Goal: Book appointment/travel/reservation

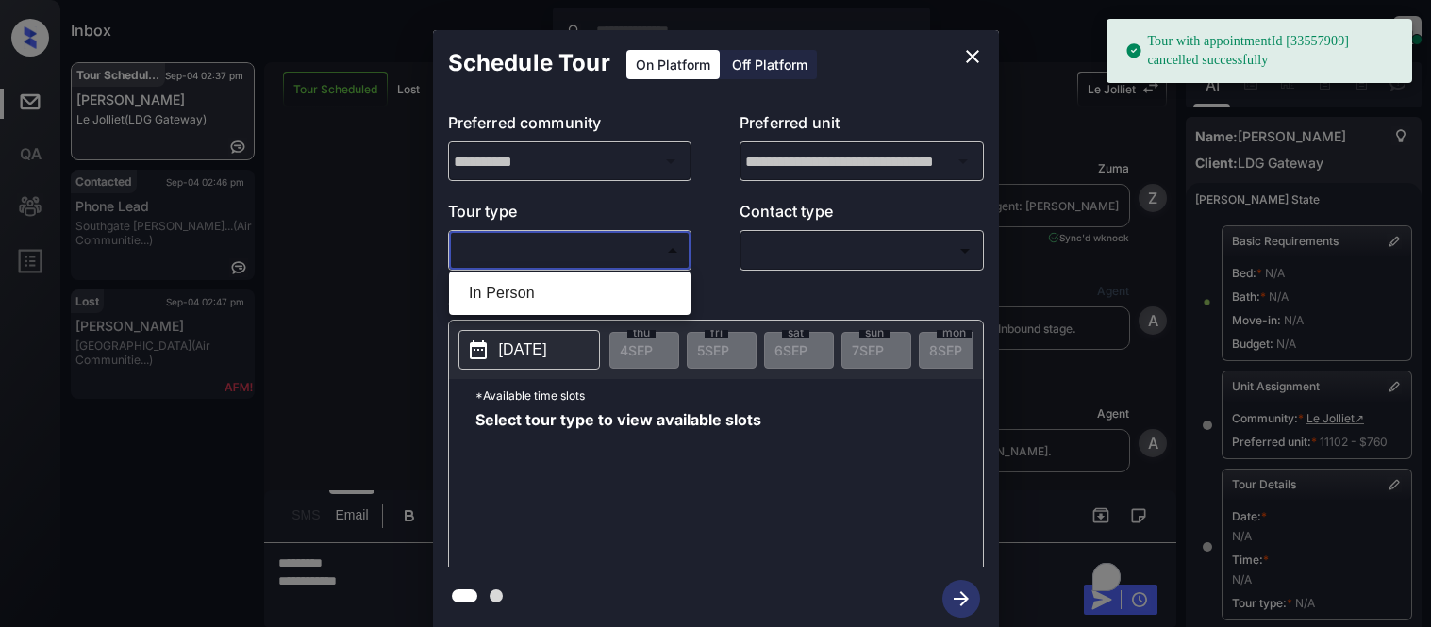
click at [522, 269] on div at bounding box center [715, 313] width 1431 height 627
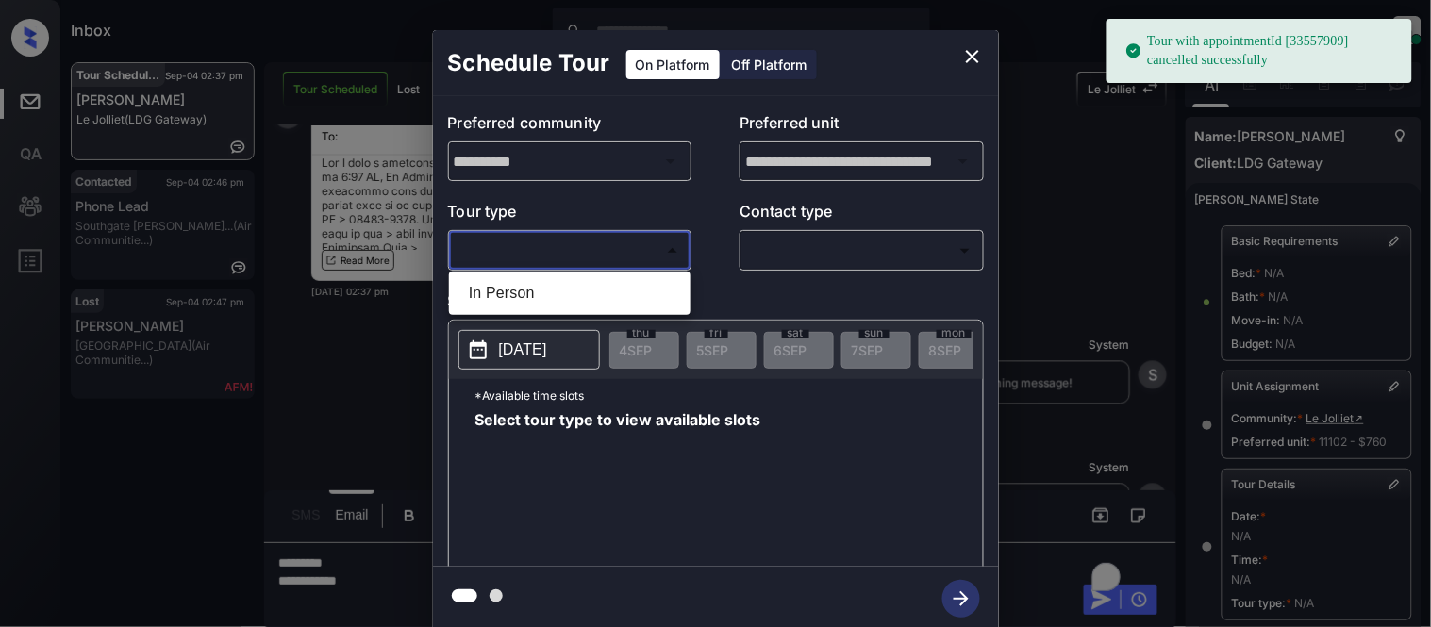
scroll to position [300, 0]
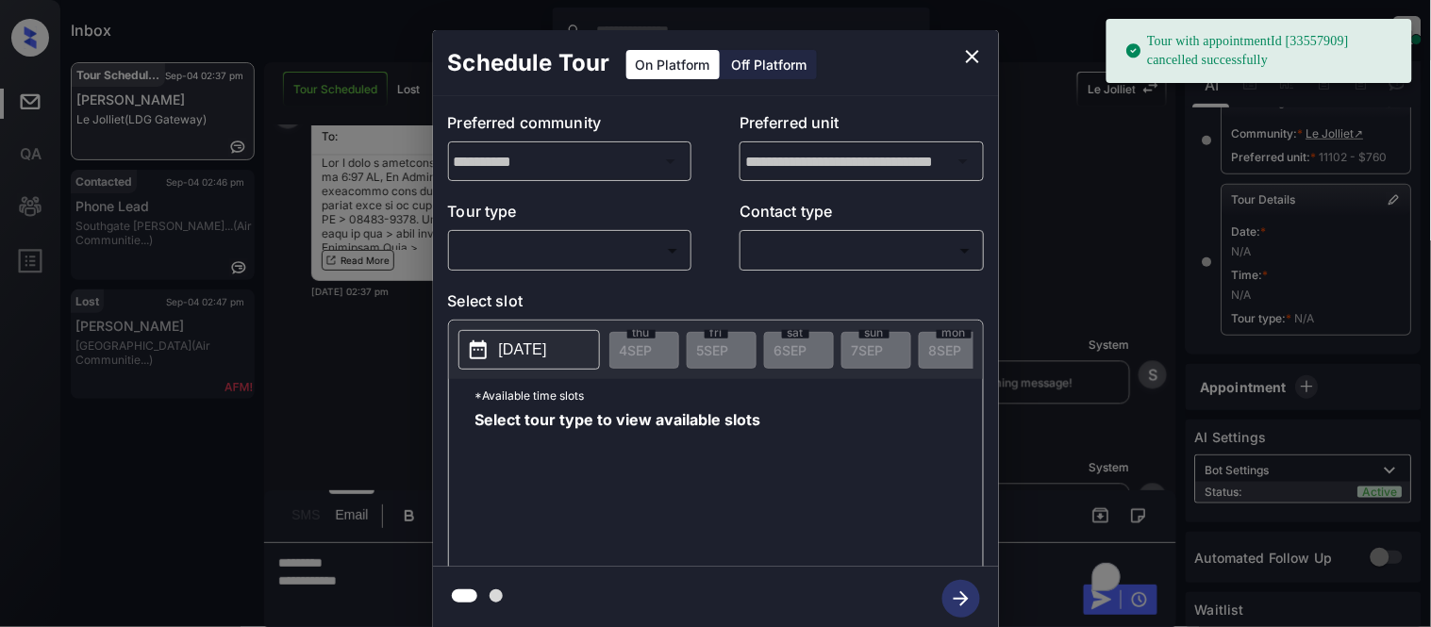
click at [522, 277] on div "**********" at bounding box center [716, 331] width 566 height 471
click at [596, 252] on body "Tour with appointmentId [33557909] cancelled successfully Inbox Kristina Cataag…" at bounding box center [715, 313] width 1431 height 627
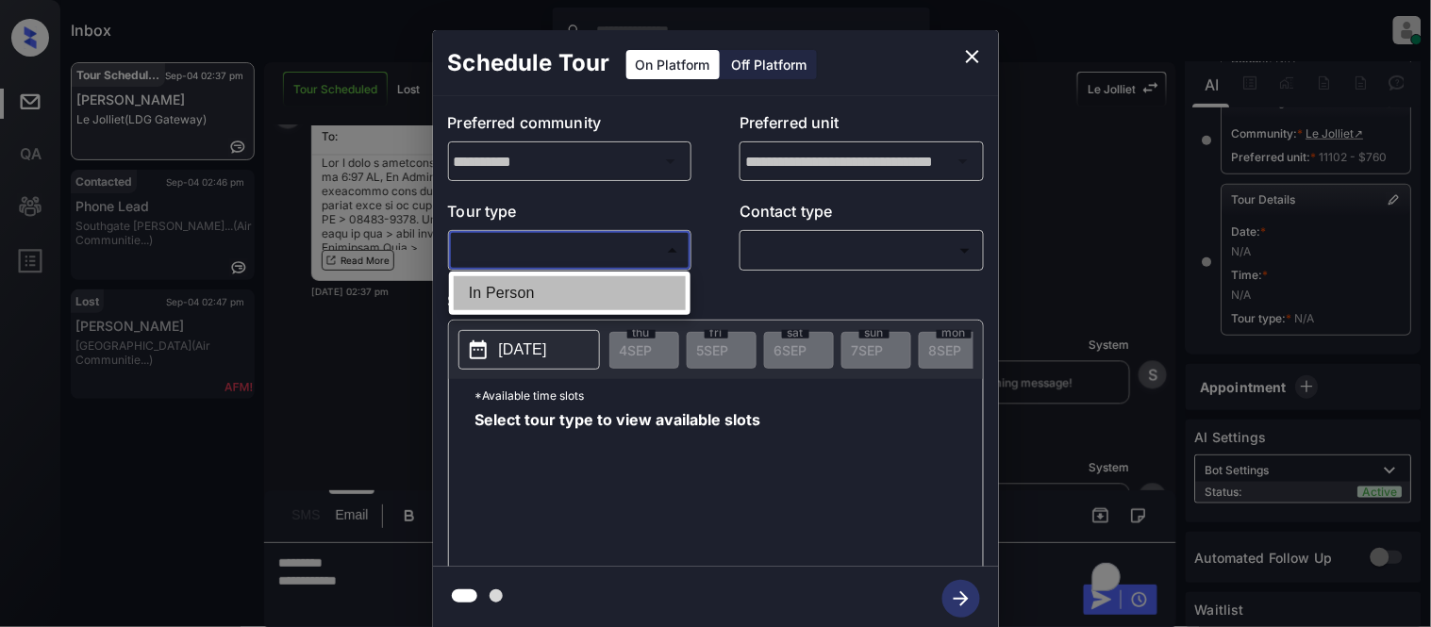
click at [592, 290] on li "In Person" at bounding box center [570, 293] width 232 height 34
type input "********"
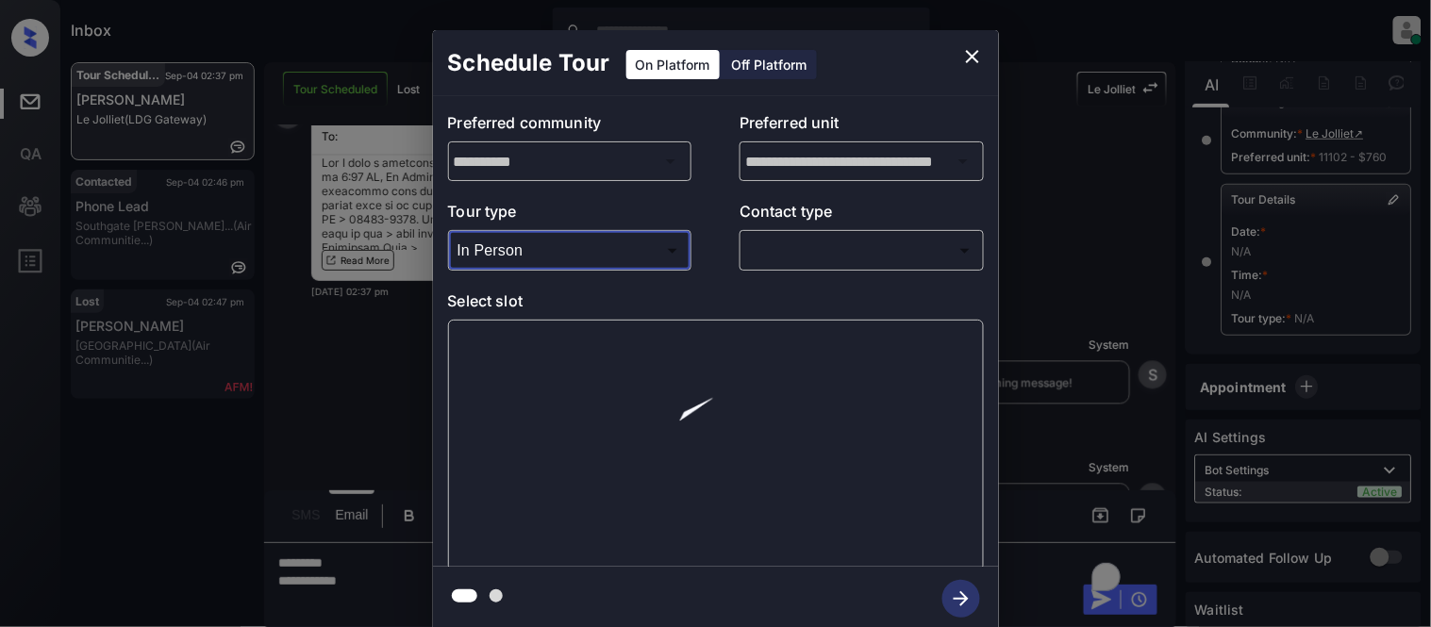
click at [766, 260] on body "Tour with appointmentId [33557909] cancelled successfully Inbox Kristina Cataag…" at bounding box center [715, 313] width 1431 height 627
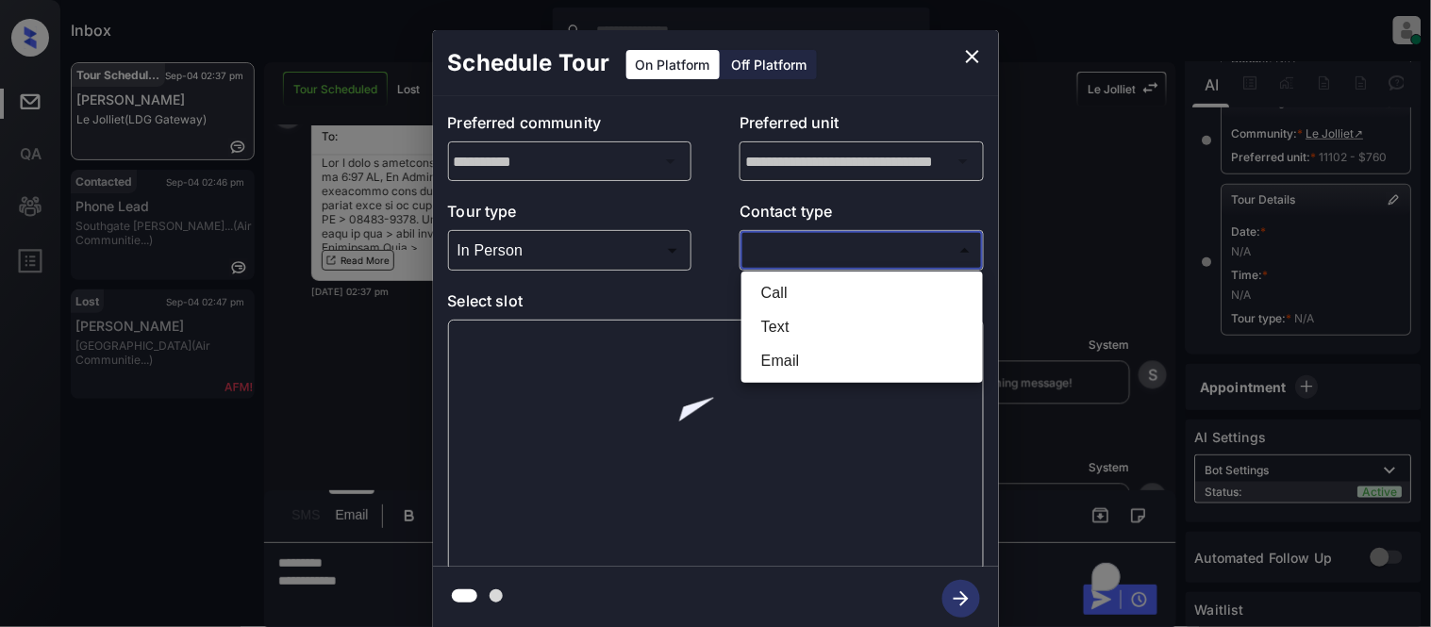
drag, startPoint x: 769, startPoint y: 305, endPoint x: 769, endPoint y: 316, distance: 11.3
click at [769, 308] on li "Call" at bounding box center [862, 293] width 232 height 34
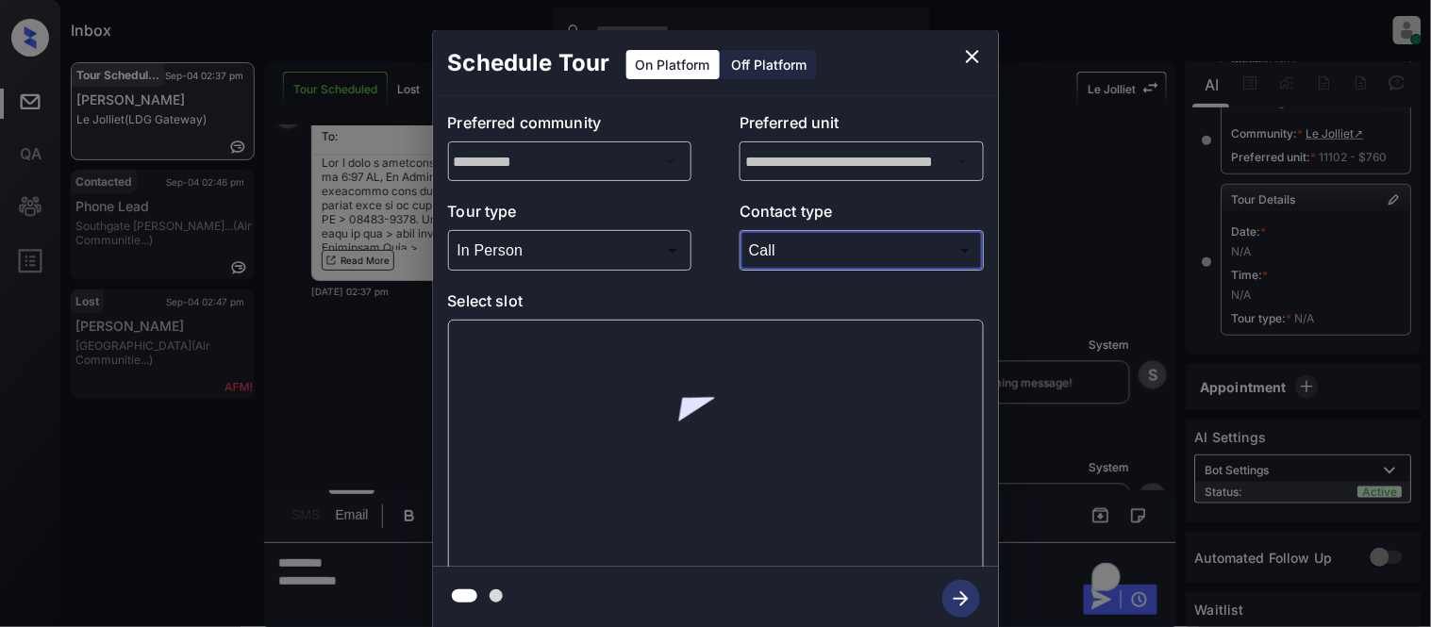
click at [767, 257] on body "Inbox Kristina Cataag Online Set yourself offline Set yourself on break Profile…" at bounding box center [715, 313] width 1431 height 627
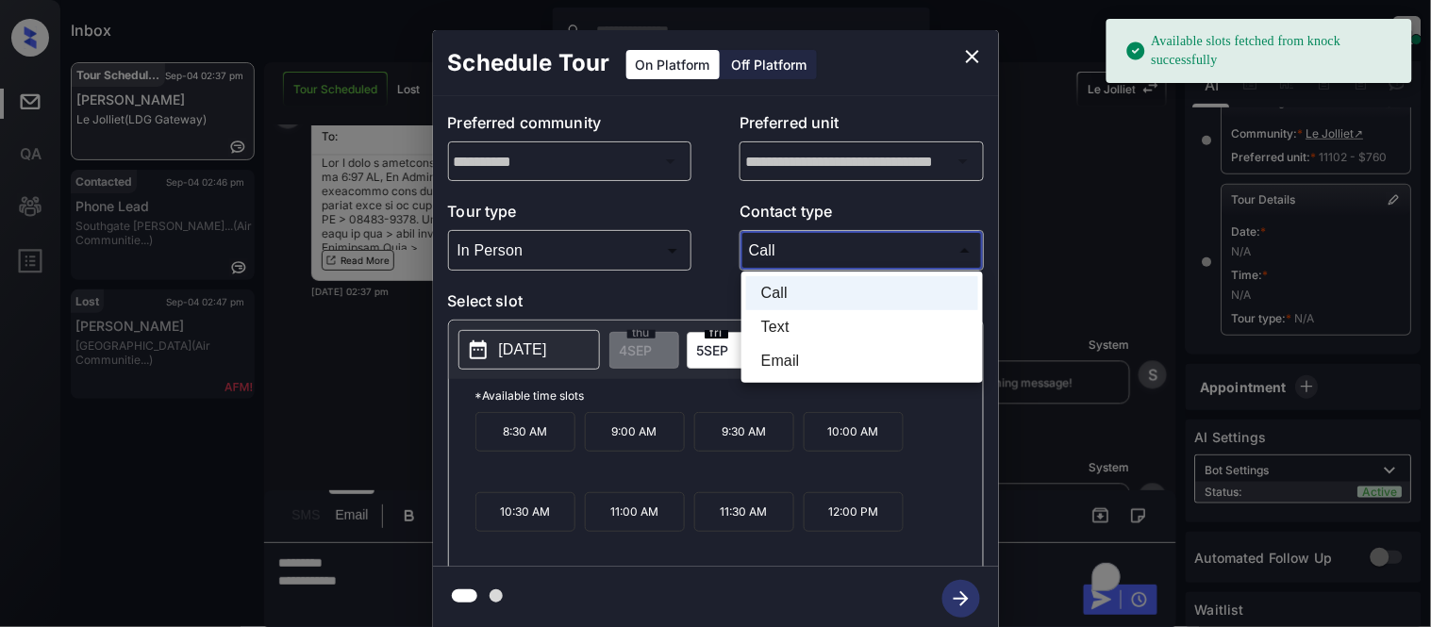
click at [769, 334] on li "Text" at bounding box center [862, 327] width 232 height 34
type input "****"
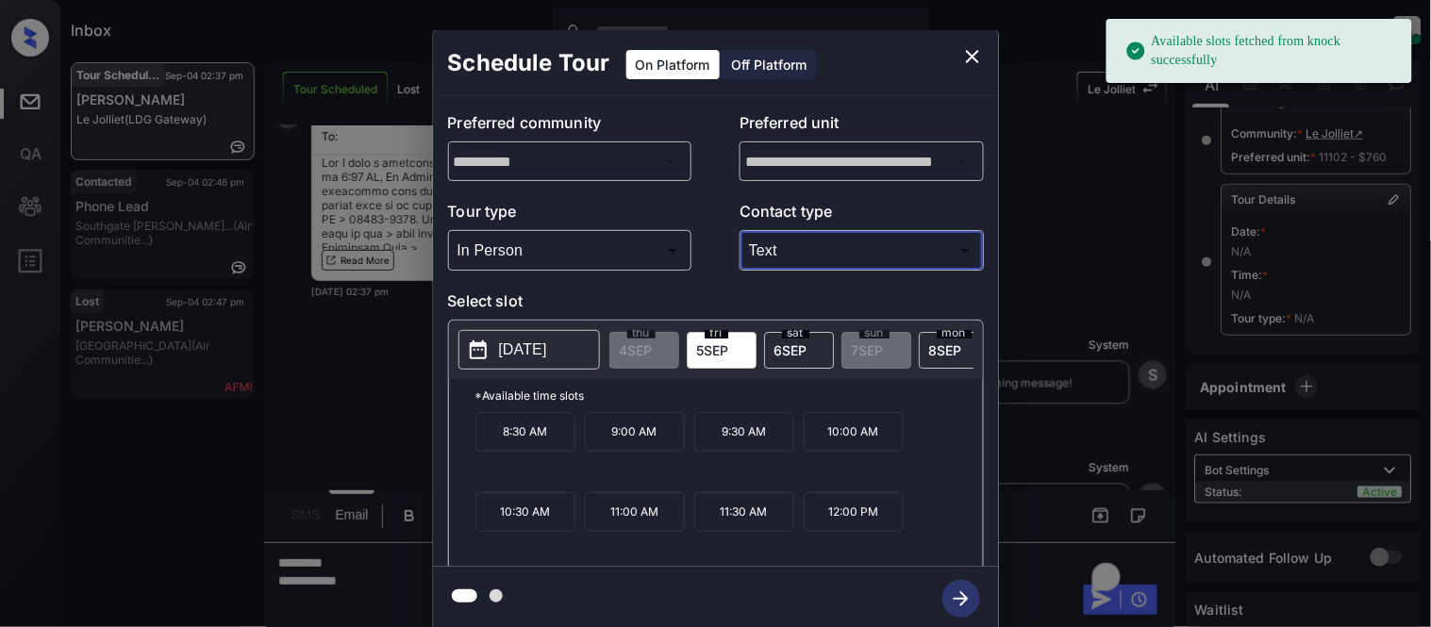
click at [710, 355] on span "5 SEP" at bounding box center [713, 350] width 32 height 16
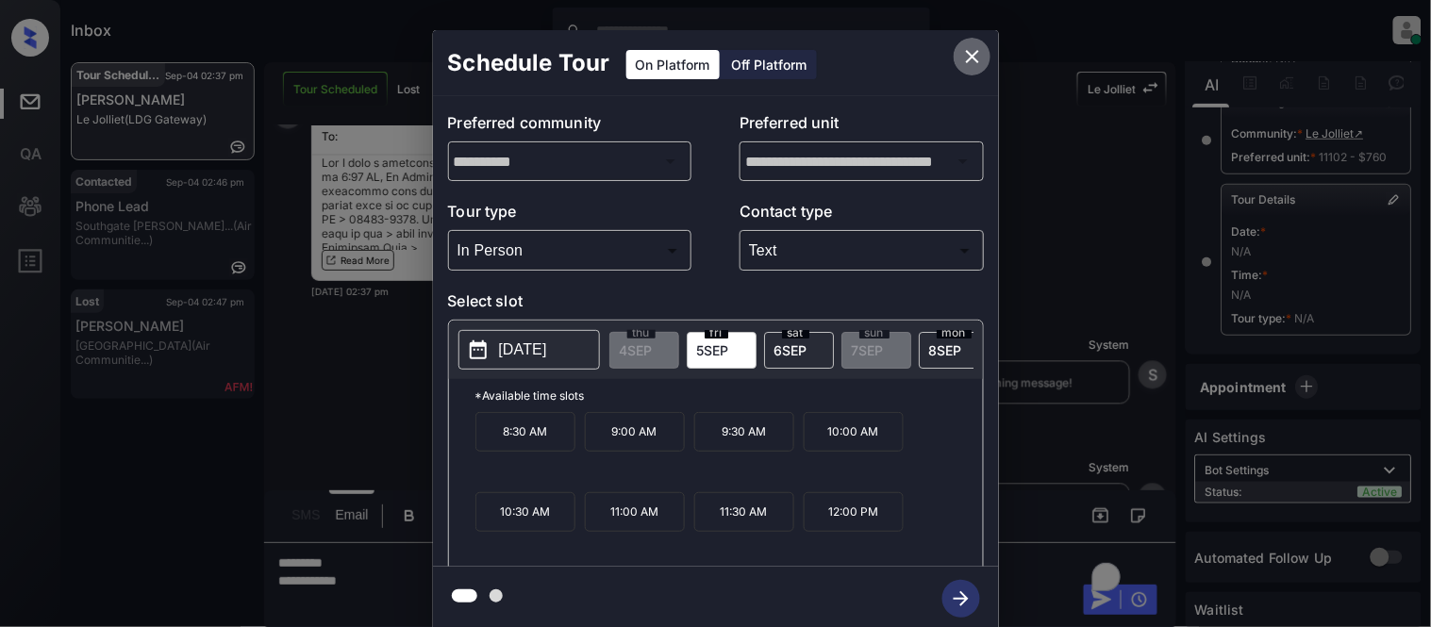
click at [962, 58] on icon "close" at bounding box center [972, 56] width 23 height 23
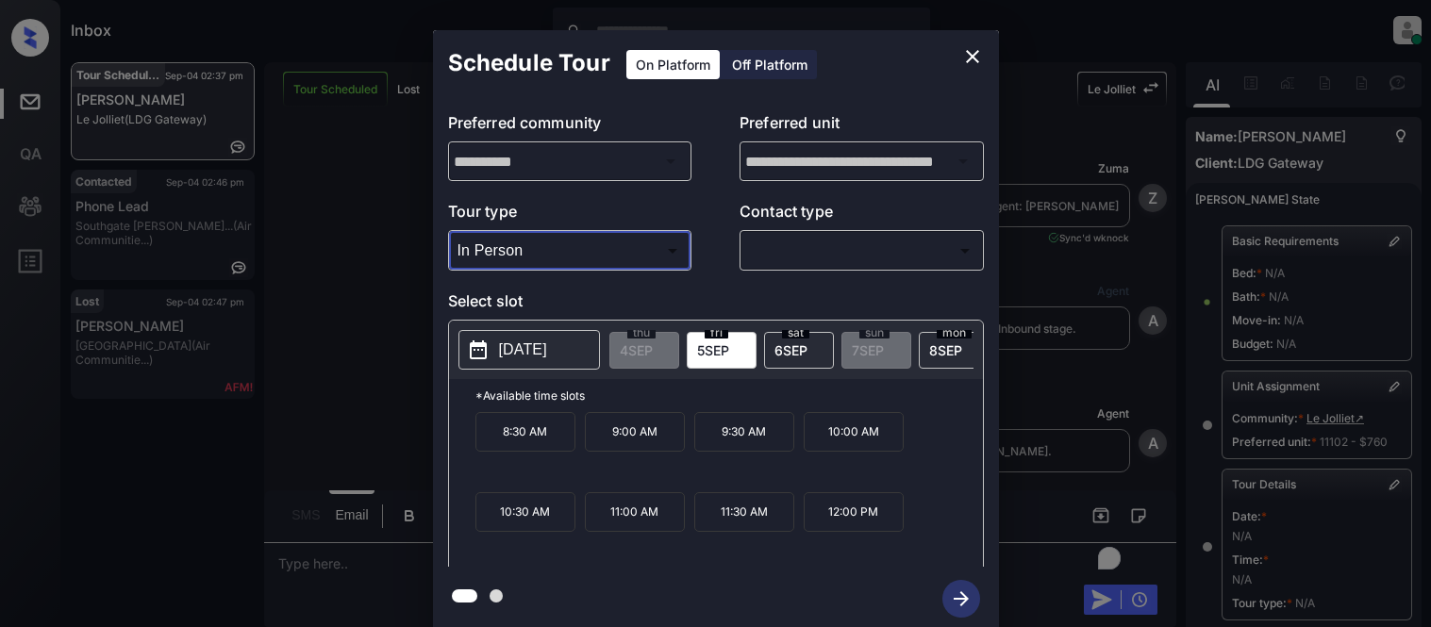
click at [925, 246] on div at bounding box center [715, 313] width 1431 height 627
click at [863, 250] on div at bounding box center [715, 313] width 1431 height 627
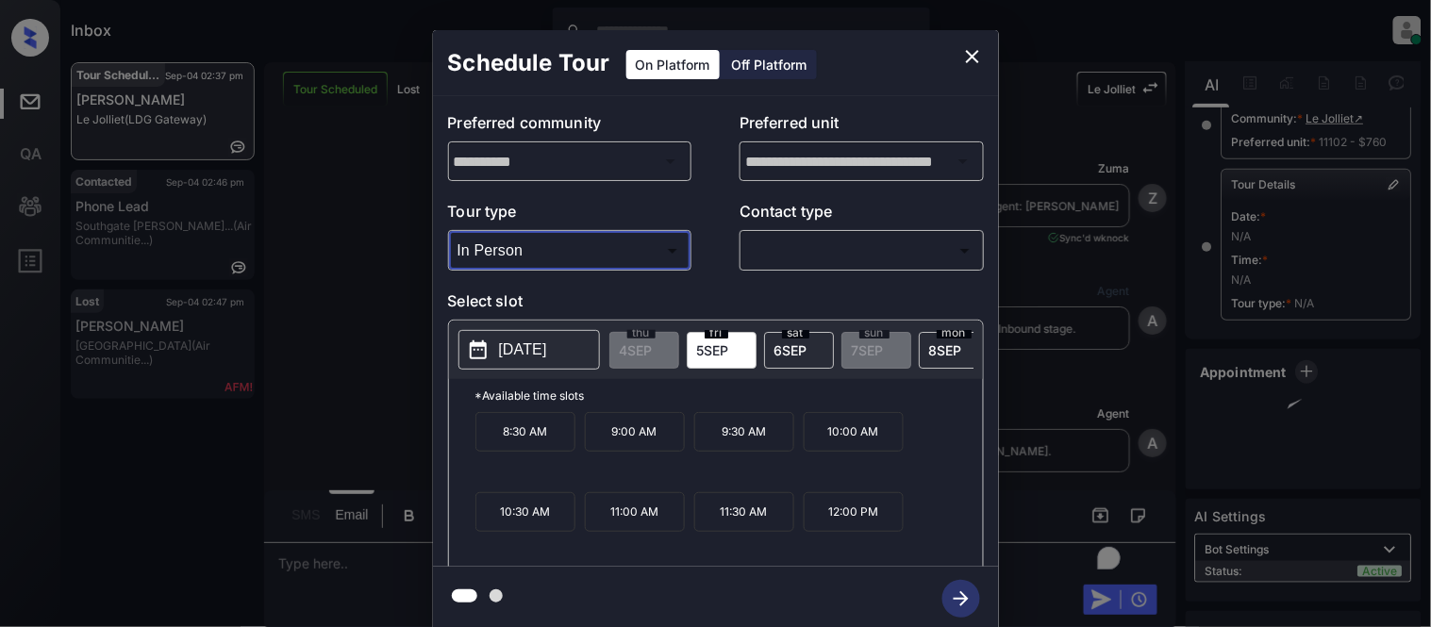
scroll to position [6606, 0]
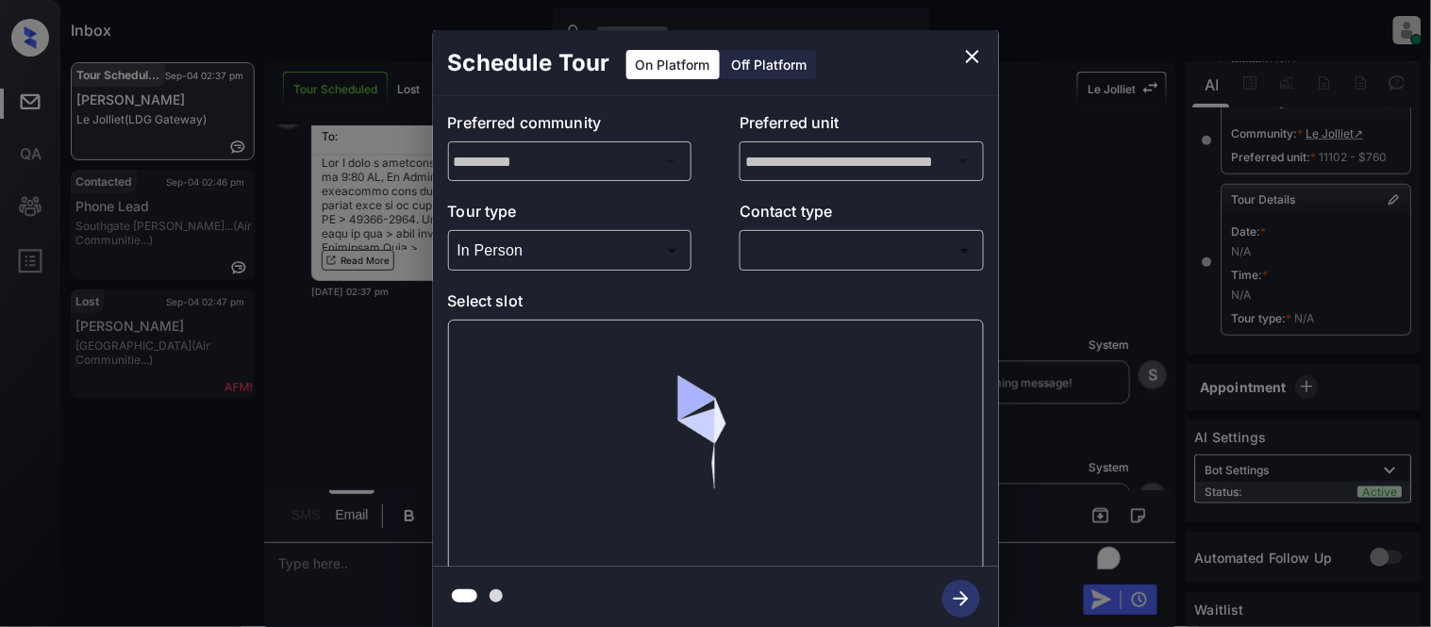
click at [854, 250] on body "Inbox [PERSON_NAME] Cataag Online Set yourself offline Set yourself on break Pr…" at bounding box center [715, 313] width 1431 height 627
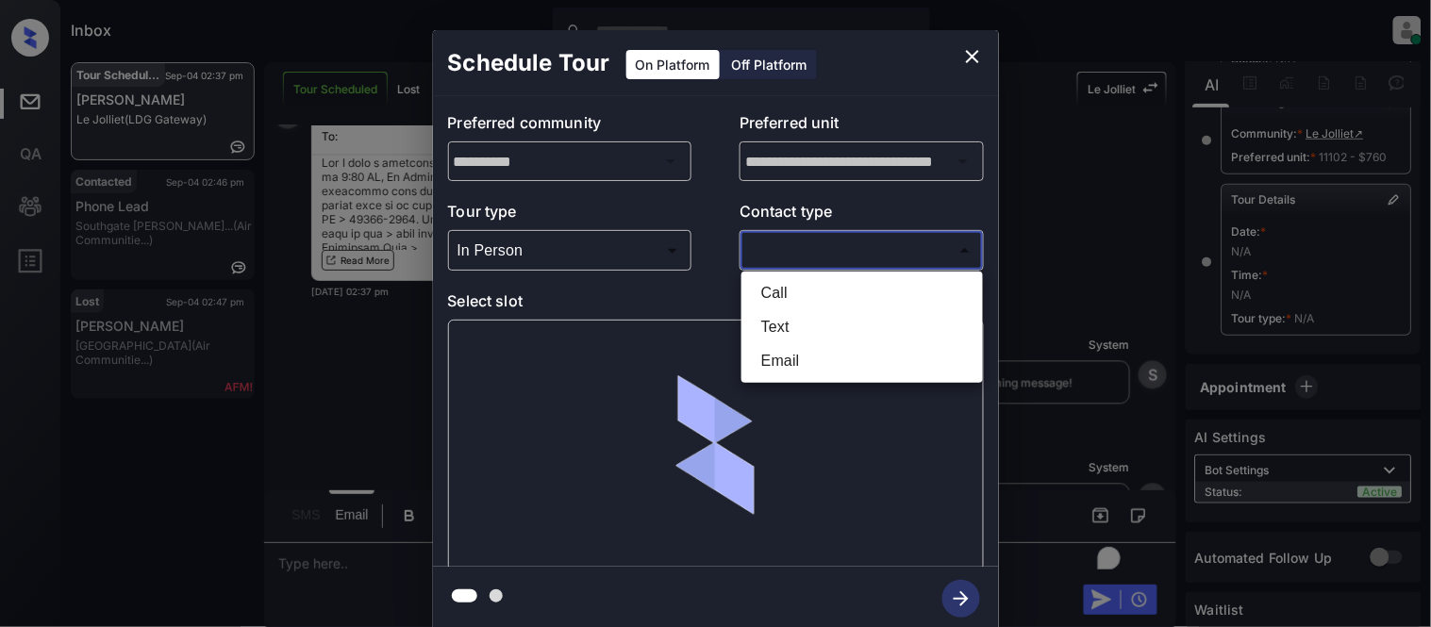
click at [759, 324] on li "Text" at bounding box center [862, 327] width 232 height 34
type input "****"
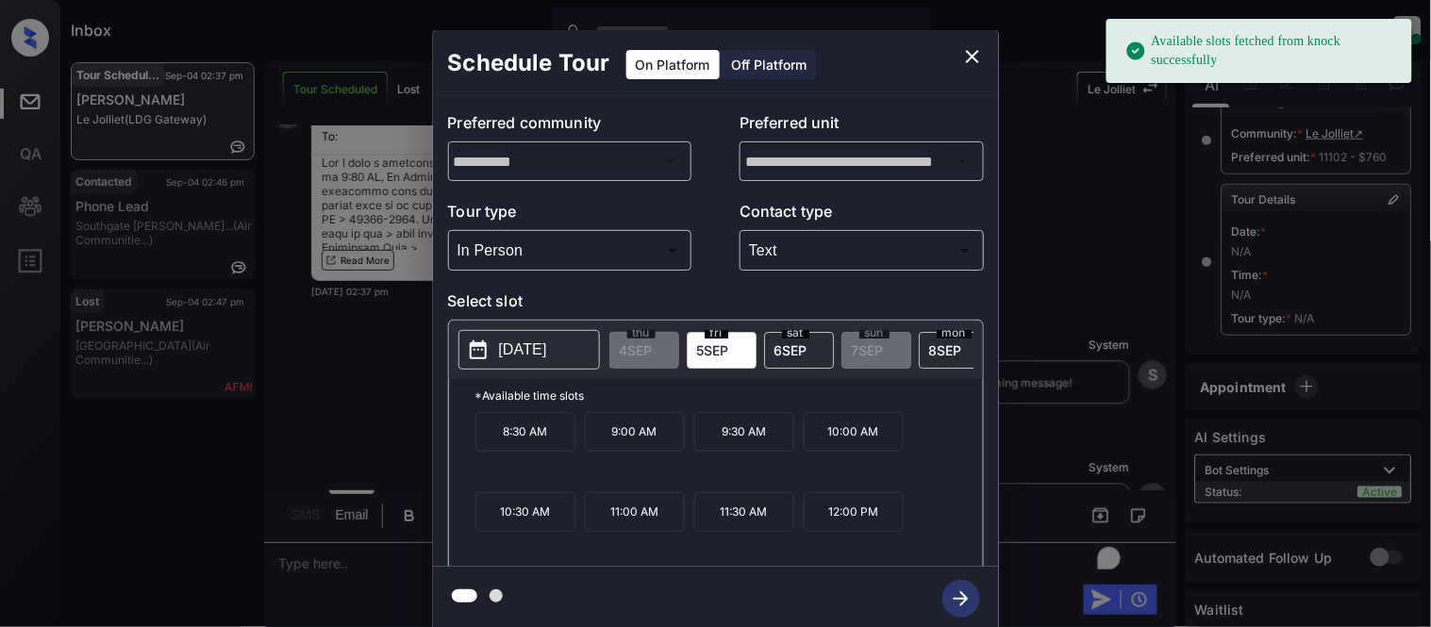
click at [533, 435] on p "8:30 AM" at bounding box center [525, 432] width 100 height 40
click at [964, 578] on button "button" at bounding box center [961, 598] width 60 height 49
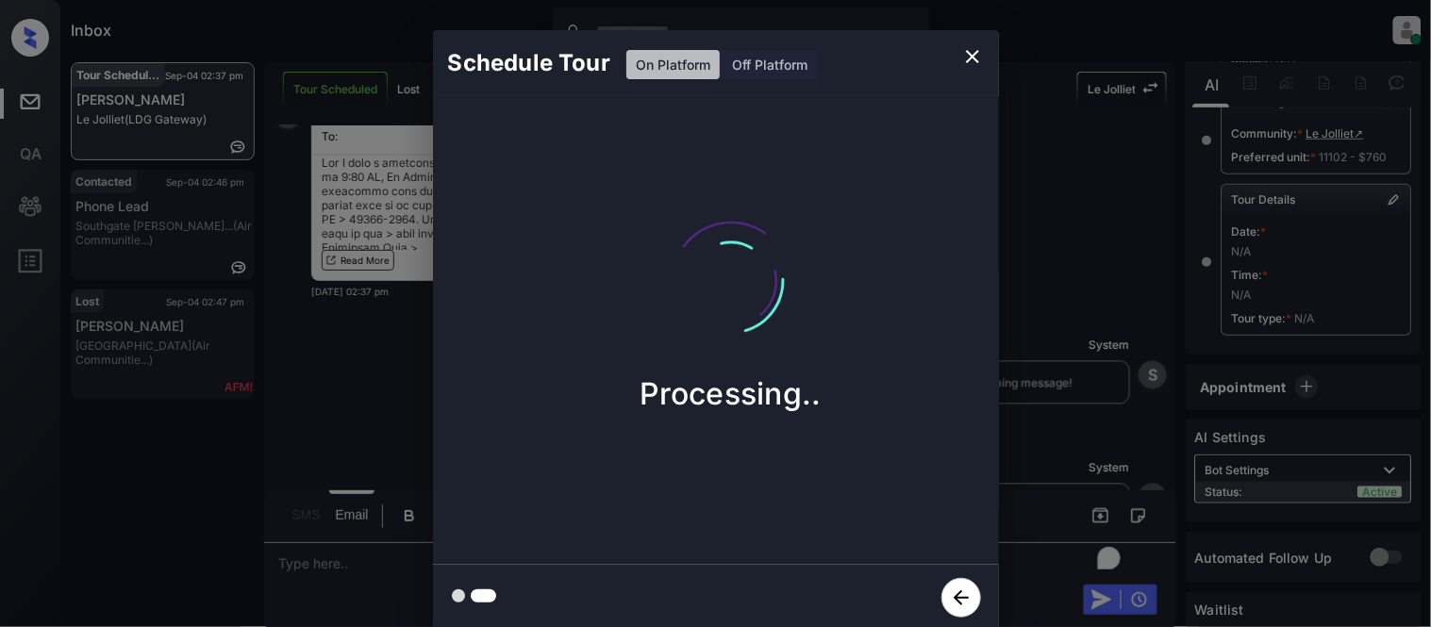
click at [311, 576] on div "Schedule Tour On Platform Off Platform Processing.." at bounding box center [715, 330] width 1431 height 661
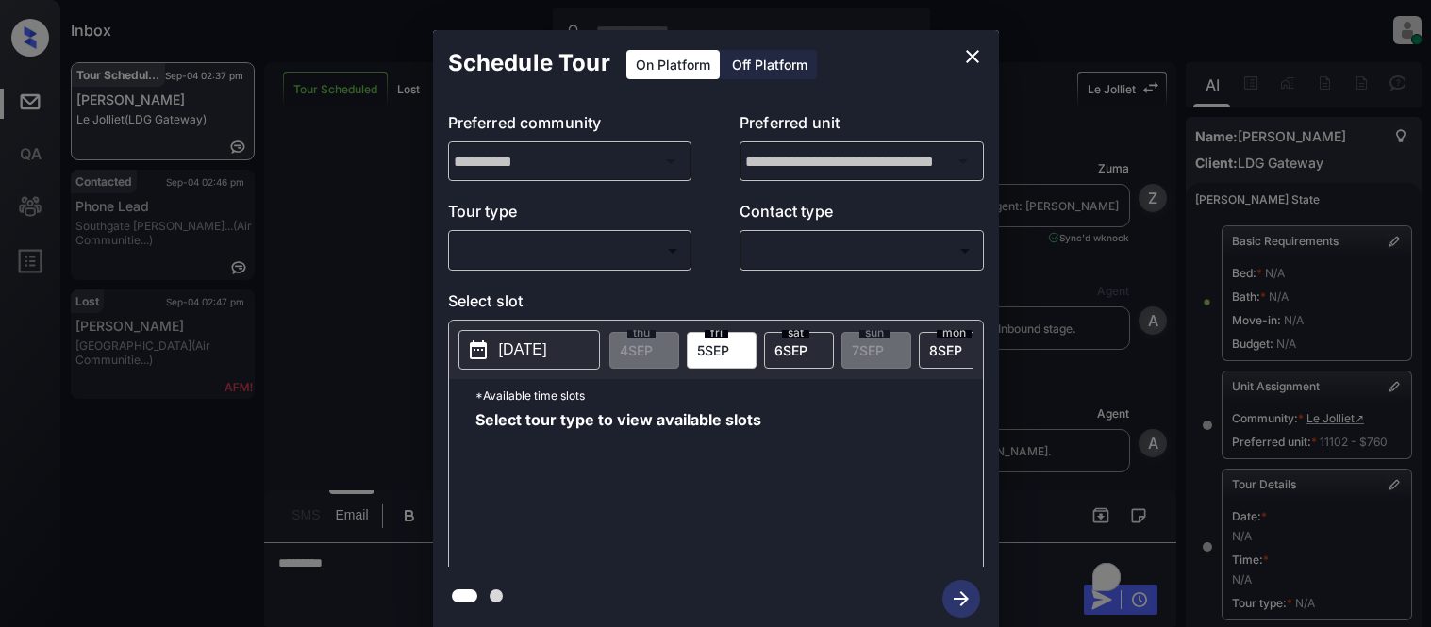
click at [535, 246] on body "Inbox [PERSON_NAME] Cataag Online Set yourself offline Set yourself on break Pr…" at bounding box center [715, 313] width 1431 height 627
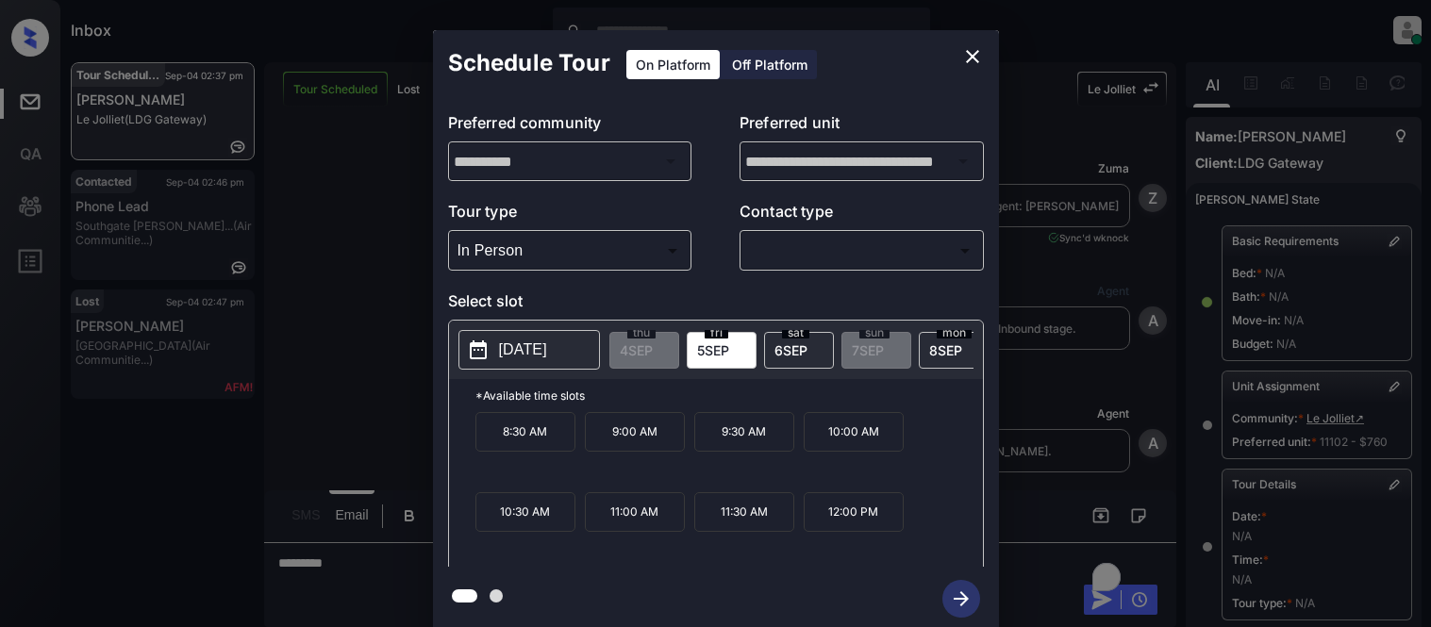
click at [799, 252] on div at bounding box center [715, 313] width 1431 height 627
type input "********"
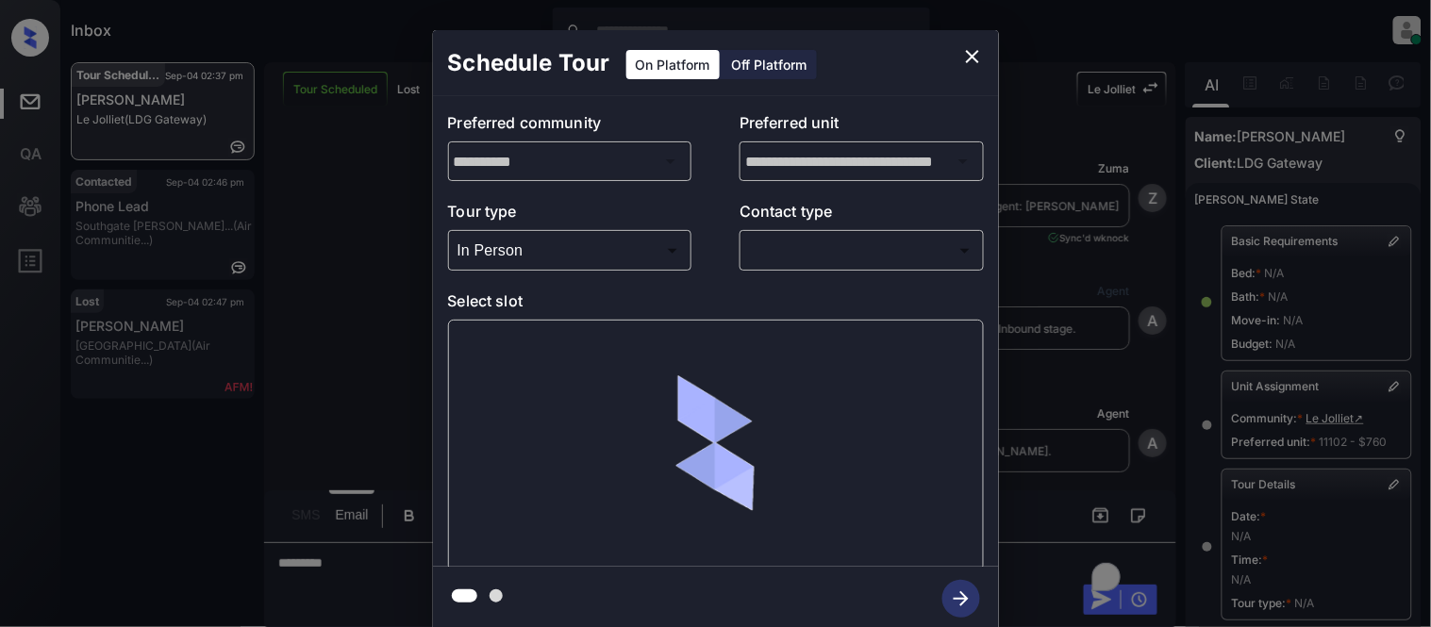
scroll to position [300, 0]
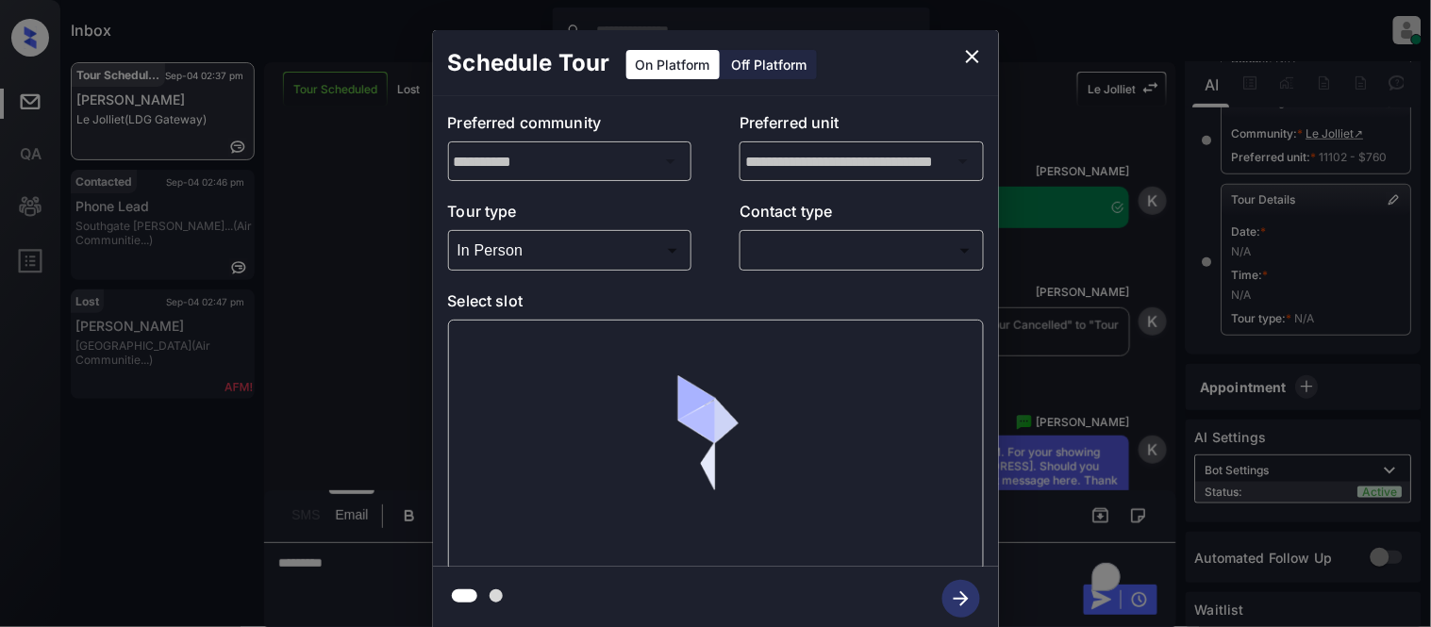
click at [817, 243] on body "Inbox [PERSON_NAME] Cataag Online Set yourself offline Set yourself on break Pr…" at bounding box center [715, 313] width 1431 height 627
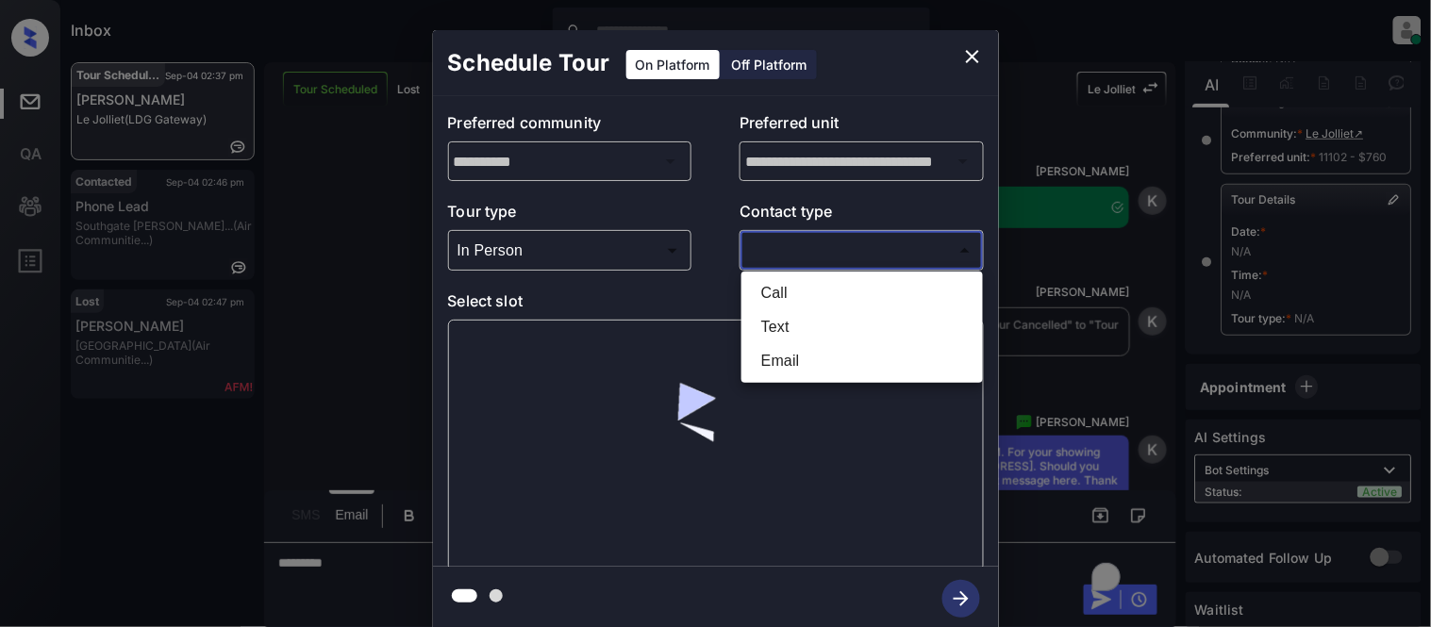
scroll to position [7800, 0]
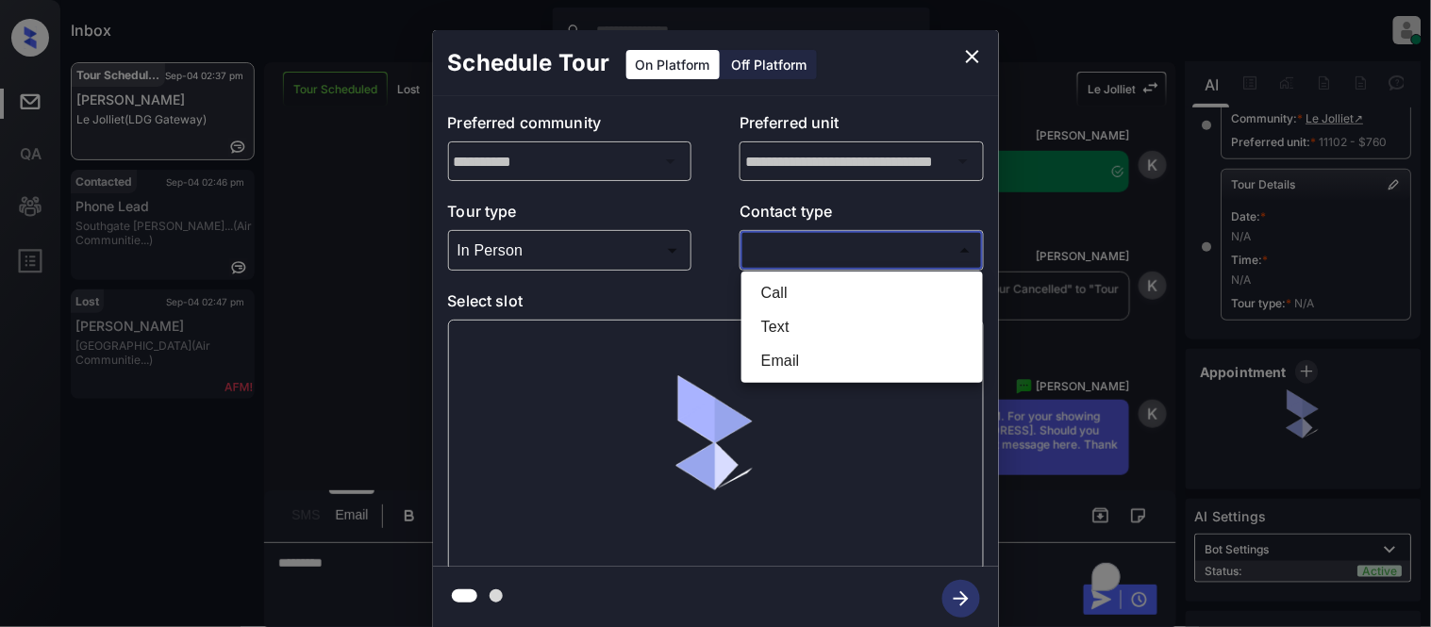
click at [964, 58] on div at bounding box center [715, 313] width 1431 height 627
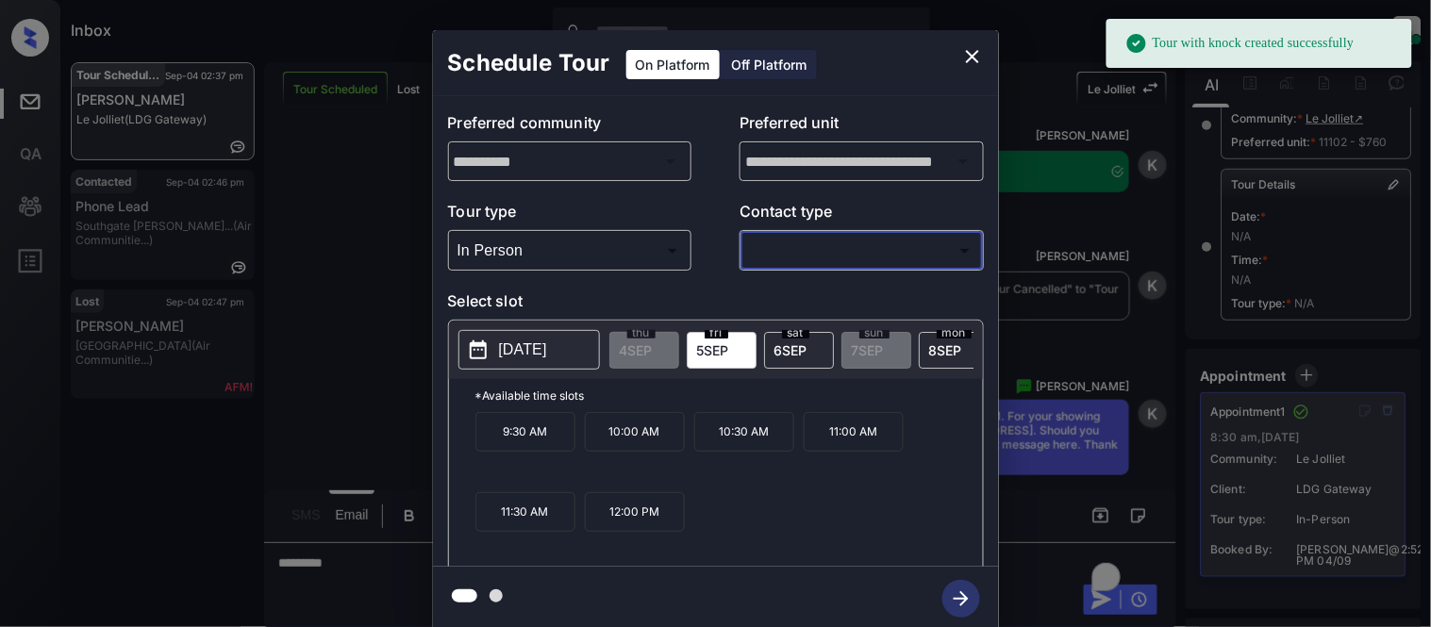
scroll to position [526, 0]
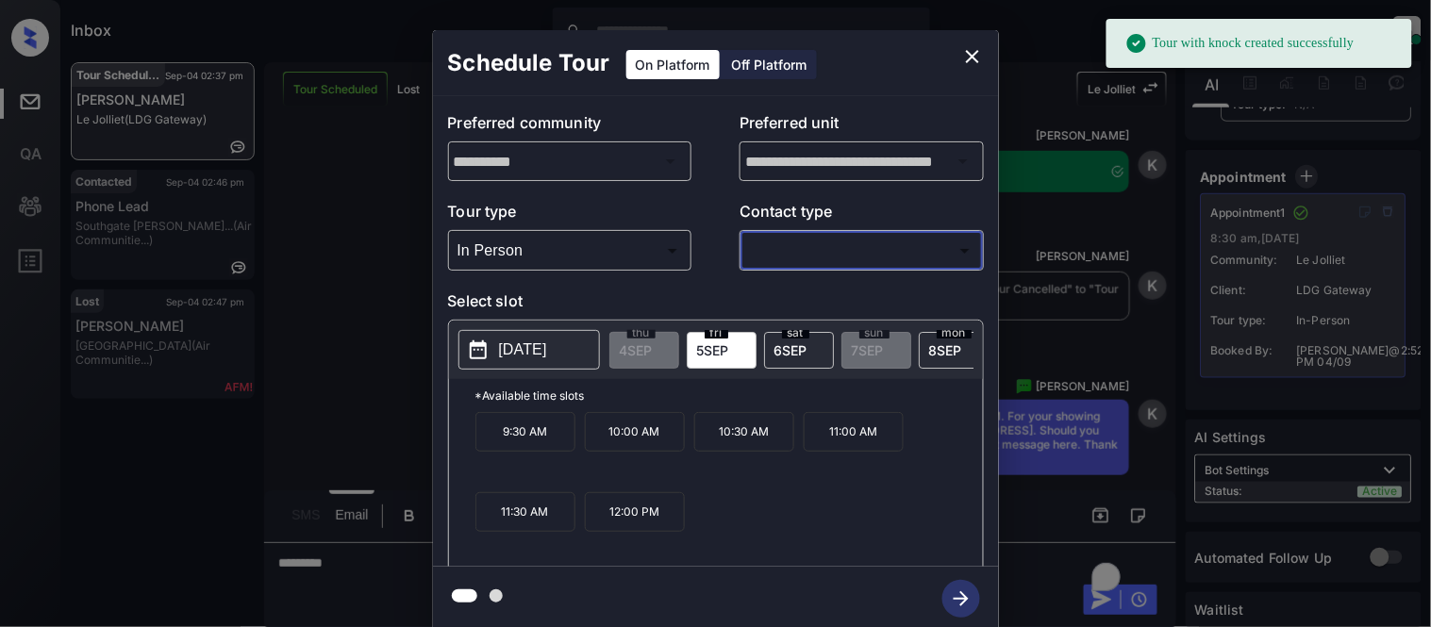
click at [964, 58] on div at bounding box center [715, 313] width 1431 height 627
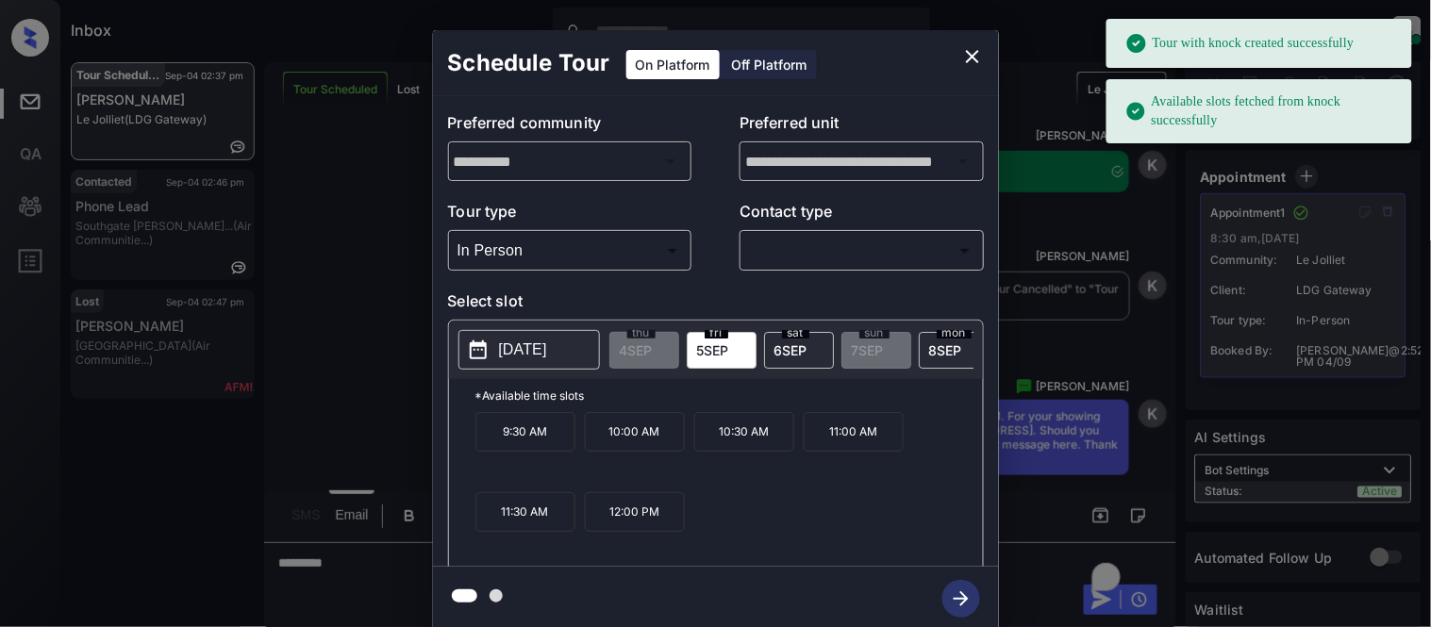
click at [968, 58] on icon "close" at bounding box center [972, 56] width 23 height 23
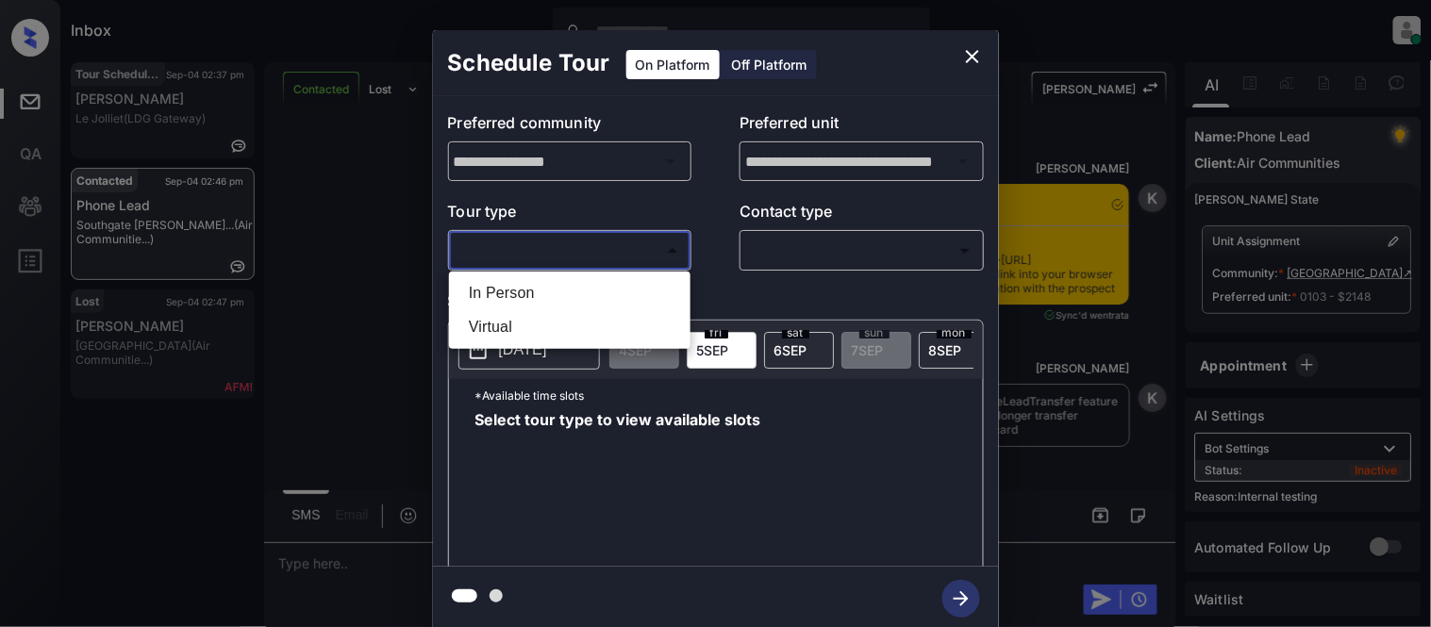
scroll to position [5, 0]
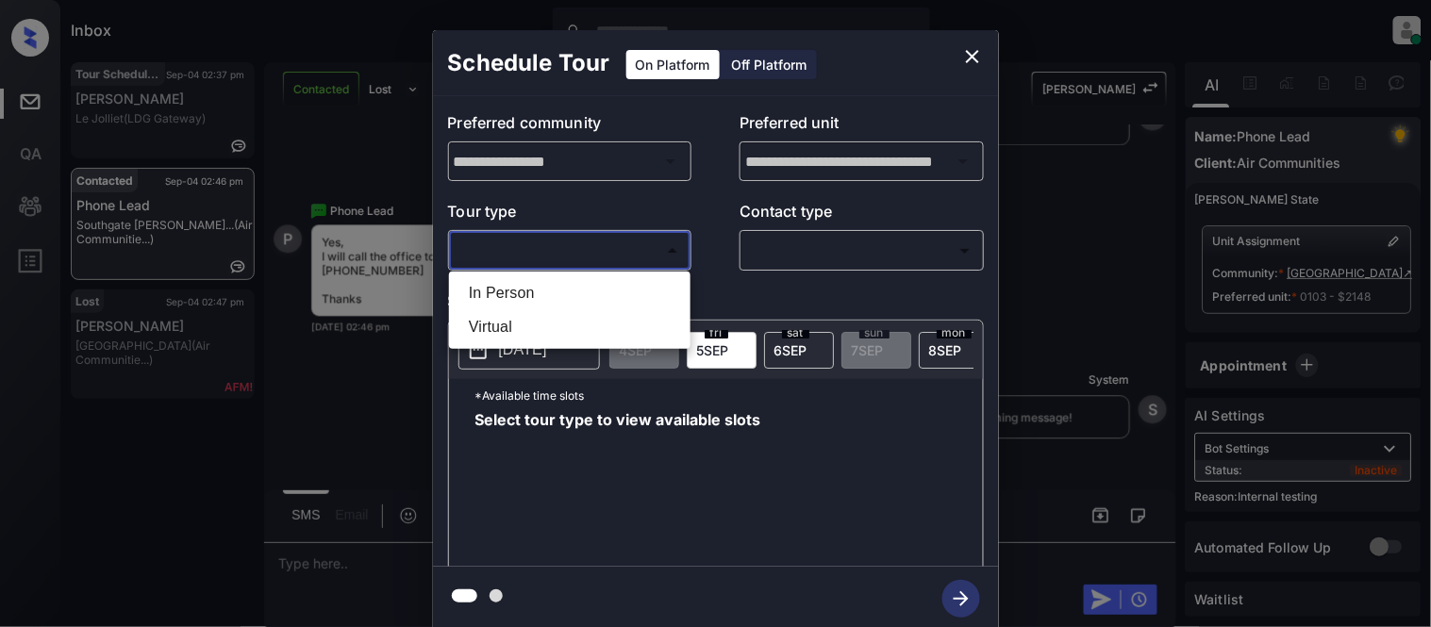
click at [547, 287] on li "In Person" at bounding box center [570, 293] width 232 height 34
type input "********"
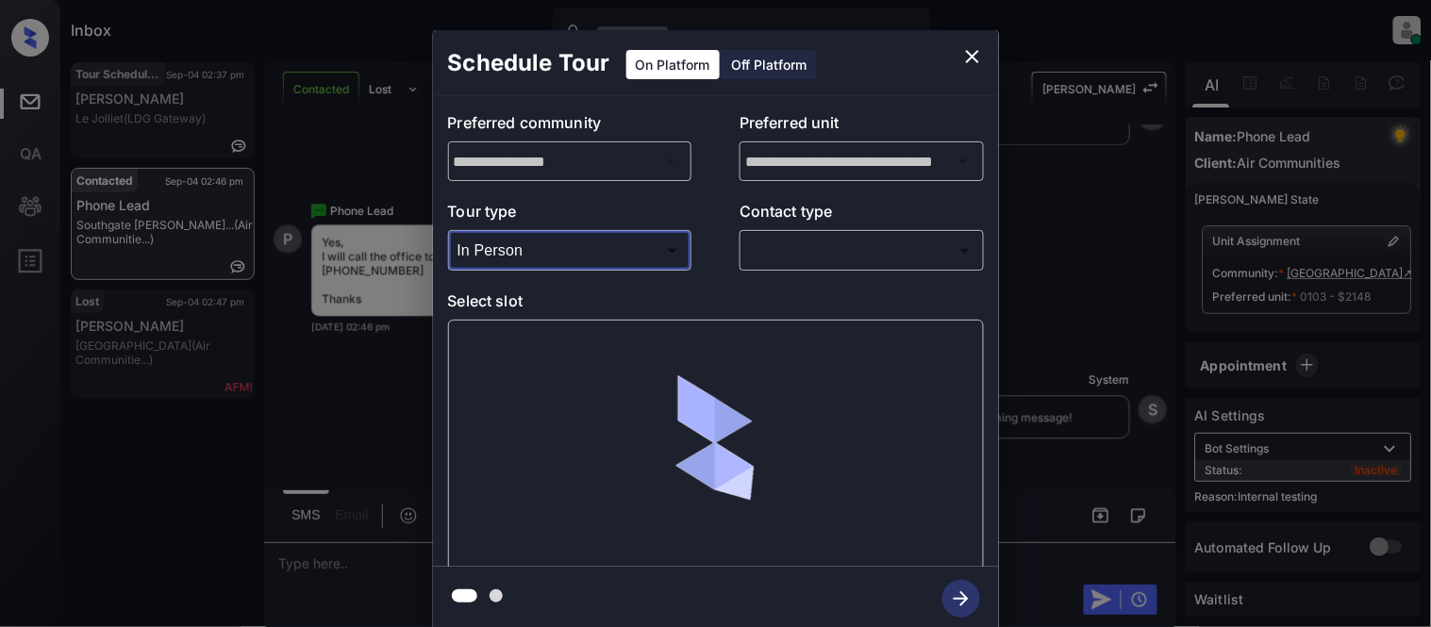
click at [775, 271] on div "**********" at bounding box center [716, 331] width 566 height 471
click at [775, 258] on body "Inbox Kristina Cataag Online Set yourself offline Set yourself on break Profile…" at bounding box center [715, 313] width 1431 height 627
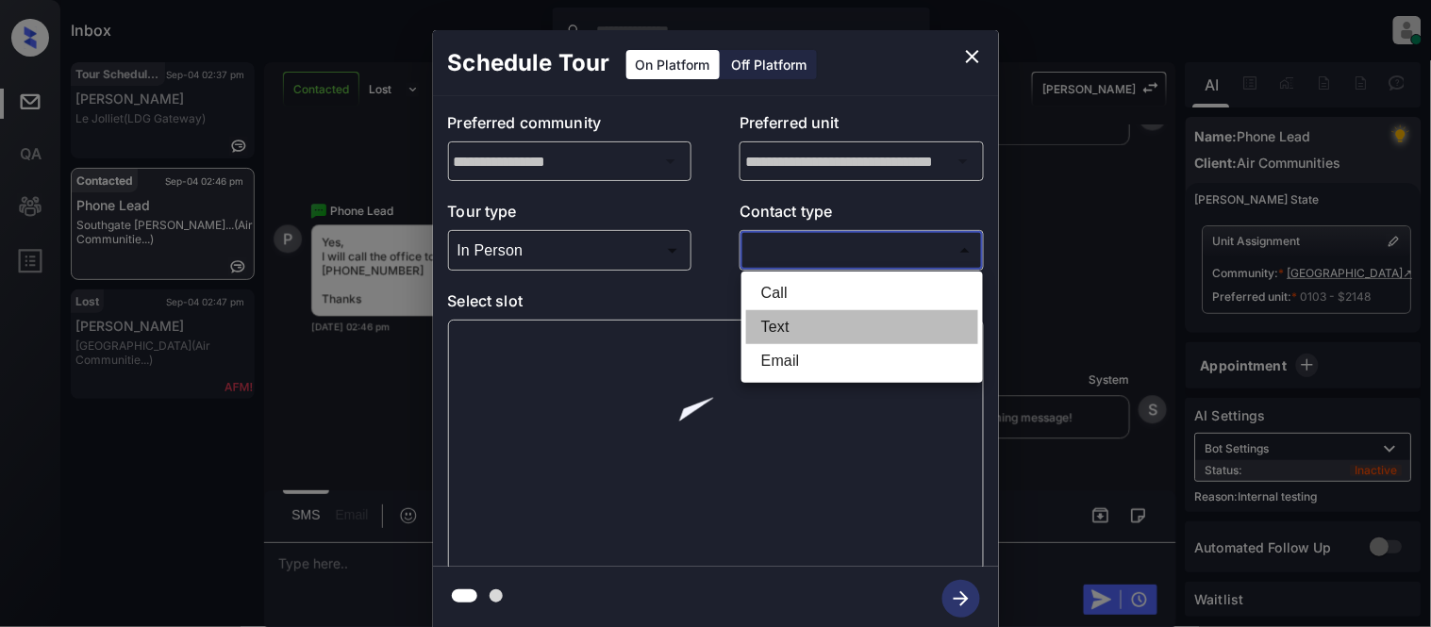
click at [799, 313] on li "Text" at bounding box center [862, 327] width 232 height 34
type input "****"
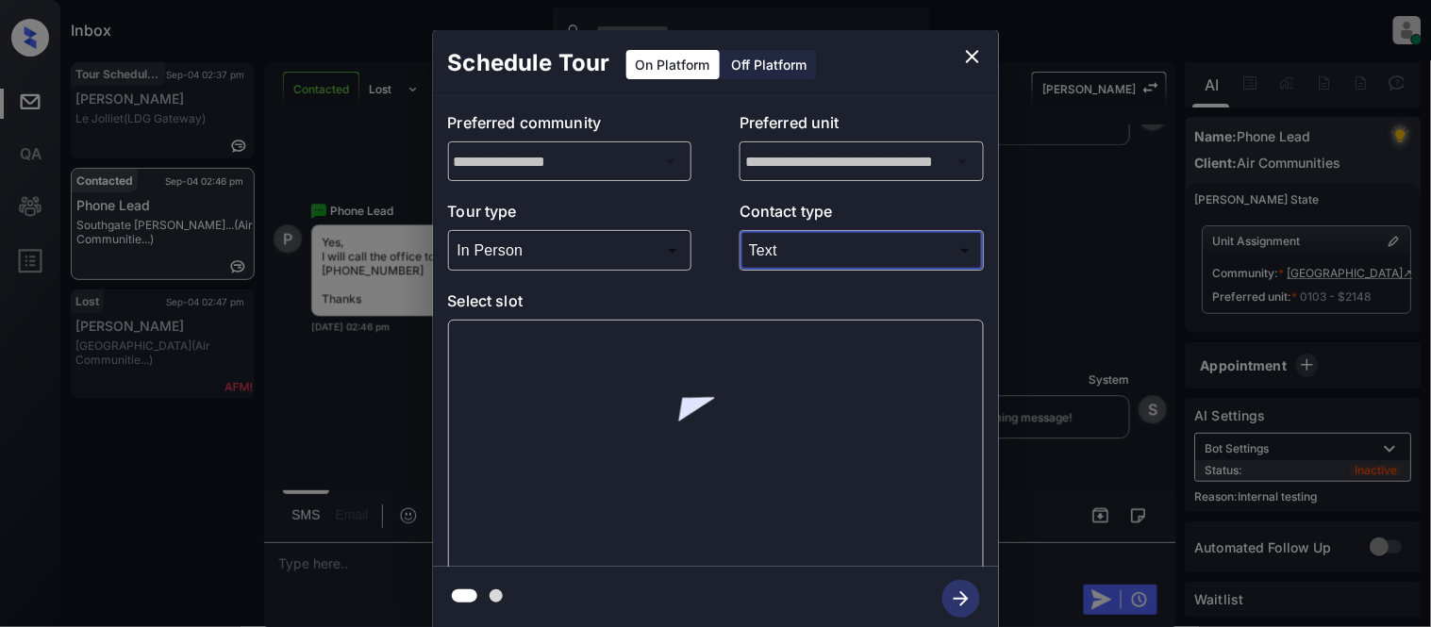
click at [625, 330] on div at bounding box center [715, 313] width 1431 height 627
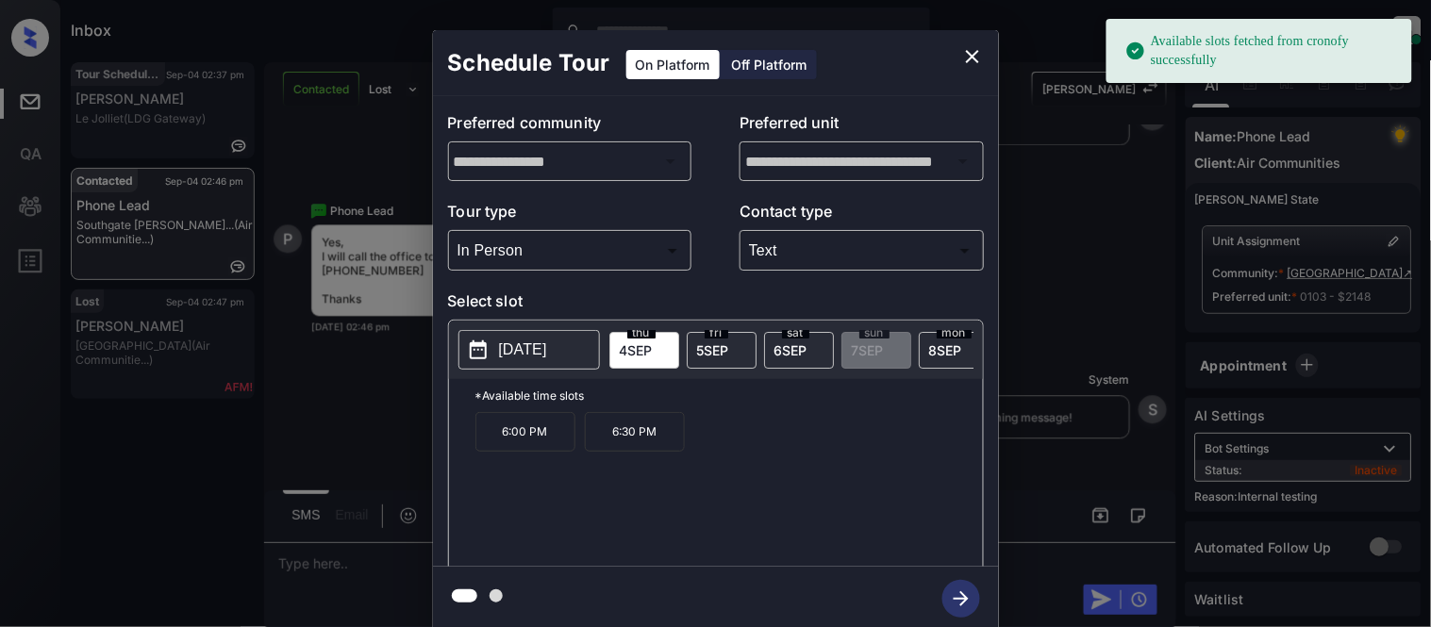
click at [547, 351] on p "2025-09-04" at bounding box center [523, 350] width 48 height 23
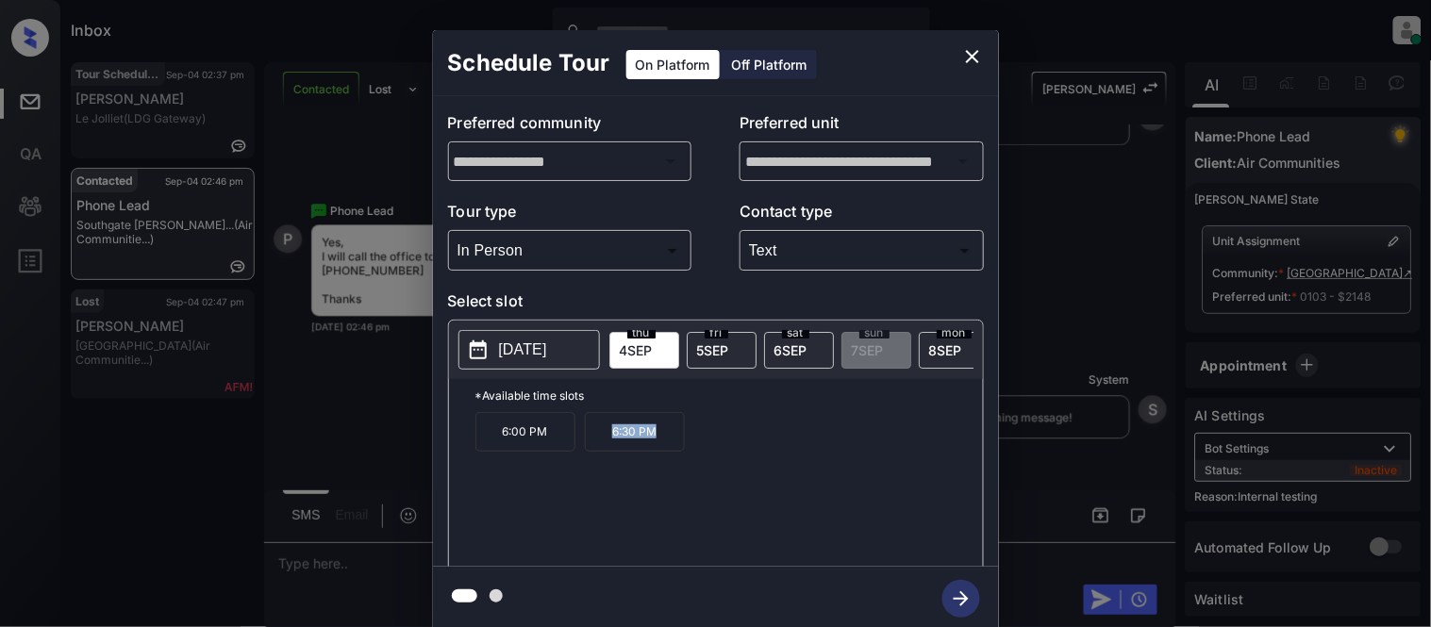
drag, startPoint x: 600, startPoint y: 441, endPoint x: 672, endPoint y: 446, distance: 71.8
click at [672, 446] on p "6:30 PM" at bounding box center [635, 432] width 100 height 40
copy p "6:30 PM"
click at [358, 569] on div "**********" at bounding box center [715, 330] width 1431 height 661
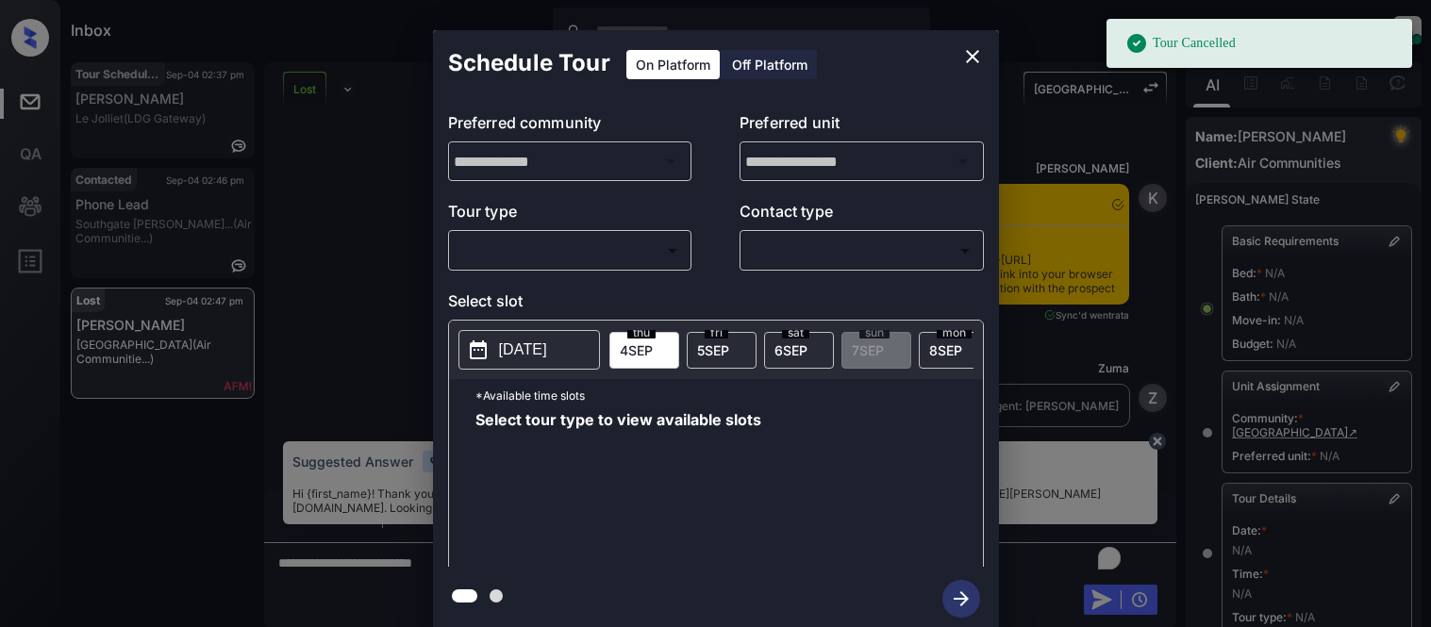
click at [552, 248] on body "Tour Cancelled Inbox Kristina Cataag Online Set yourself offline Set yourself o…" at bounding box center [715, 313] width 1431 height 627
type input "********"
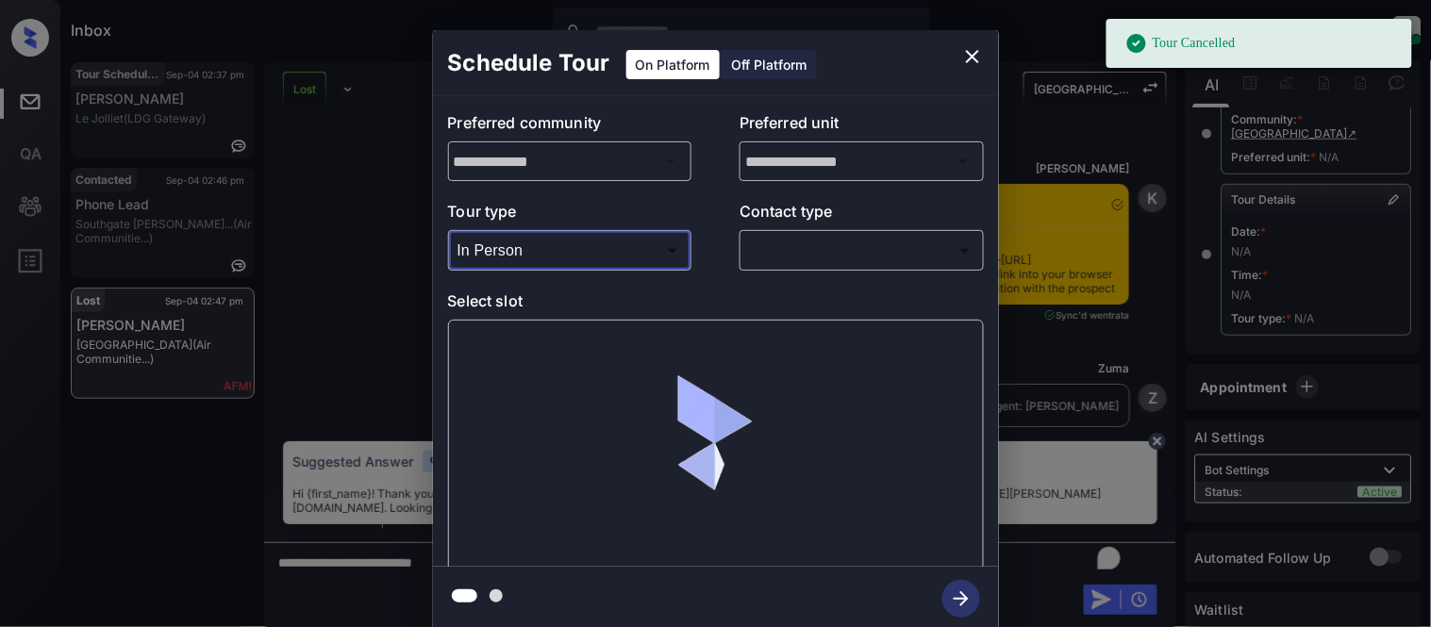
scroll to position [7192, 0]
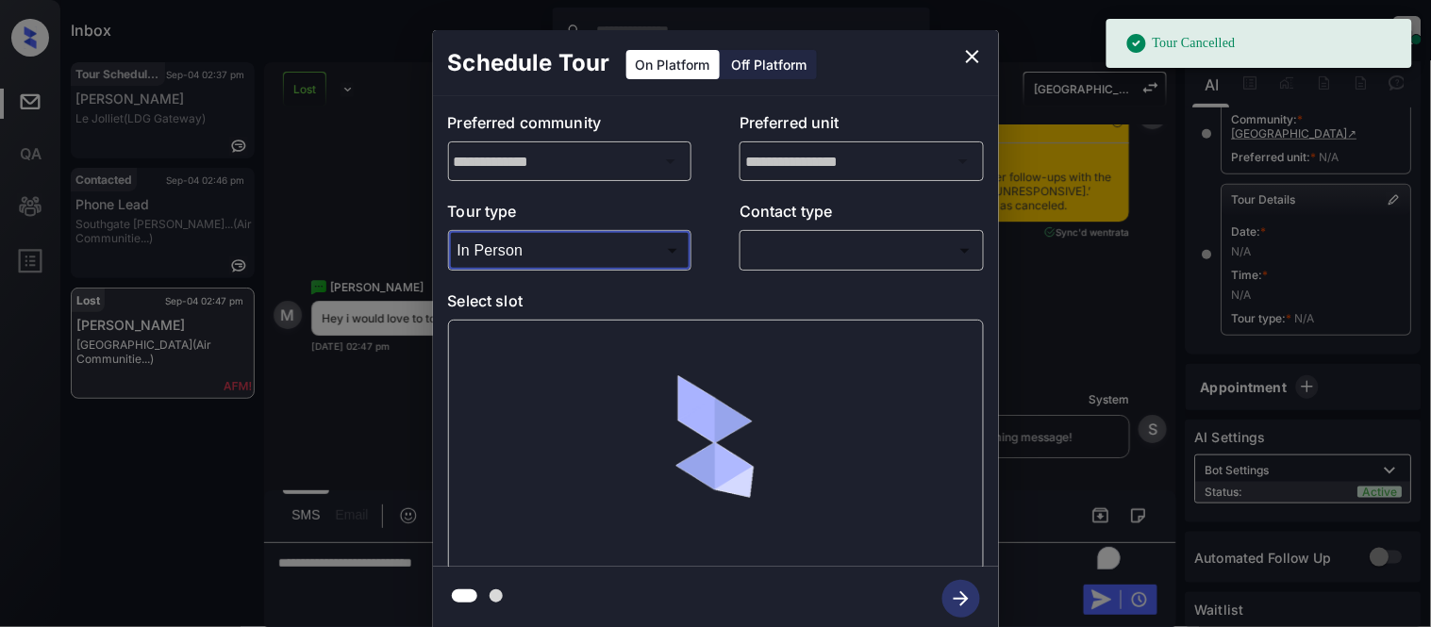
click at [799, 250] on body "Tour Cancelled Inbox Kristina Cataag Online Set yourself offline Set yourself o…" at bounding box center [715, 313] width 1431 height 627
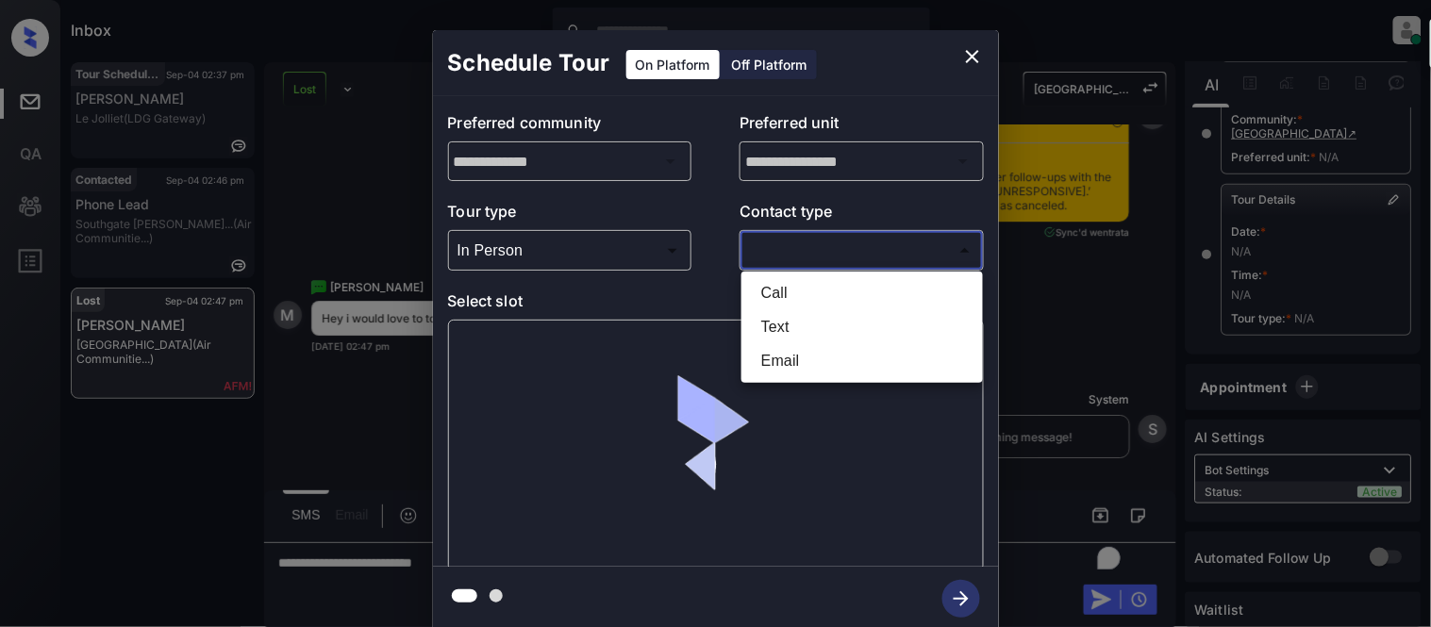
click at [783, 316] on li "Text" at bounding box center [862, 327] width 232 height 34
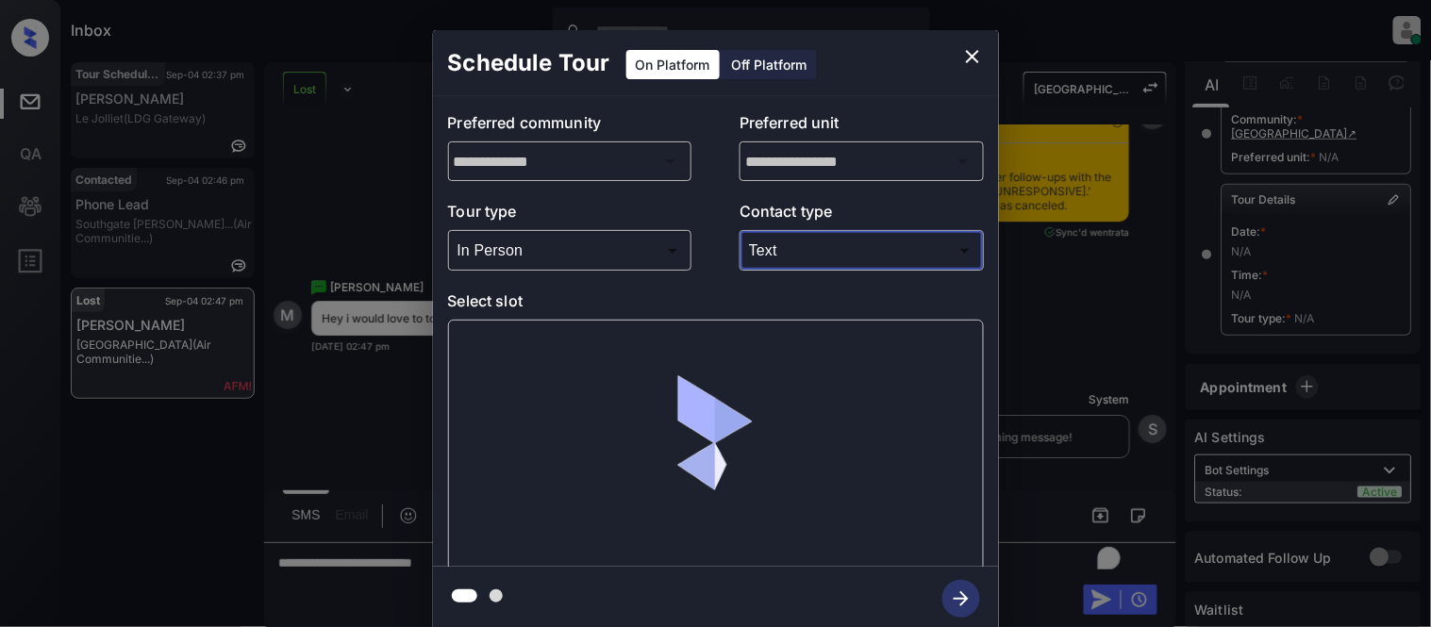
type input "****"
click at [488, 353] on div at bounding box center [716, 446] width 536 height 252
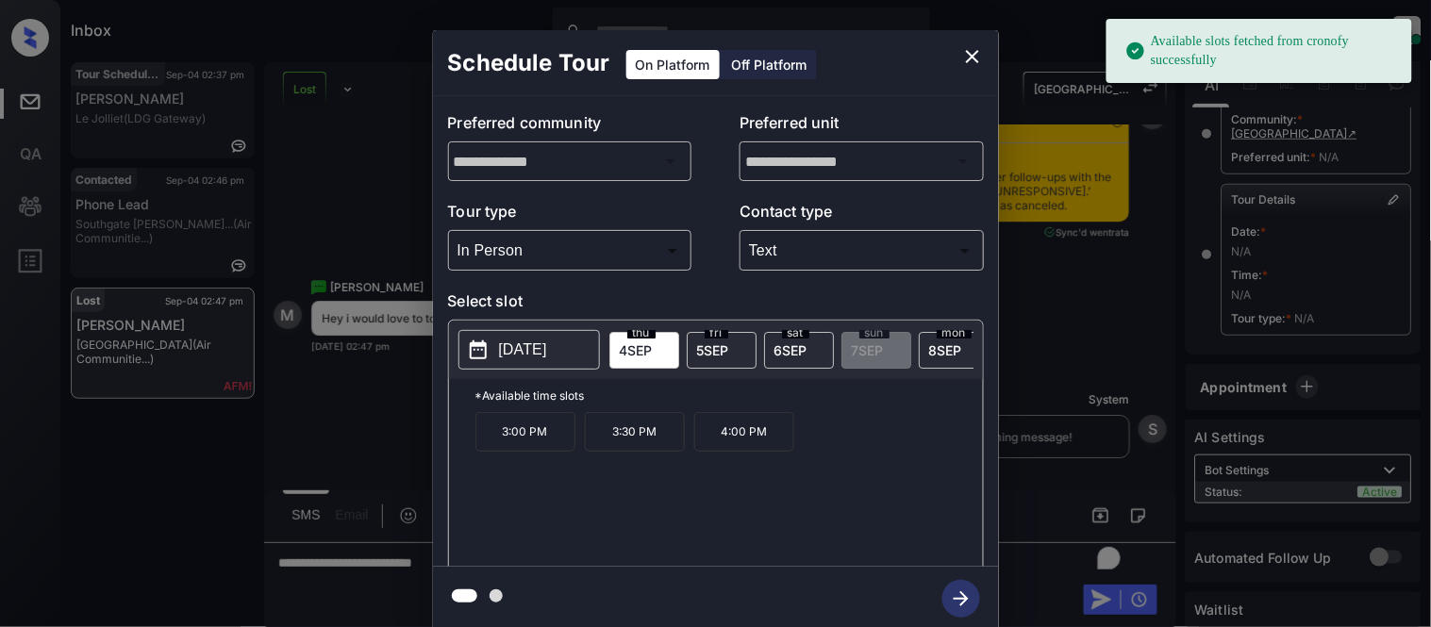
click at [491, 353] on button "2025-09-04" at bounding box center [528, 350] width 141 height 40
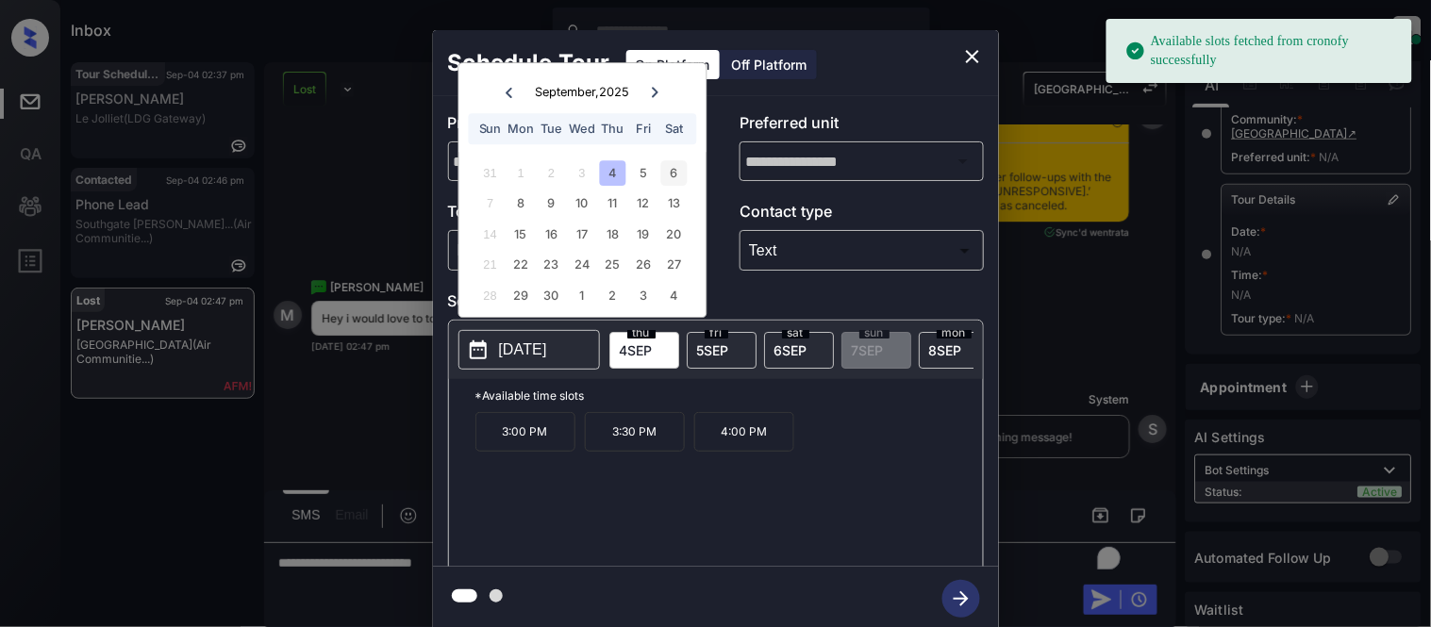
click at [679, 179] on div "6" at bounding box center [673, 172] width 25 height 25
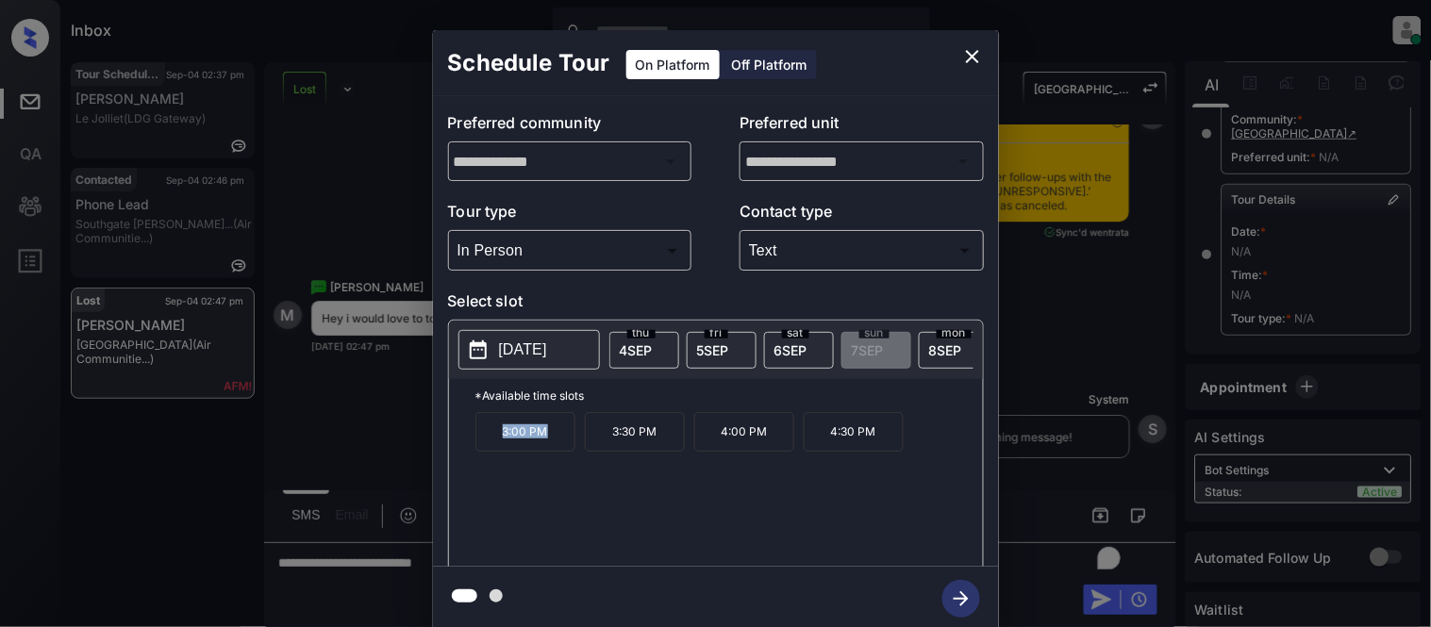
drag, startPoint x: 500, startPoint y: 440, endPoint x: 564, endPoint y: 440, distance: 64.1
click at [564, 440] on p "3:00 PM" at bounding box center [525, 432] width 100 height 40
copy p "3:00 PM"
click at [365, 564] on div "**********" at bounding box center [715, 330] width 1431 height 661
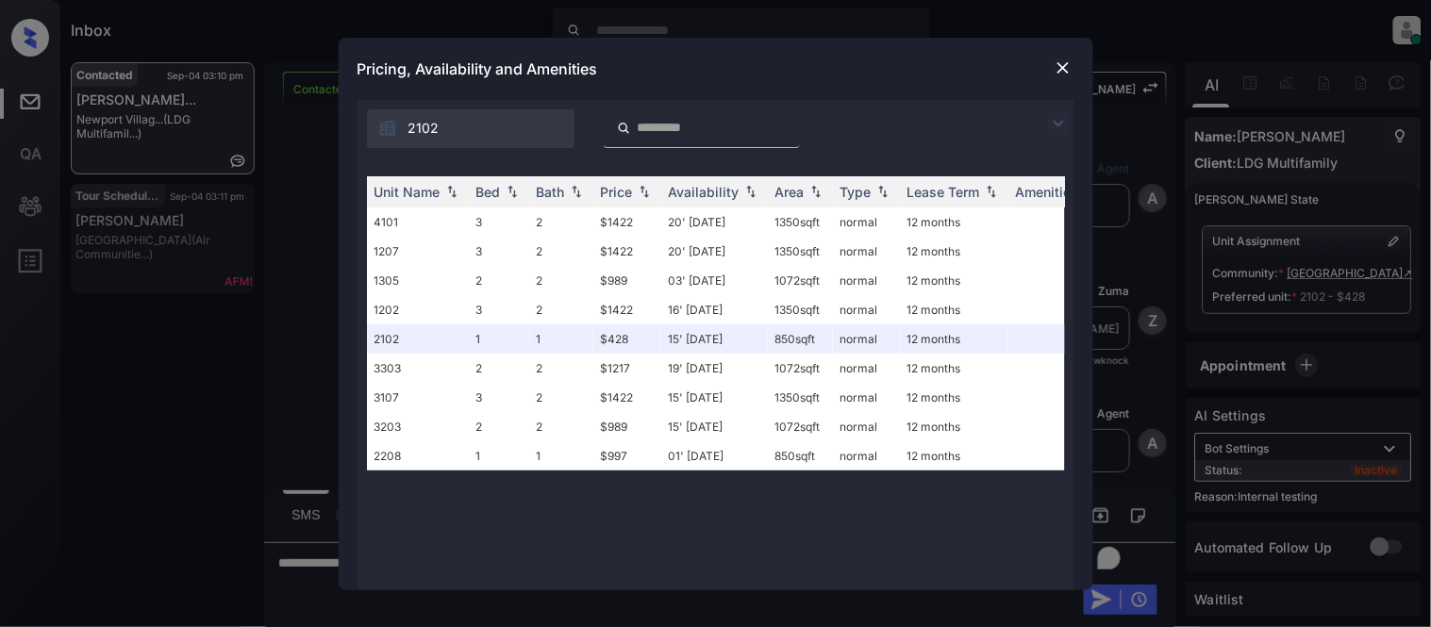
scroll to position [5388, 0]
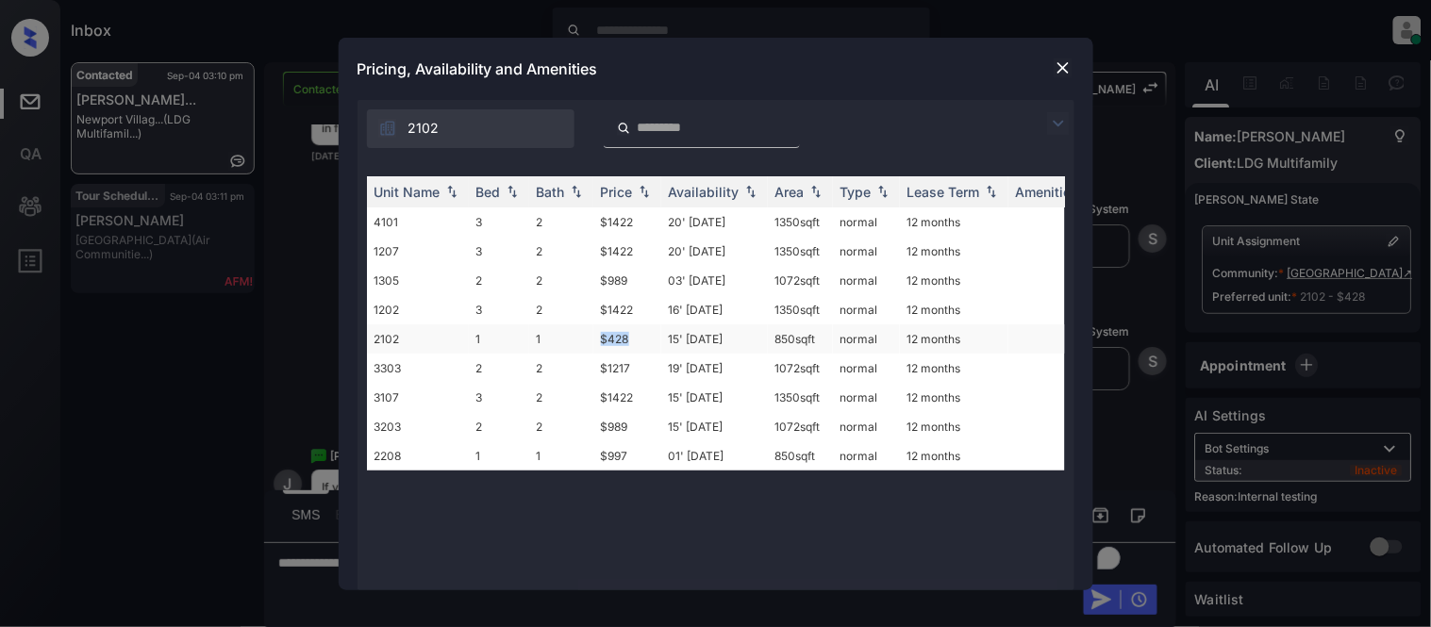
drag, startPoint x: 586, startPoint y: 342, endPoint x: 636, endPoint y: 342, distance: 50.0
click at [636, 342] on tr "2102 1 1 $428 15' Nov 25 850 sqft normal 12 months" at bounding box center [860, 338] width 986 height 29
copy tr "$428"
click at [1080, 59] on div "Pricing, Availability and Amenities" at bounding box center [716, 69] width 755 height 62
click at [1060, 67] on img at bounding box center [1062, 67] width 19 height 19
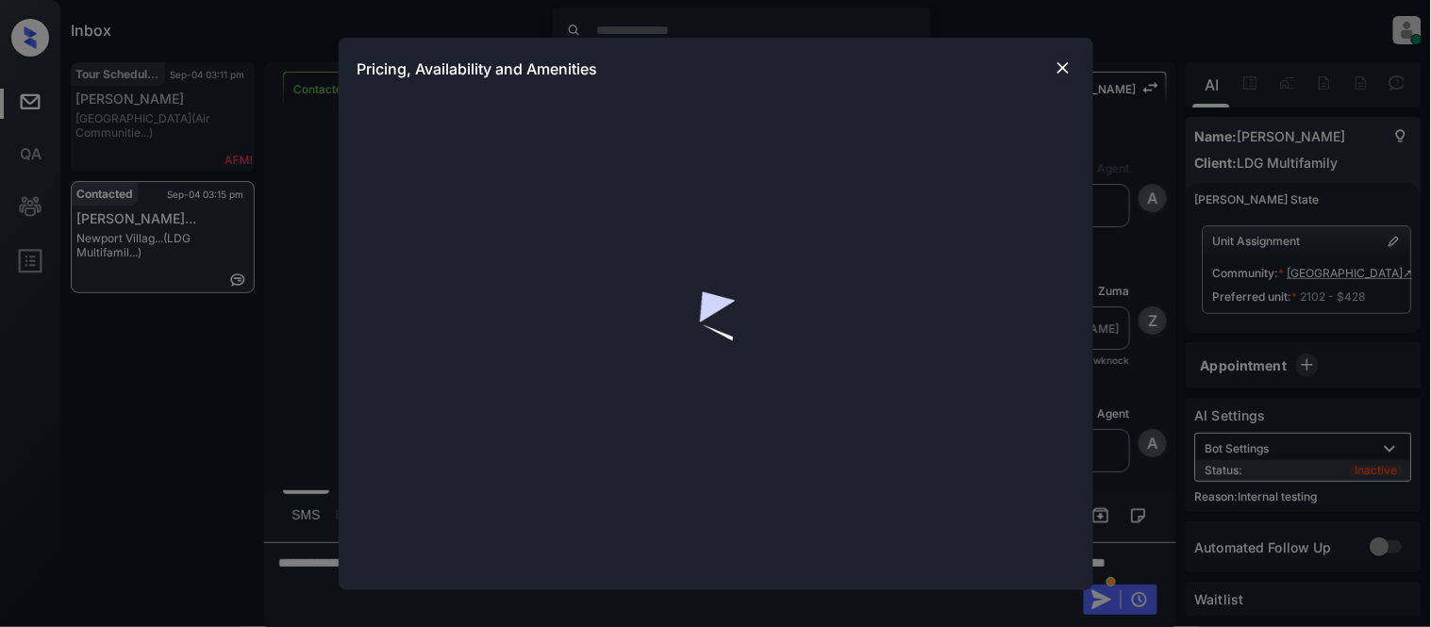
scroll to position [4131, 0]
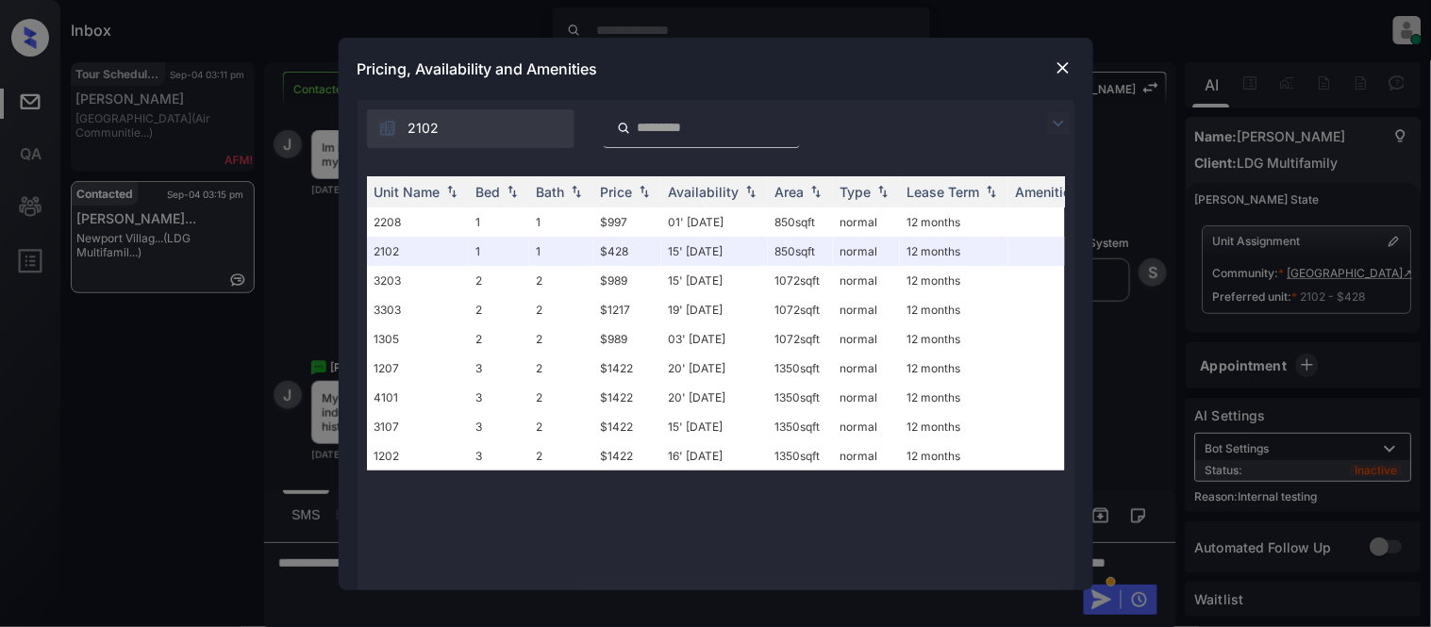
click at [1062, 73] on img at bounding box center [1062, 67] width 19 height 19
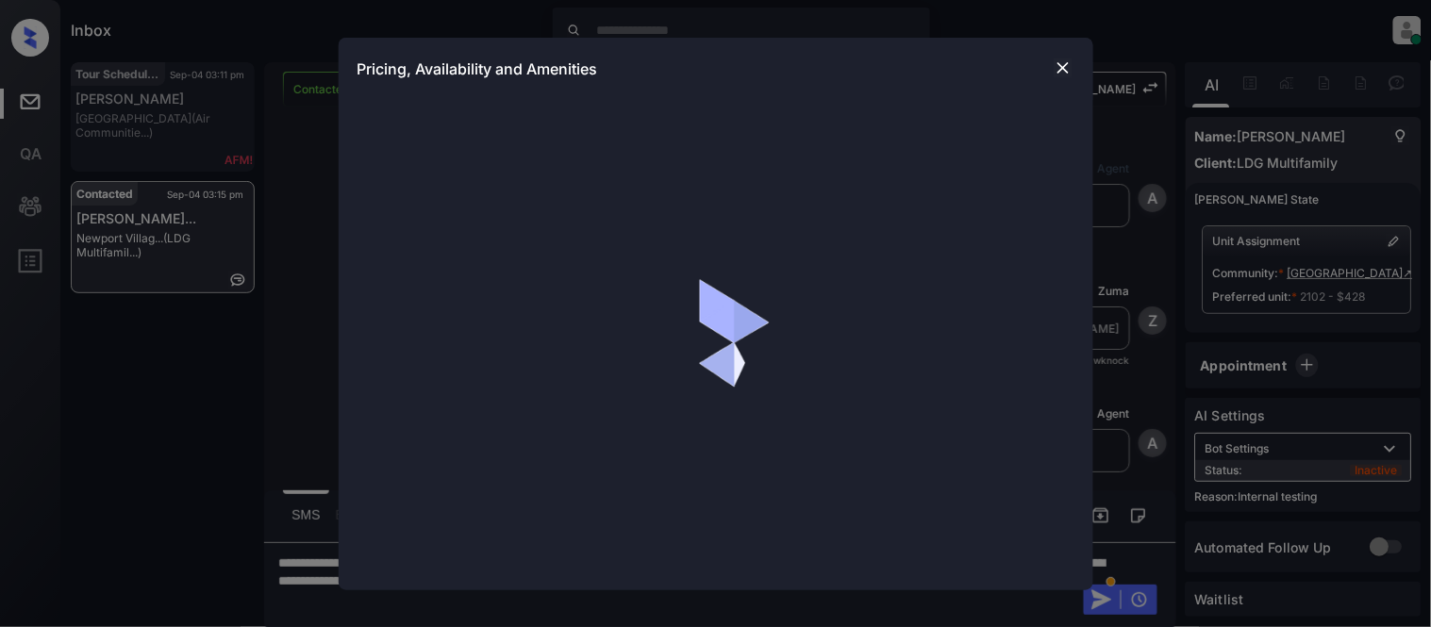
scroll to position [4131, 0]
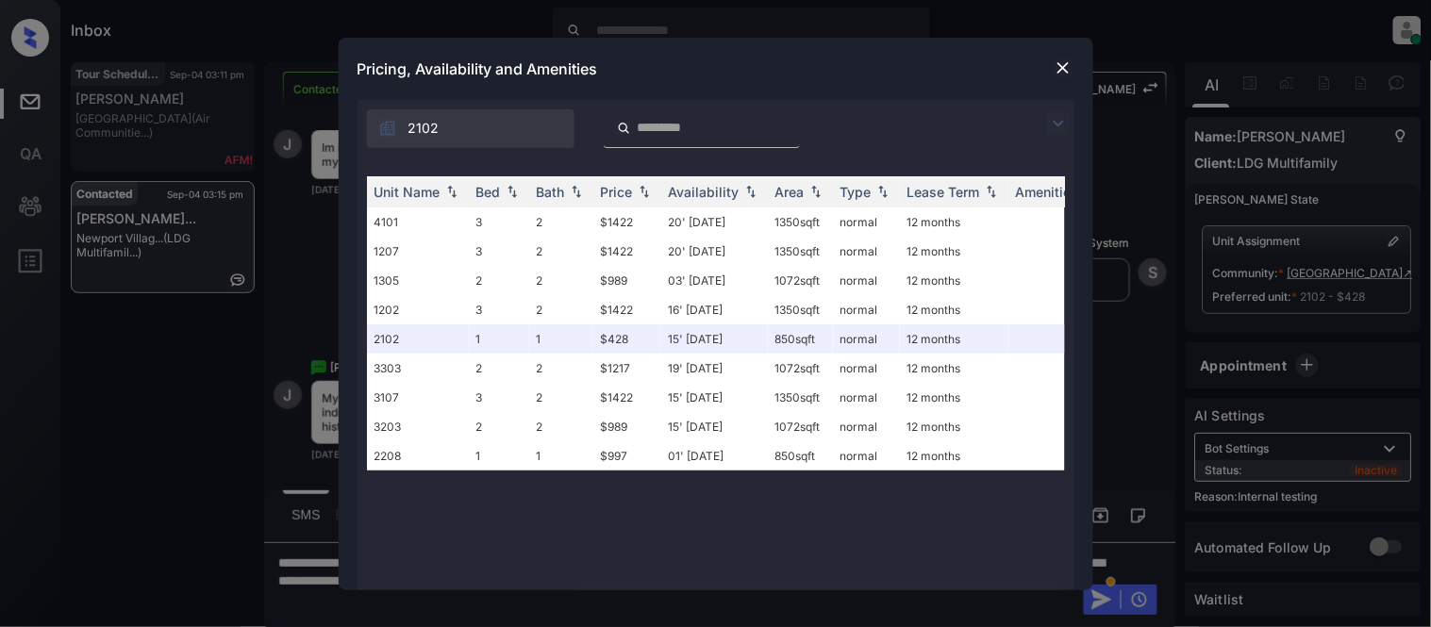
click at [1057, 64] on img at bounding box center [1062, 67] width 19 height 19
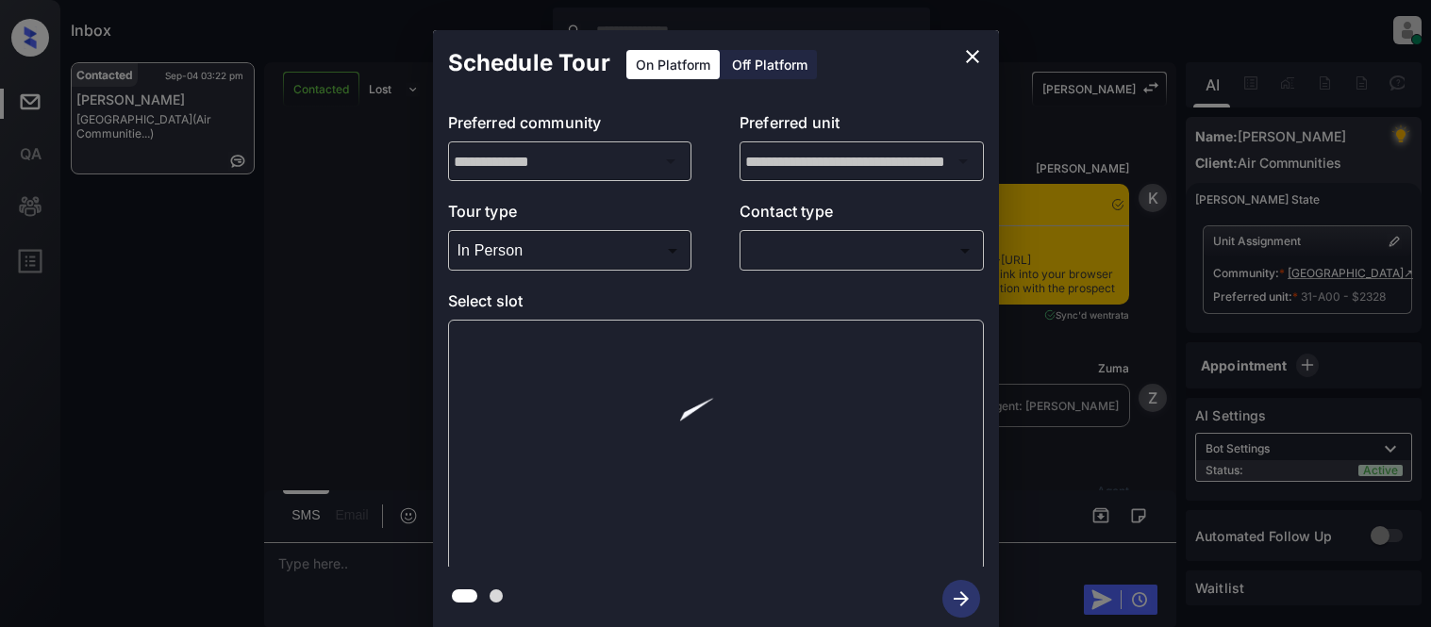
click at [823, 256] on body "Inbox [PERSON_NAME] Cataag Online Set yourself offline Set yourself on break Pr…" at bounding box center [715, 313] width 1431 height 627
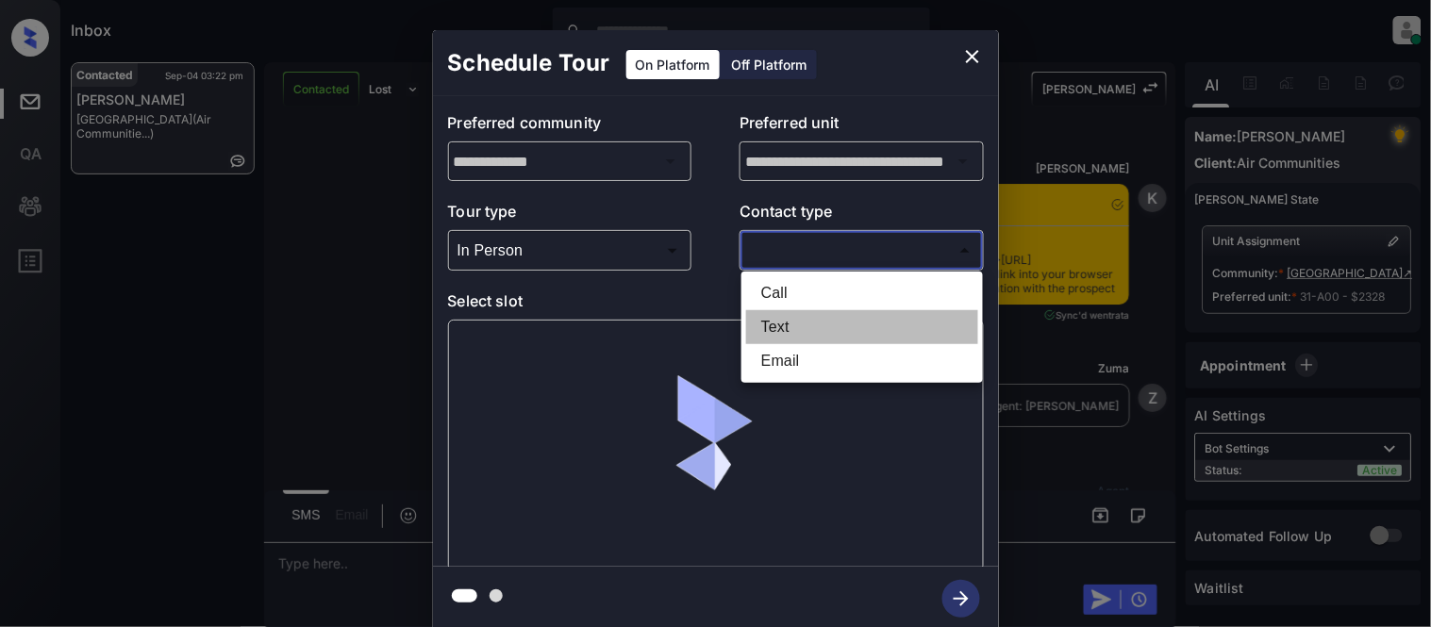
click at [771, 330] on li "Text" at bounding box center [862, 327] width 232 height 34
type input "****"
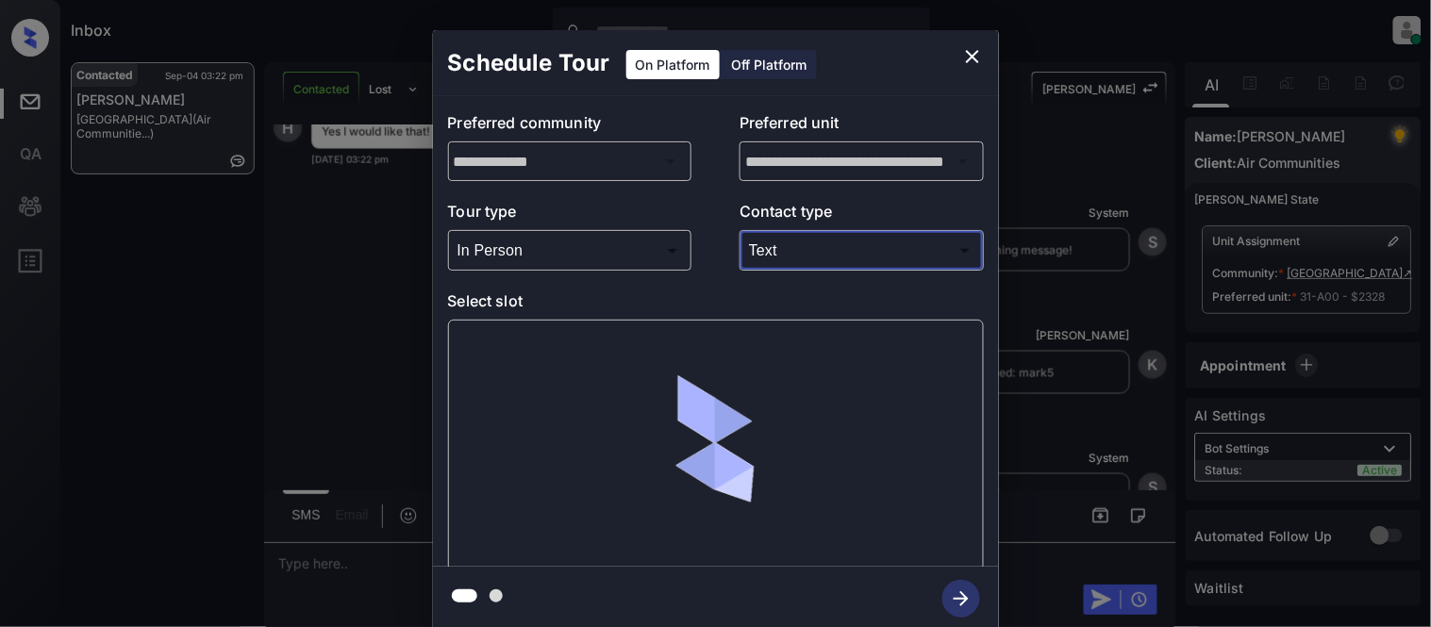
click at [523, 344] on div at bounding box center [715, 313] width 1431 height 627
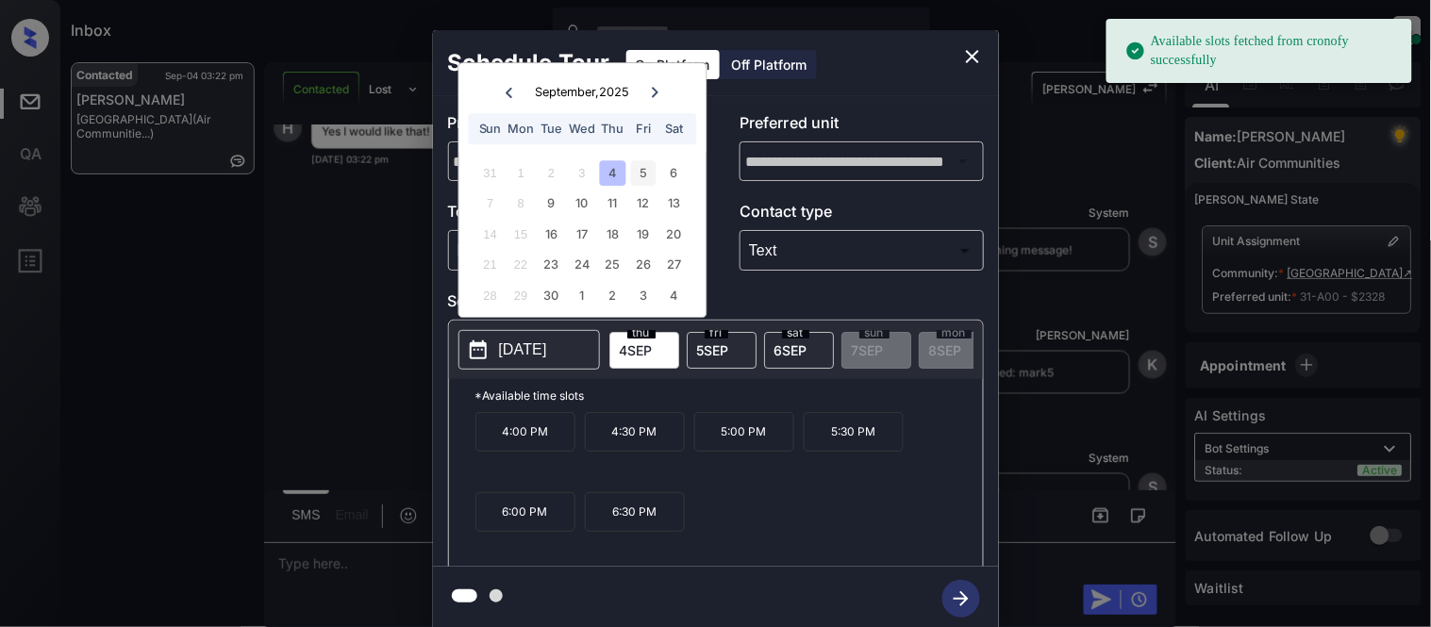
click at [634, 175] on div "5" at bounding box center [643, 172] width 25 height 25
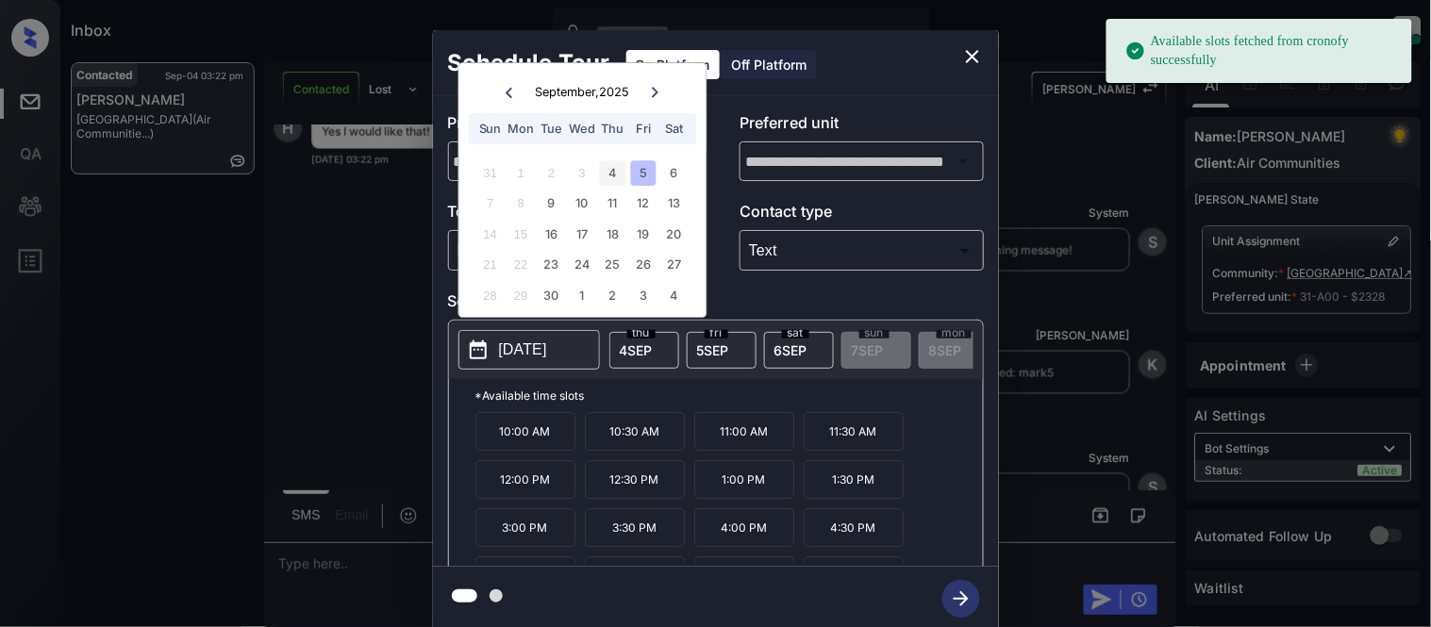
click at [615, 175] on div "4" at bounding box center [612, 172] width 25 height 25
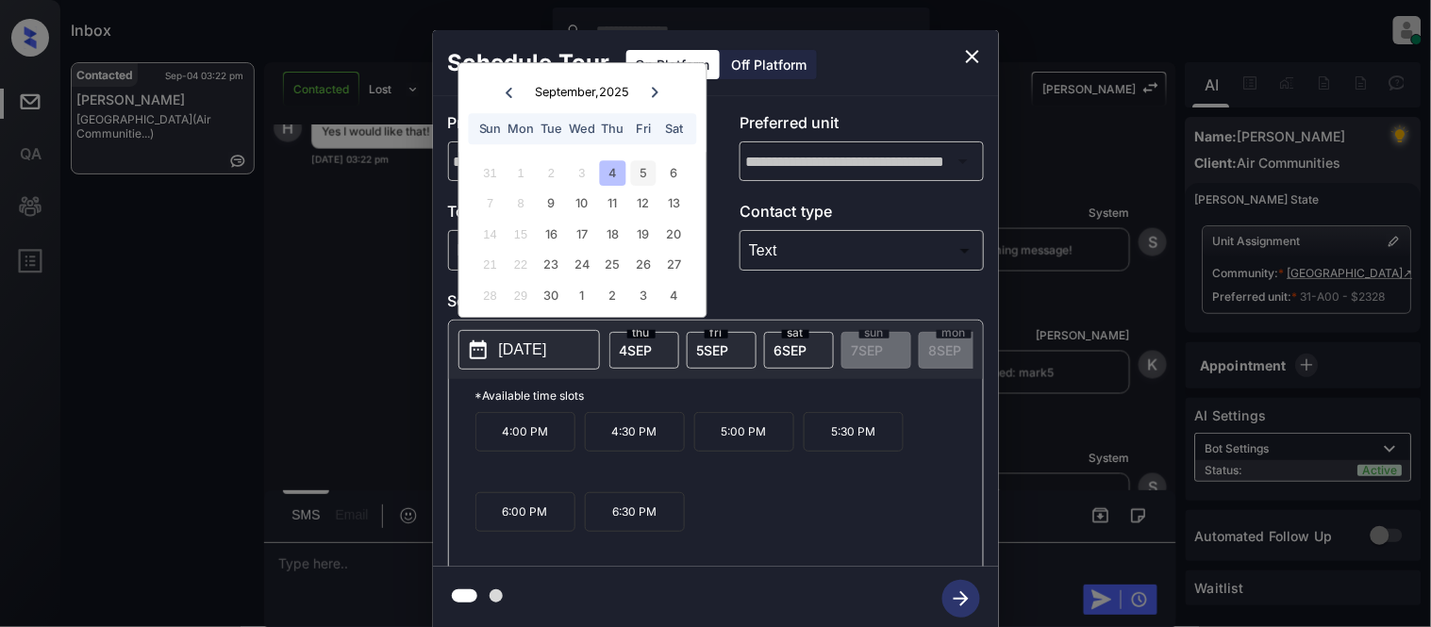
click at [645, 173] on div "5" at bounding box center [643, 172] width 25 height 25
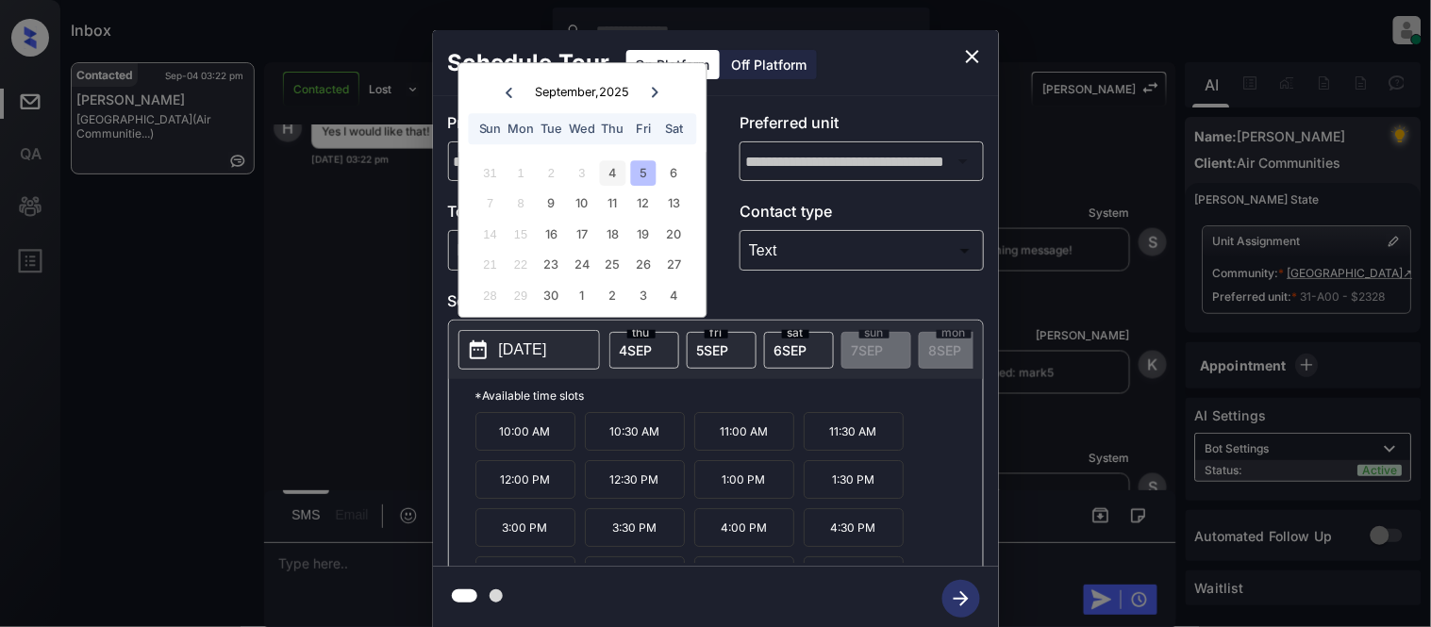
click at [609, 164] on div "4" at bounding box center [612, 172] width 25 height 25
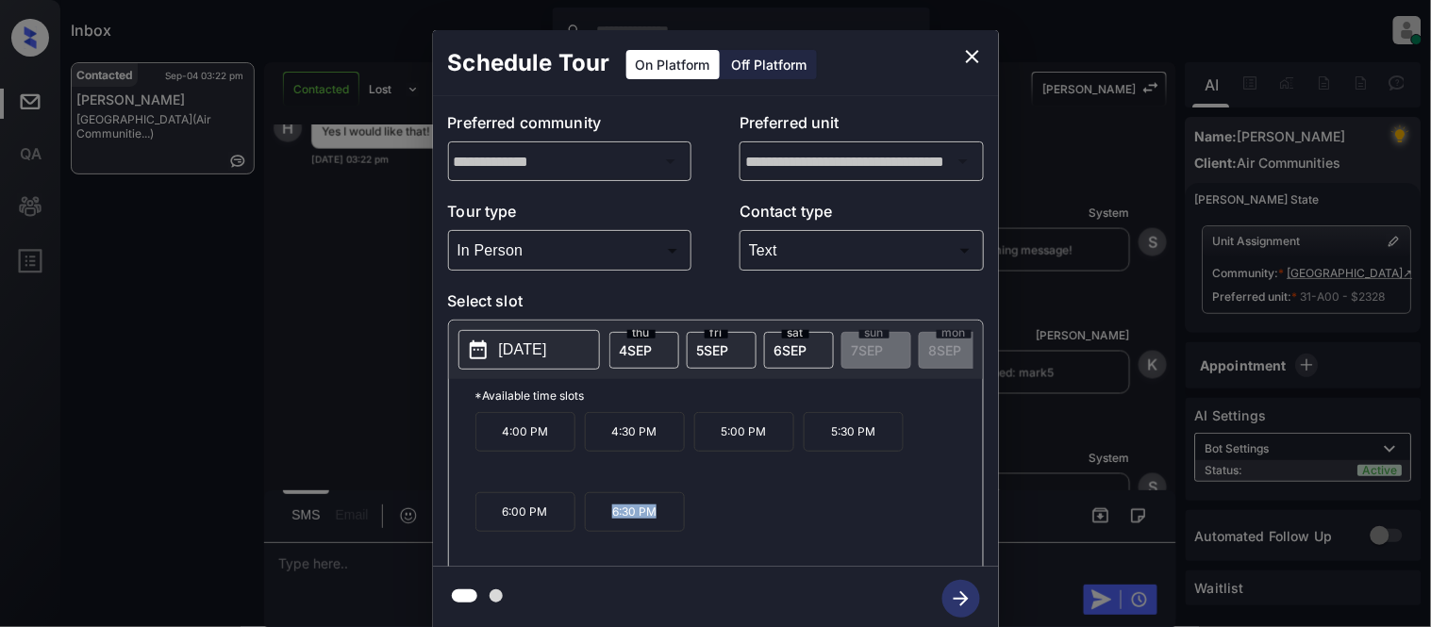
drag, startPoint x: 600, startPoint y: 526, endPoint x: 664, endPoint y: 528, distance: 64.2
click at [664, 528] on p "6:30 PM" at bounding box center [635, 512] width 100 height 40
drag, startPoint x: 496, startPoint y: 528, endPoint x: 558, endPoint y: 528, distance: 62.2
click at [558, 528] on p "6:00 PM" at bounding box center [525, 512] width 100 height 40
drag, startPoint x: 817, startPoint y: 450, endPoint x: 873, endPoint y: 450, distance: 56.6
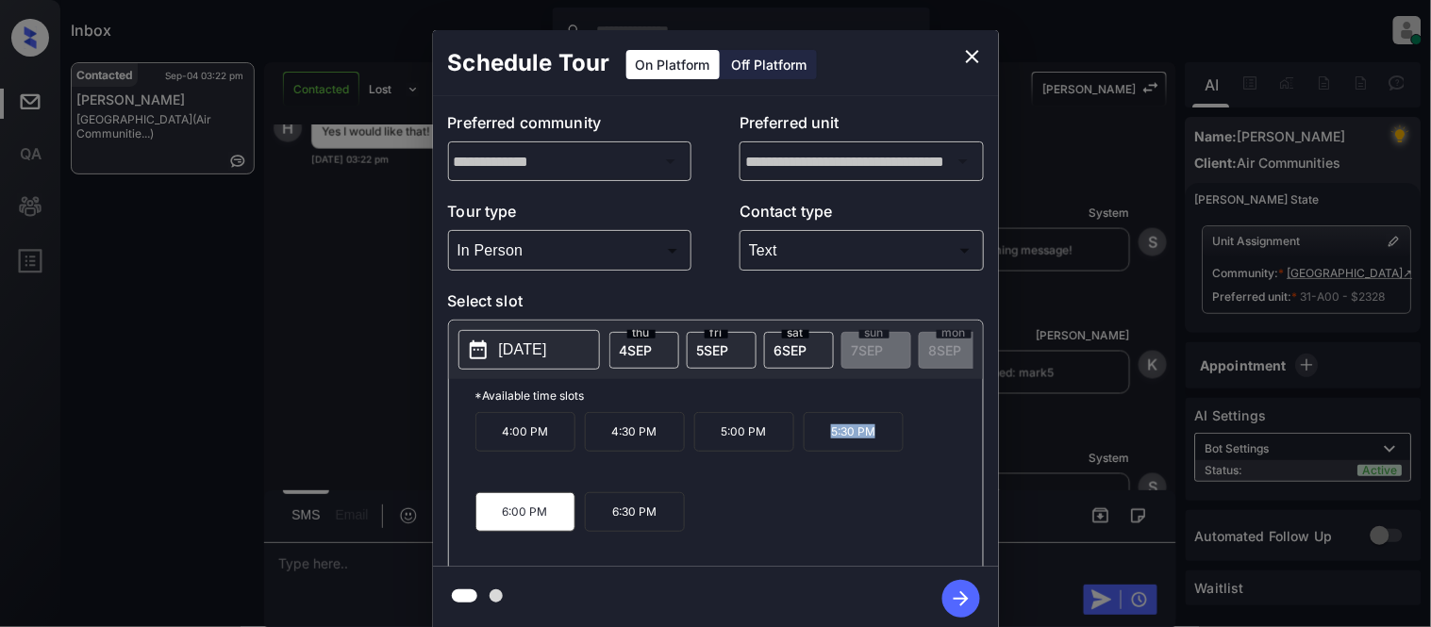
click at [873, 450] on p "5:30 PM" at bounding box center [854, 432] width 100 height 40
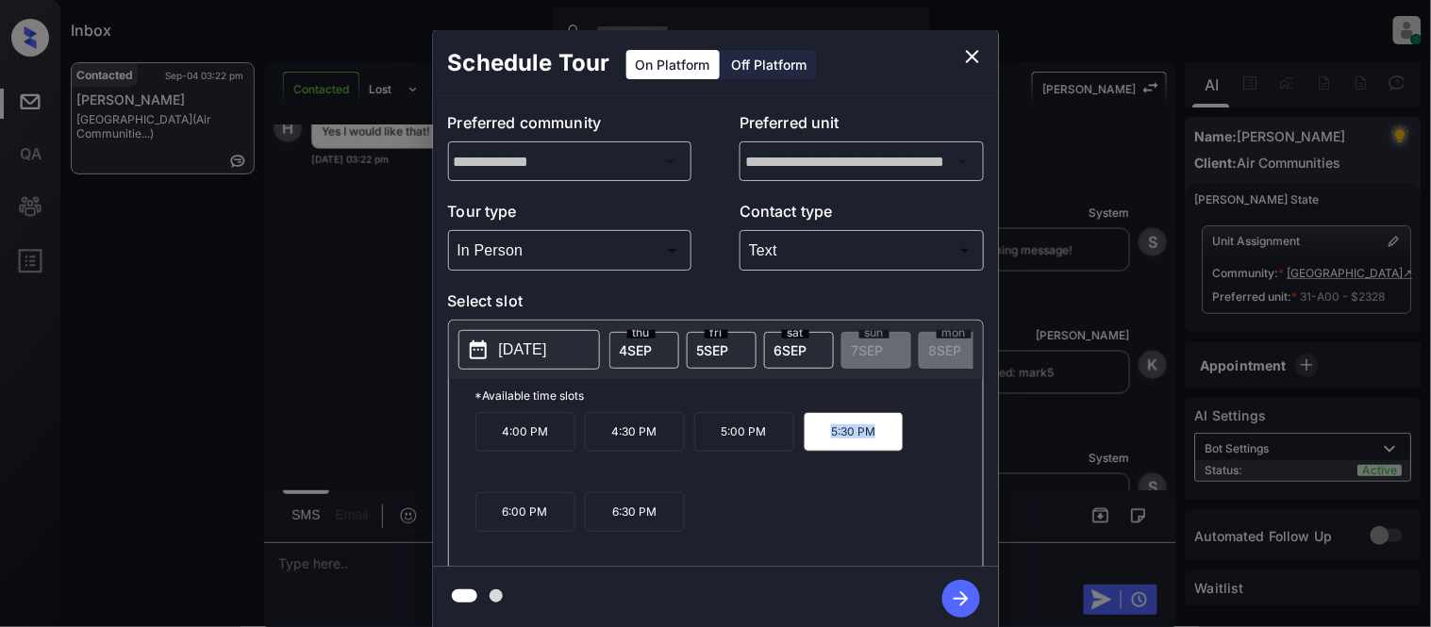
copy p "5:30 PM"
click at [352, 575] on div "**********" at bounding box center [715, 330] width 1431 height 661
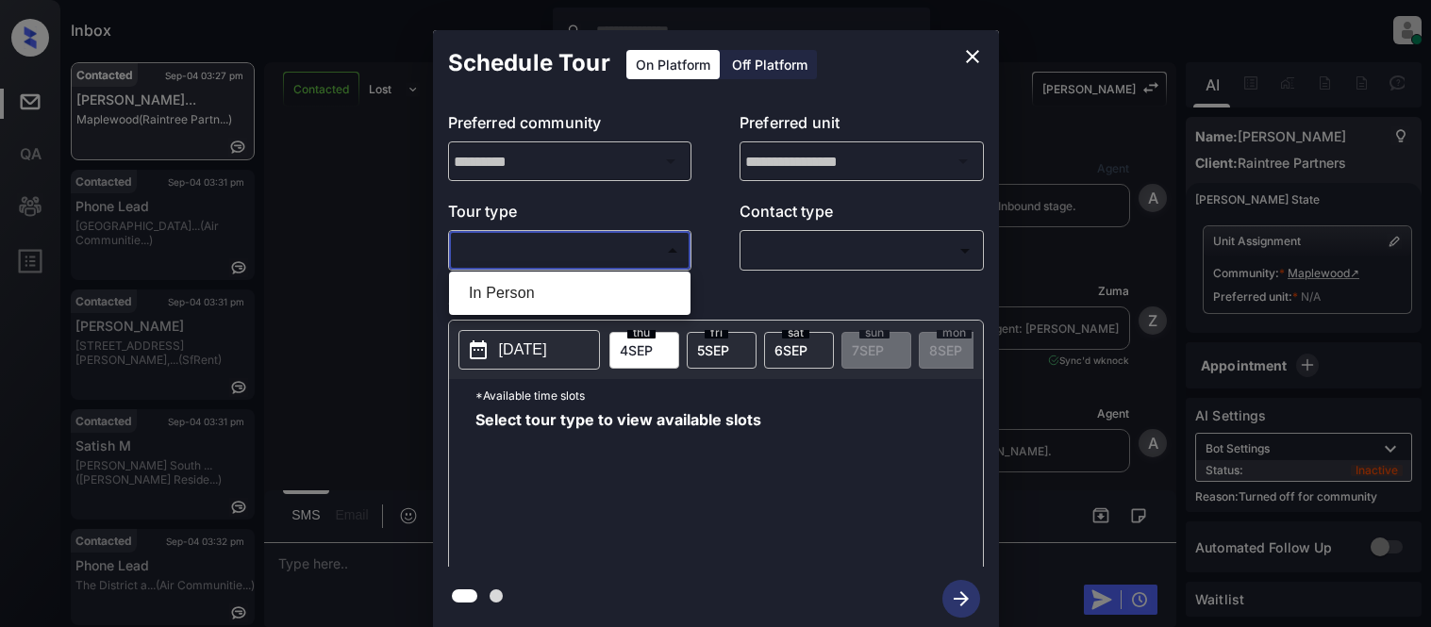
click at [507, 296] on li "In Person" at bounding box center [570, 293] width 232 height 34
click at [818, 245] on div at bounding box center [715, 313] width 1431 height 627
type input "********"
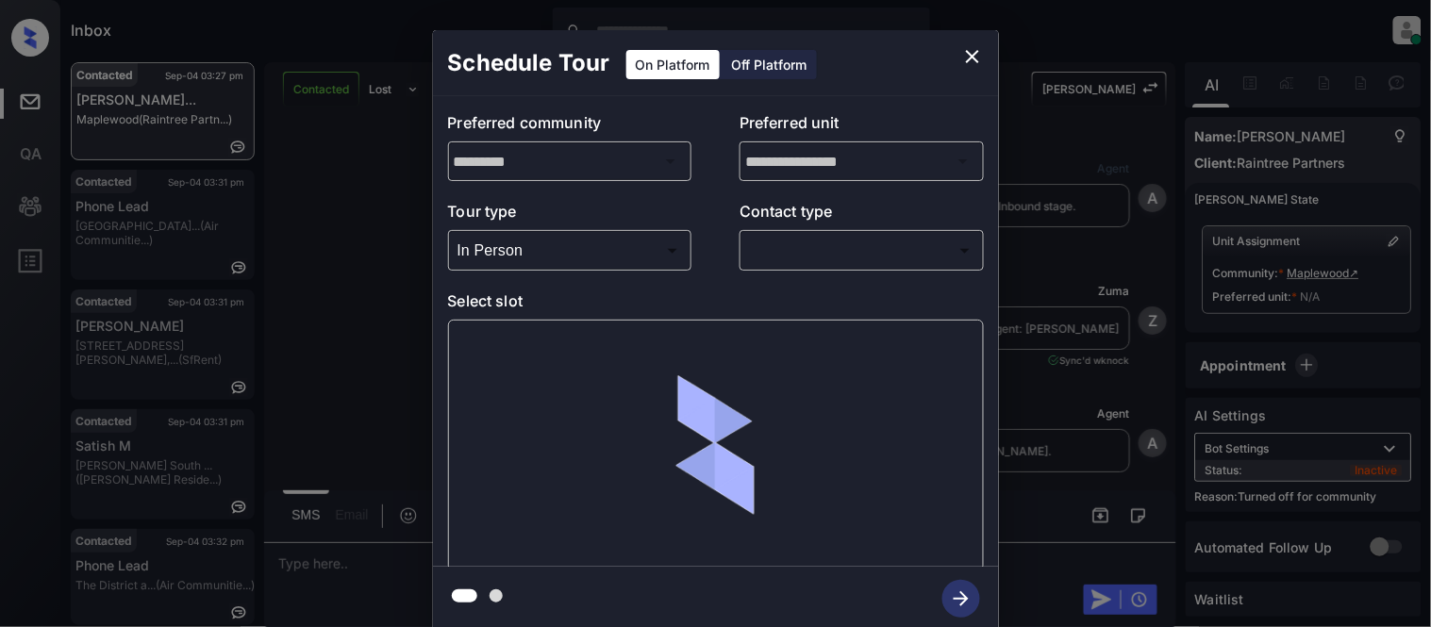
click at [817, 257] on body "Inbox Kristina Cataag Online Set yourself offline Set yourself on break Profile…" at bounding box center [715, 313] width 1431 height 627
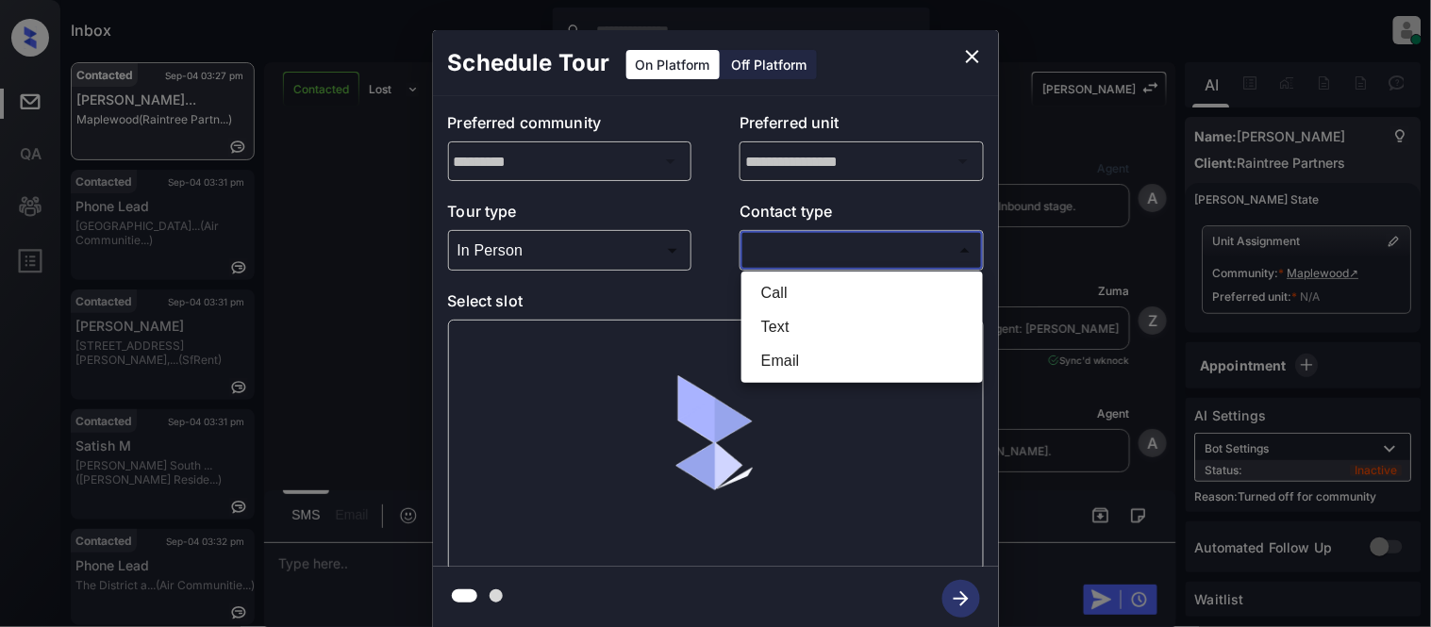
scroll to position [688, 0]
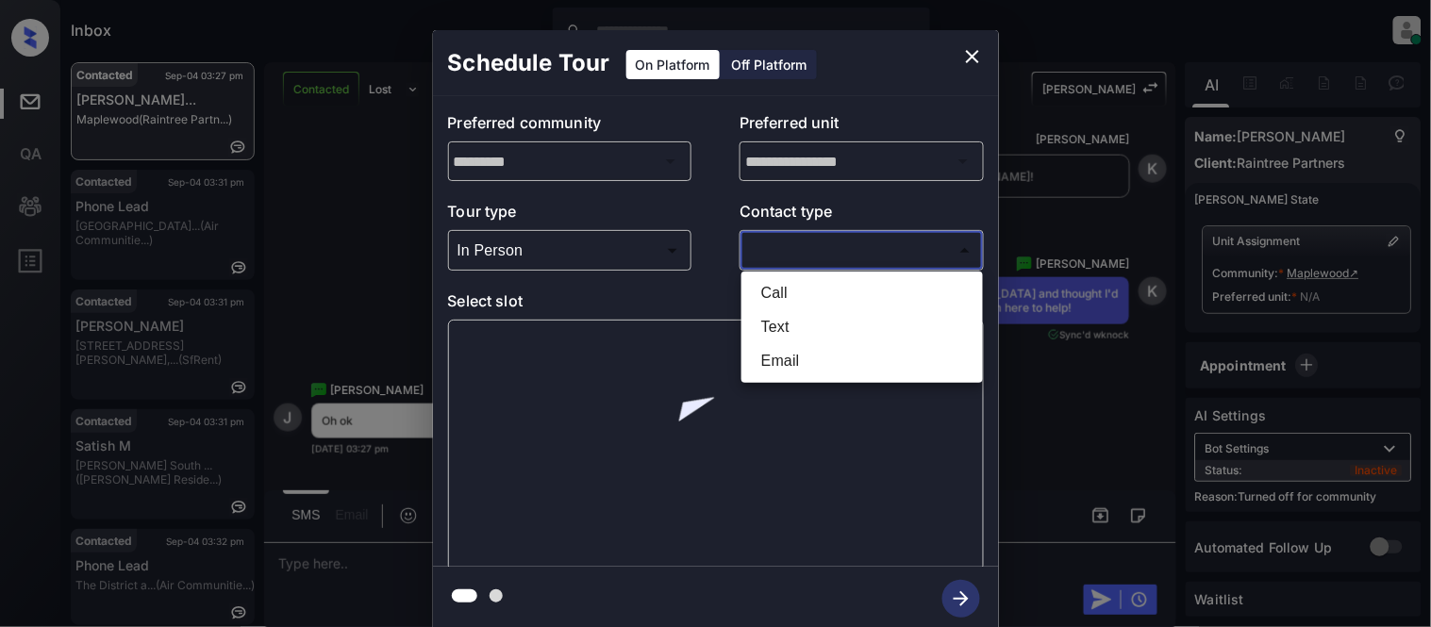
click at [799, 324] on li "Text" at bounding box center [862, 327] width 232 height 34
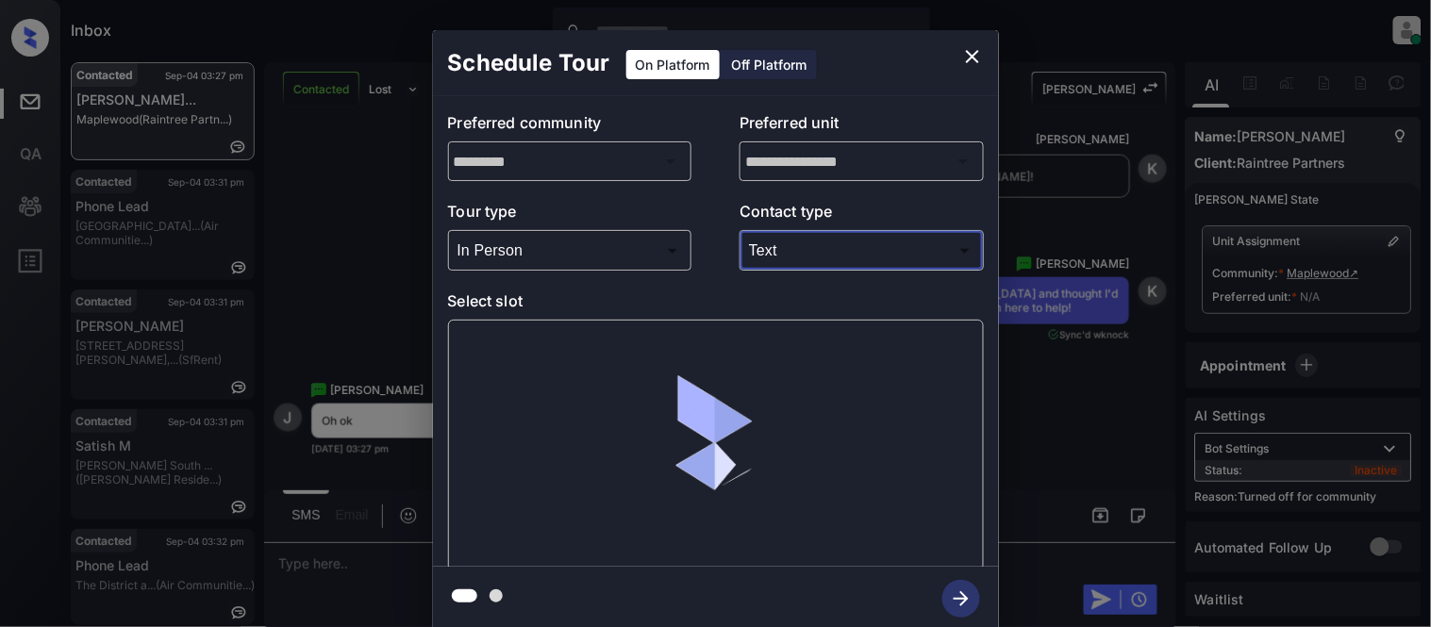
type input "****"
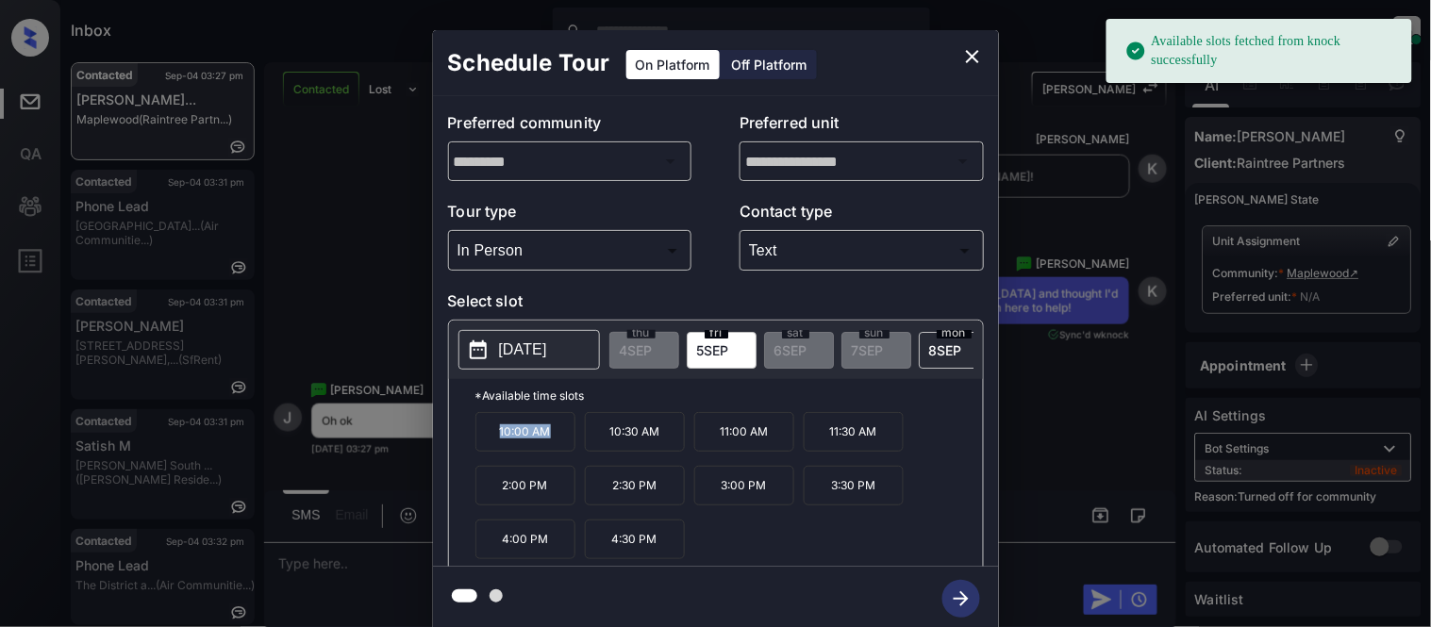
drag, startPoint x: 478, startPoint y: 447, endPoint x: 563, endPoint y: 449, distance: 84.9
click at [563, 449] on p "10:00 AM" at bounding box center [525, 432] width 100 height 40
copy p "10:00 AM"
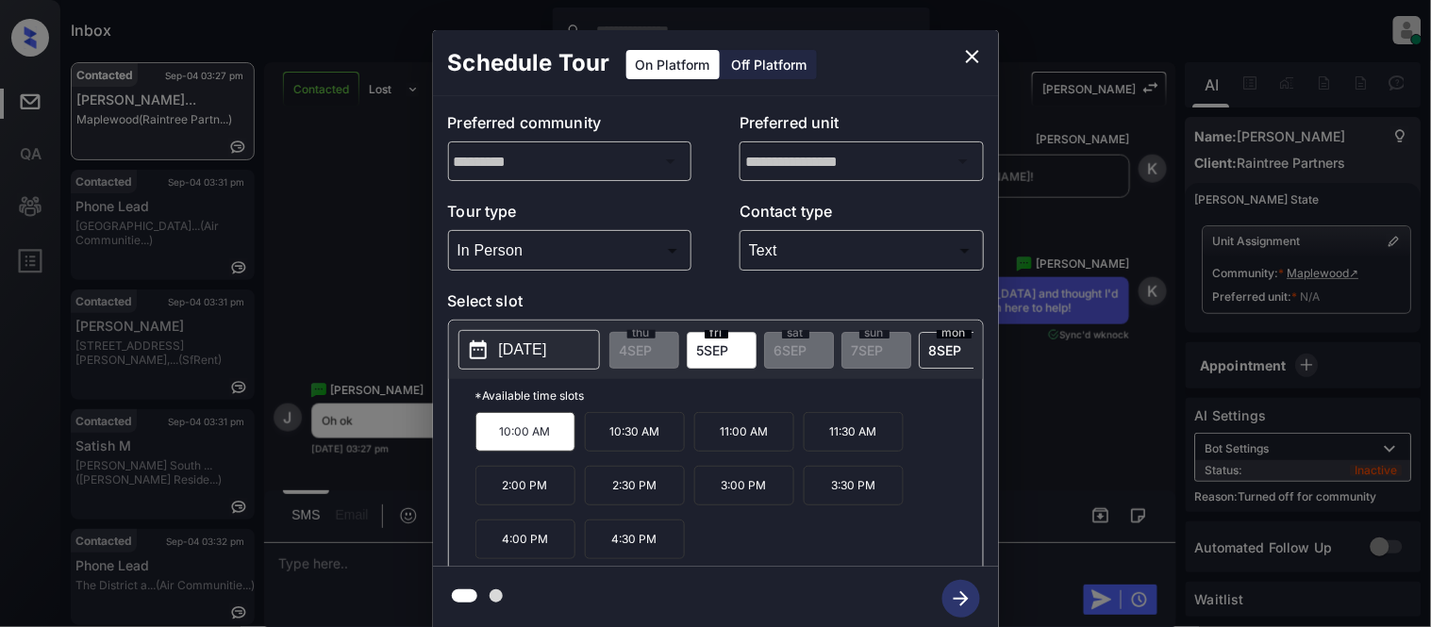
click at [324, 557] on div "**********" at bounding box center [715, 330] width 1431 height 661
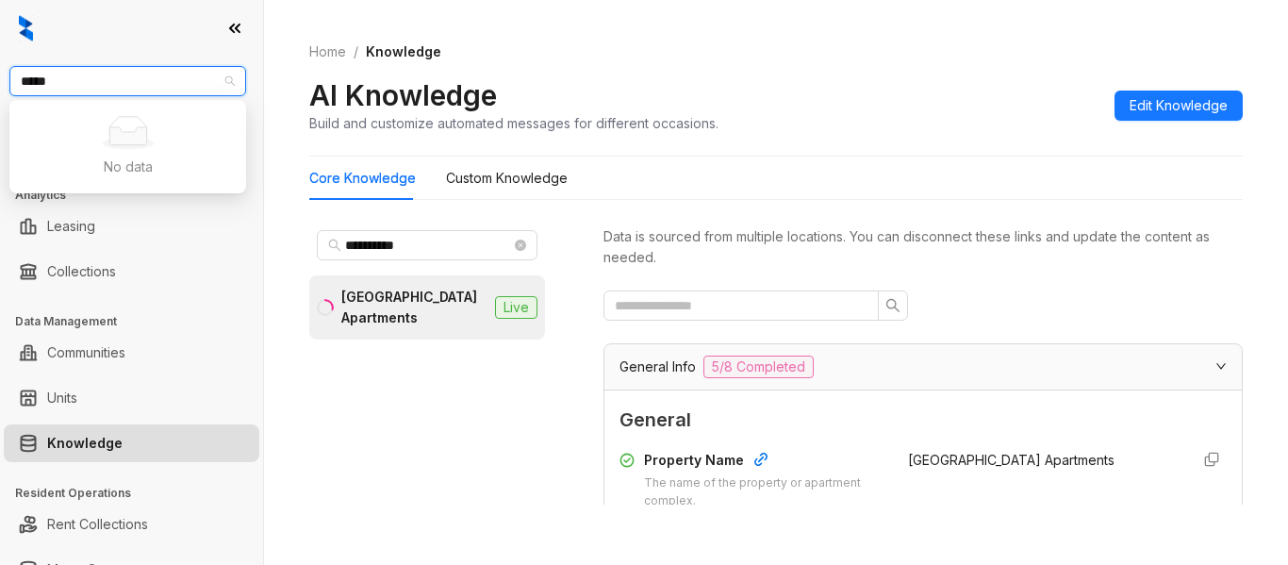
scroll to position [1981, 0]
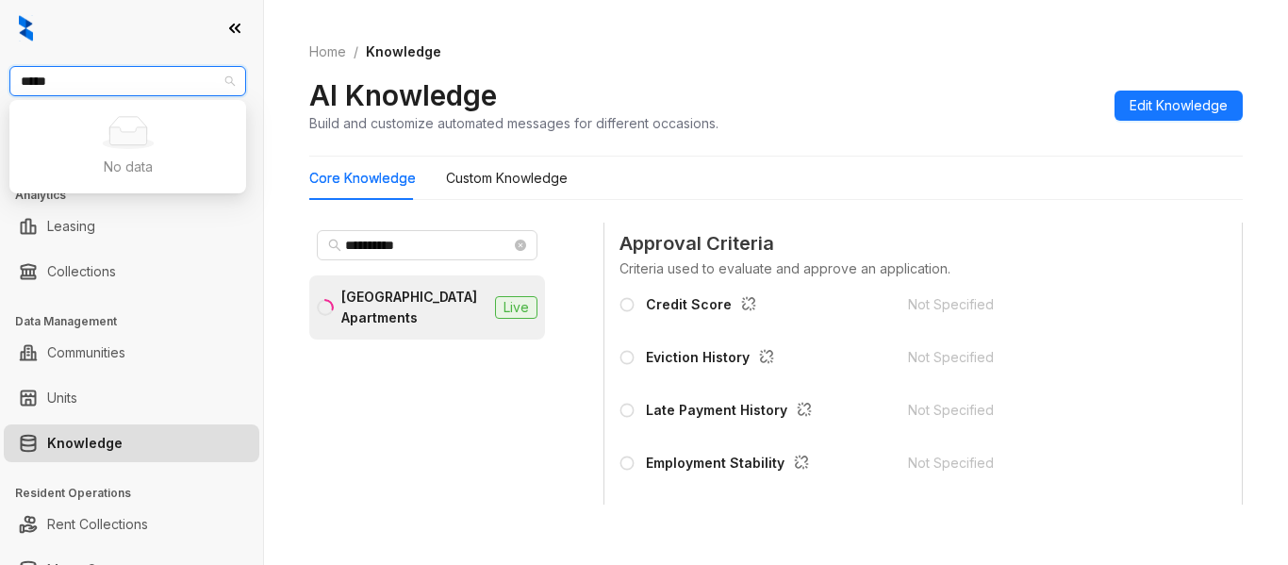
drag, startPoint x: 99, startPoint y: 75, endPoint x: 0, endPoint y: 79, distance: 99.1
click at [0, 79] on div "***** RR Living Leasing Leads Analytics Leasing Collections Data Management Com…" at bounding box center [131, 282] width 263 height 565
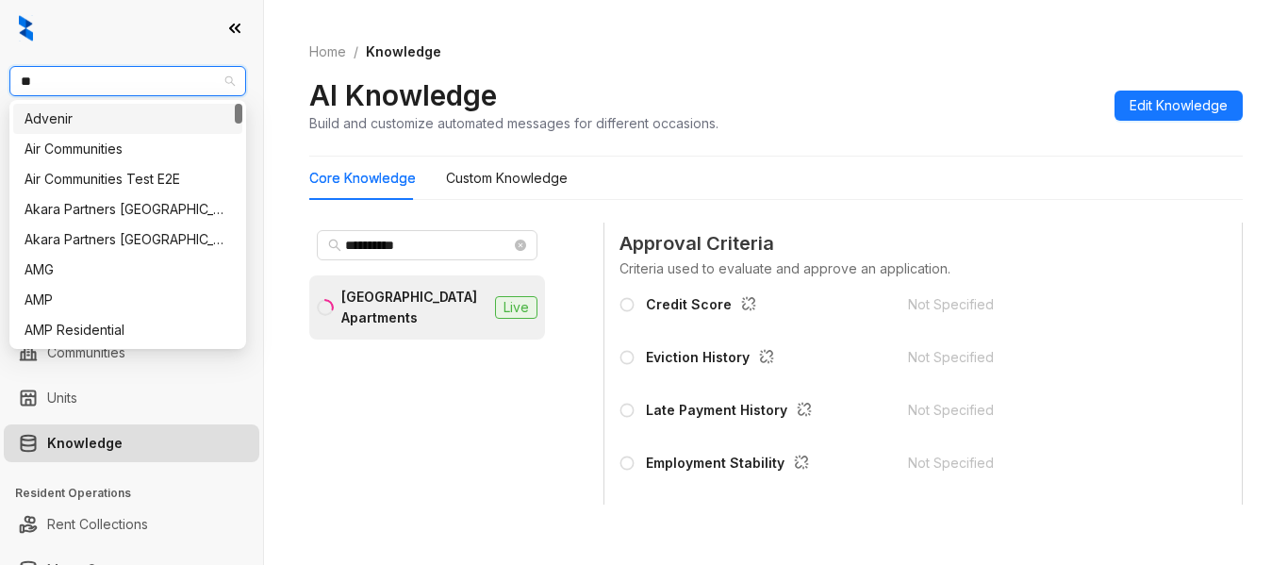
type input "***"
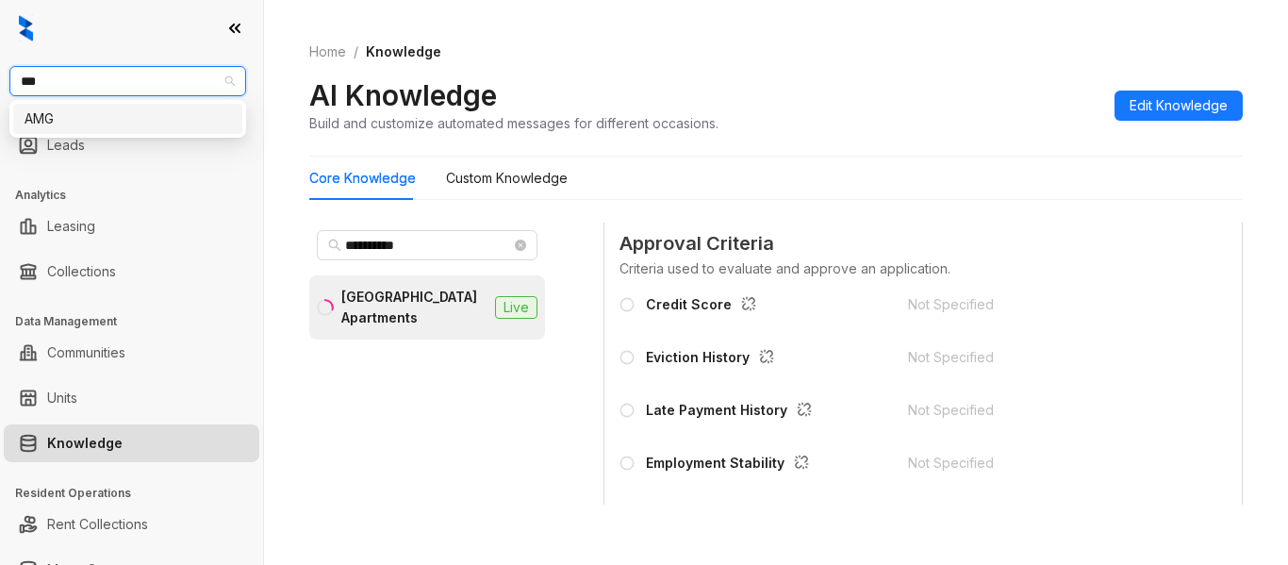
click at [70, 121] on div "AMG" at bounding box center [128, 118] width 207 height 21
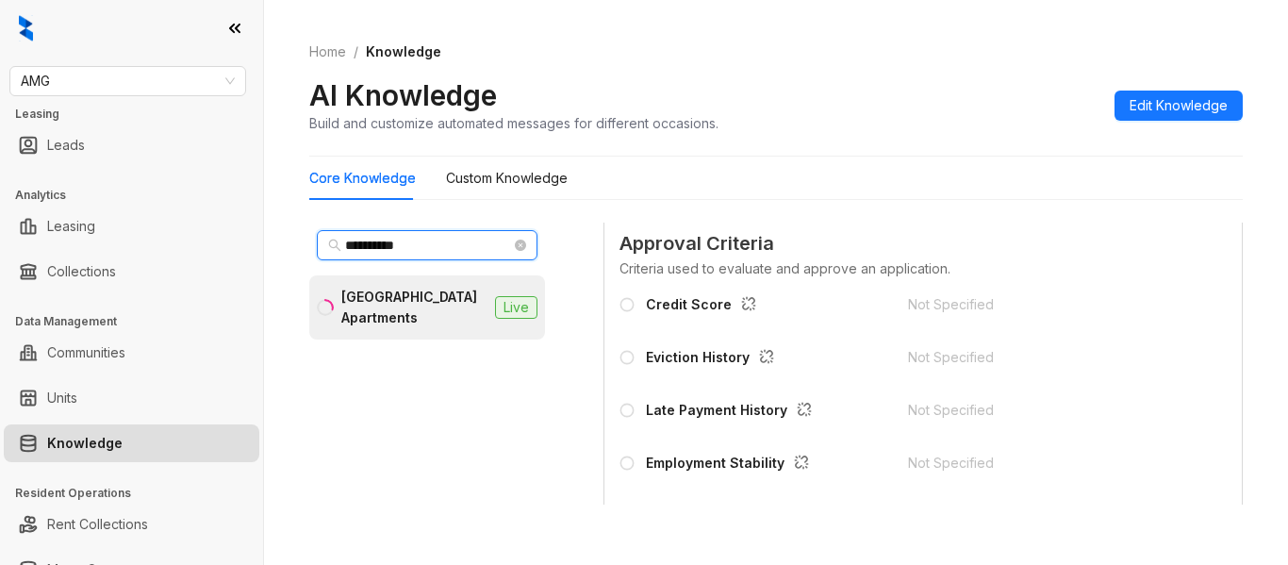
click at [108, 250] on div "**********" at bounding box center [644, 282] width 1288 height 565
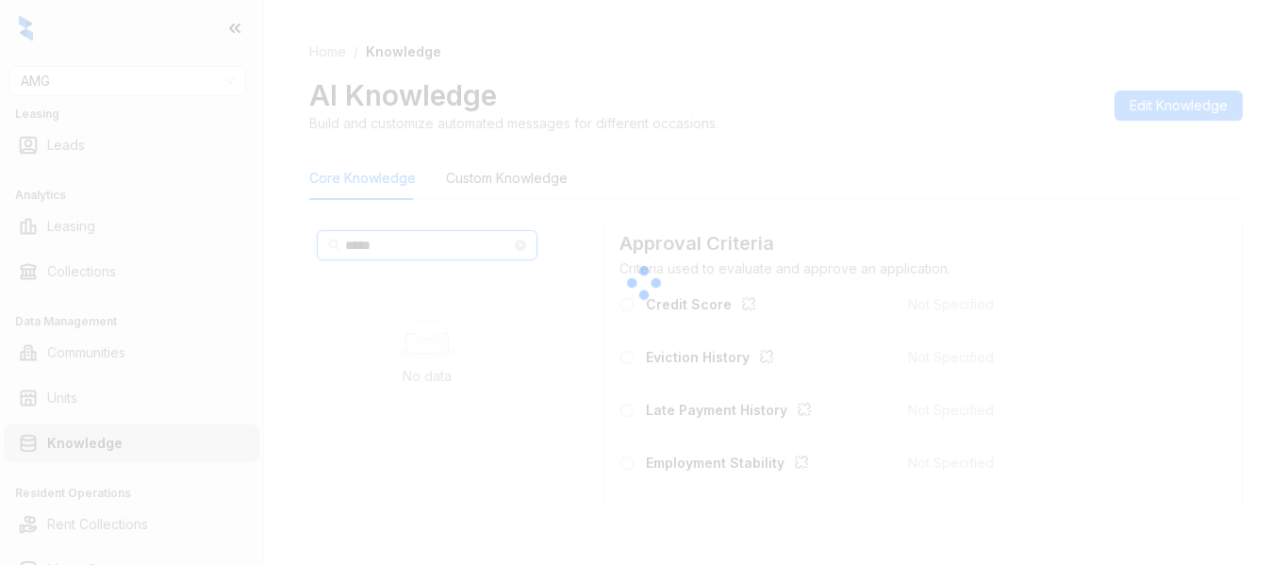
type input "*****"
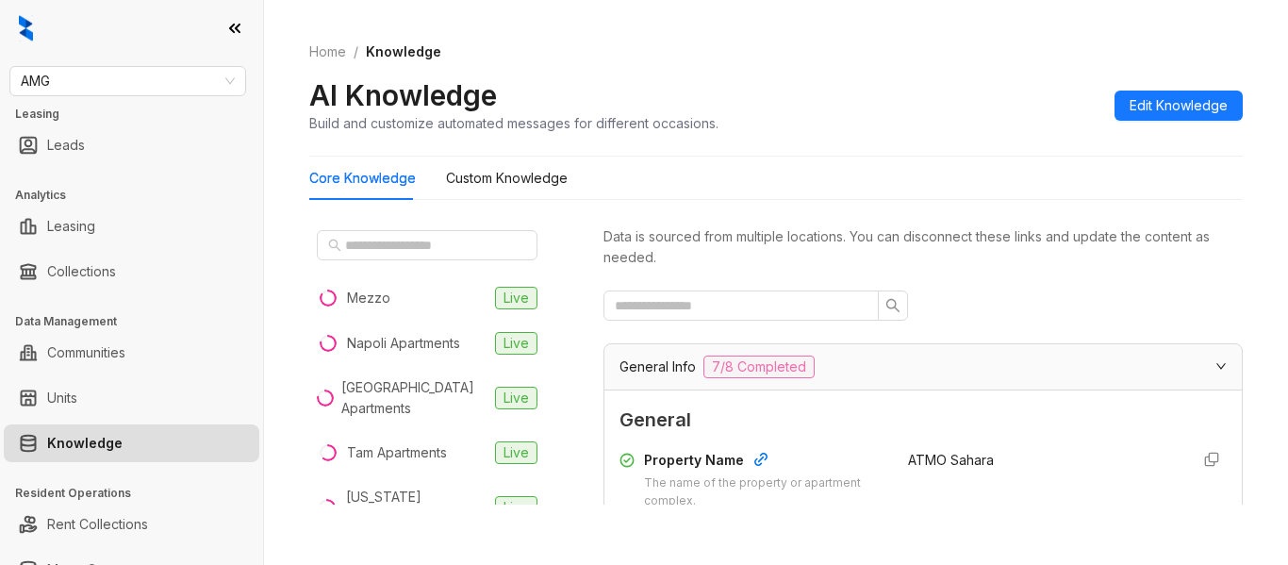
drag, startPoint x: 889, startPoint y: 164, endPoint x: 418, endPoint y: 42, distance: 487.0
click at [889, 164] on div "Core Knowledge Custom Knowledge" at bounding box center [776, 178] width 934 height 43
click at [352, 299] on div "Mezzo" at bounding box center [368, 298] width 43 height 21
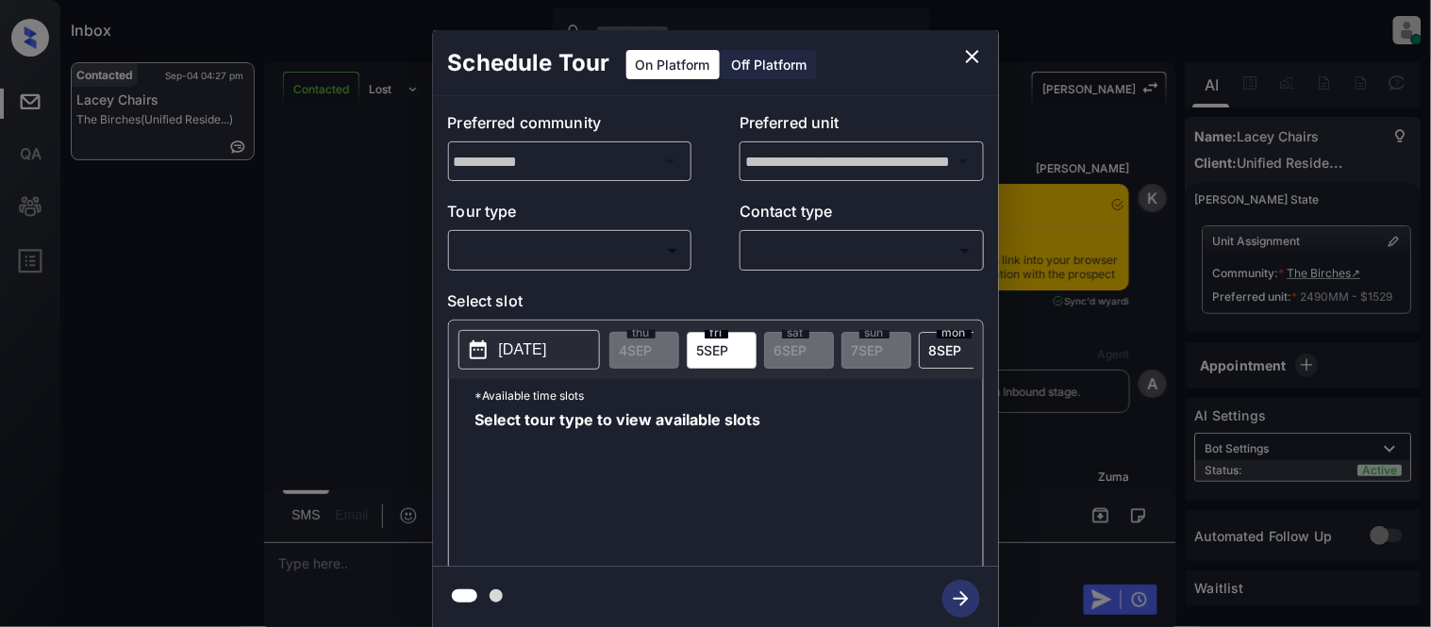
scroll to position [2123, 0]
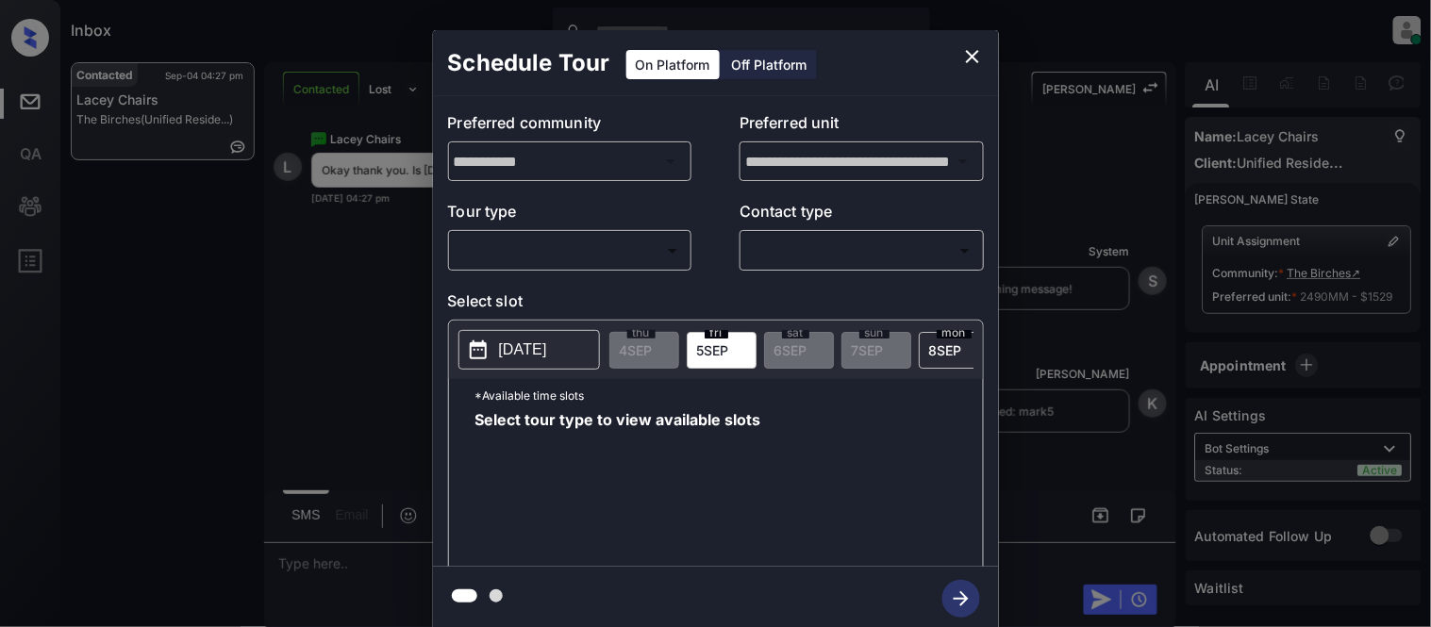
click at [972, 66] on icon "close" at bounding box center [972, 56] width 23 height 23
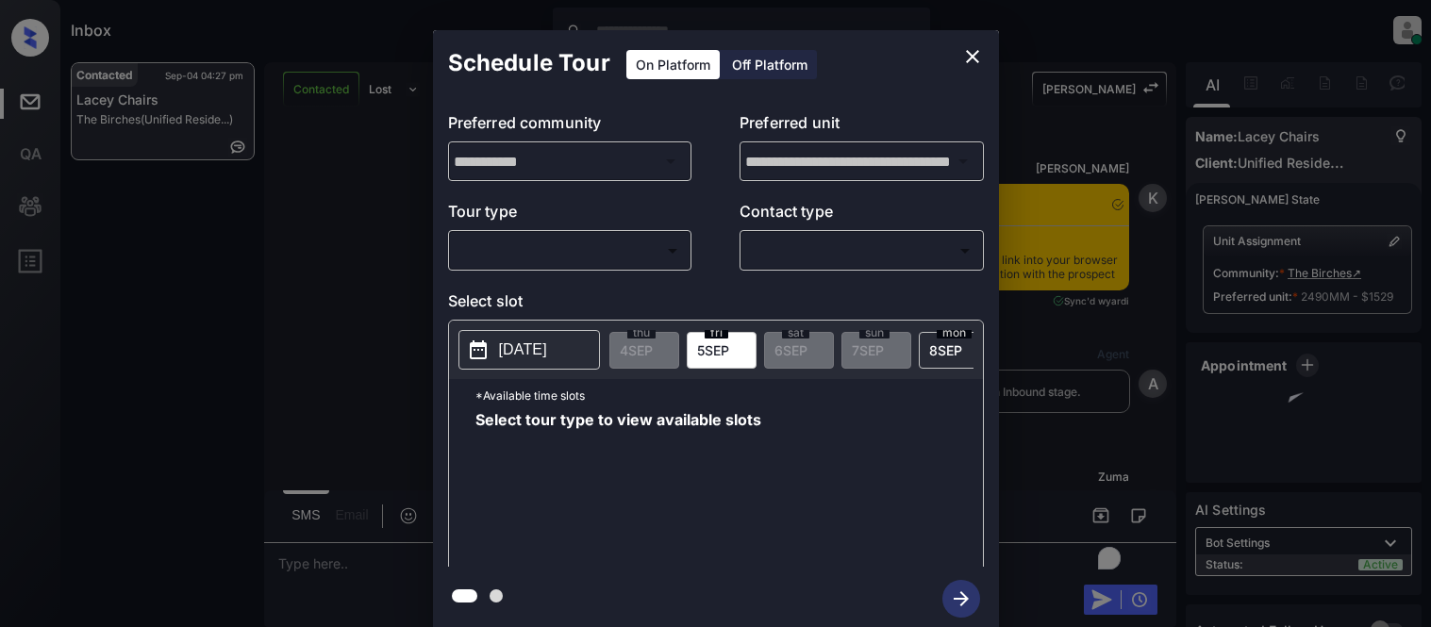
click at [507, 260] on body "Inbox Kristina Cataag Online Set yourself offline Set yourself on break Profile…" at bounding box center [715, 313] width 1431 height 627
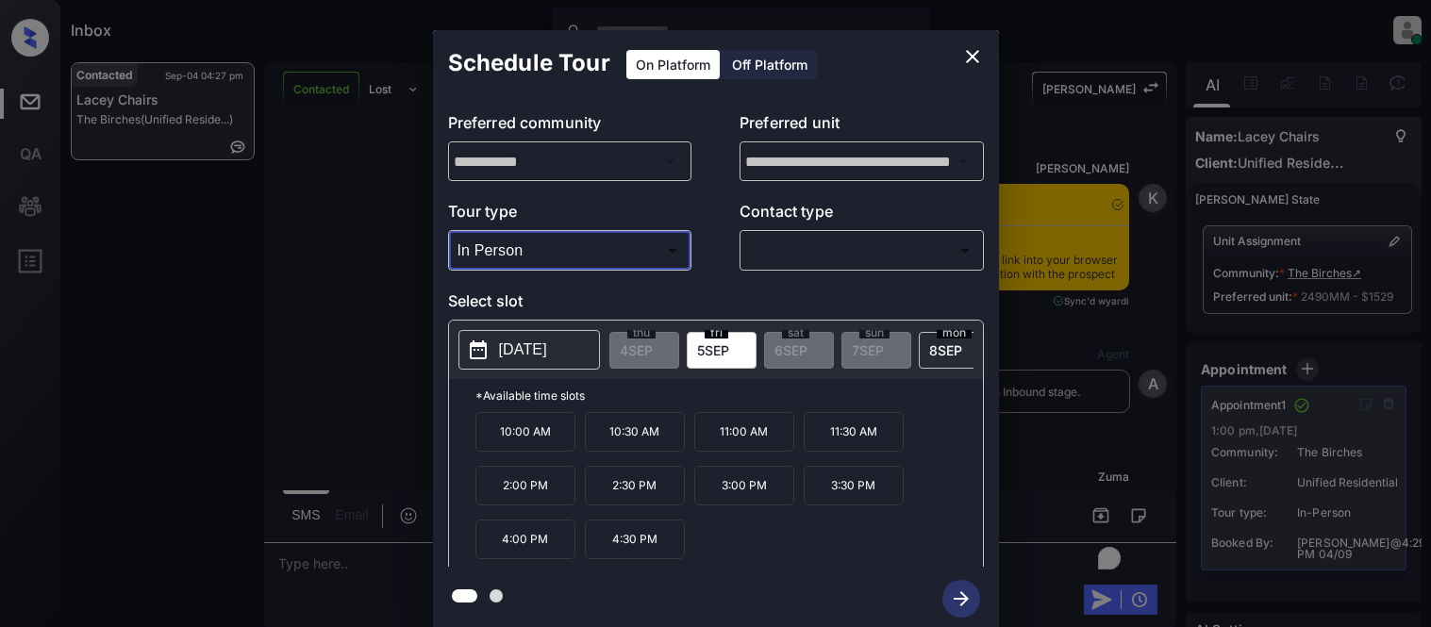
type input "********"
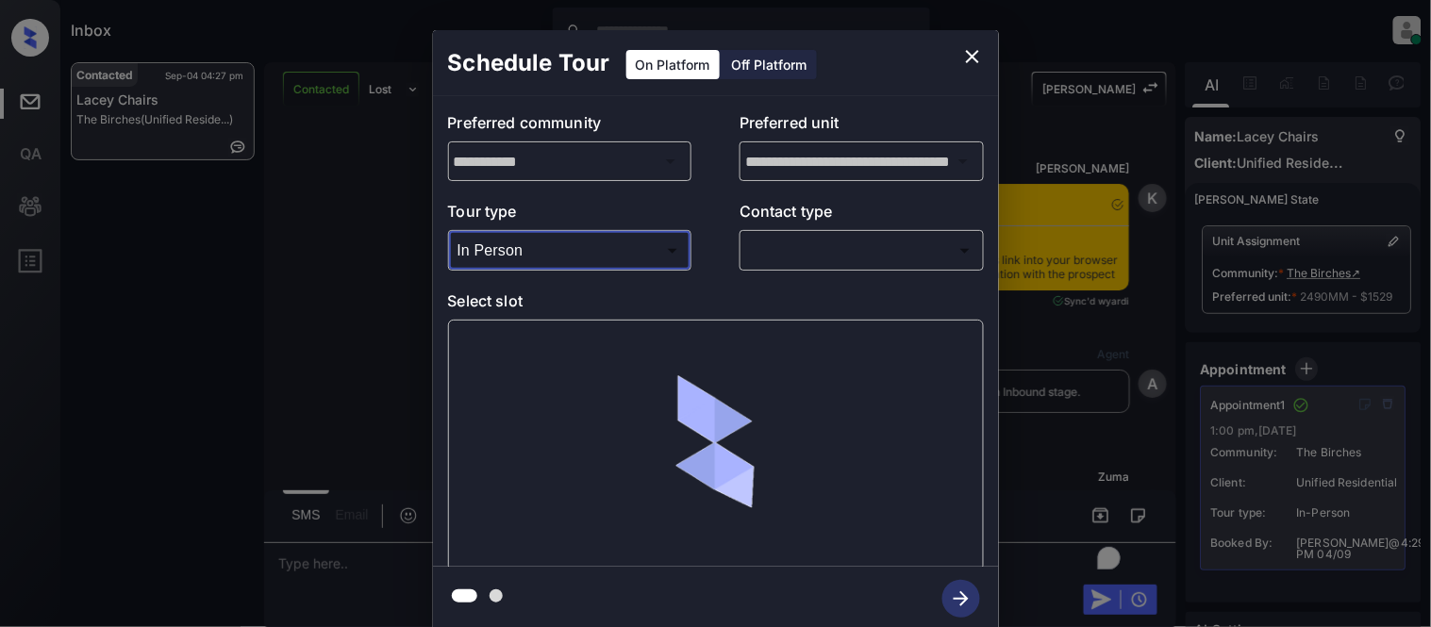
scroll to position [2836, 0]
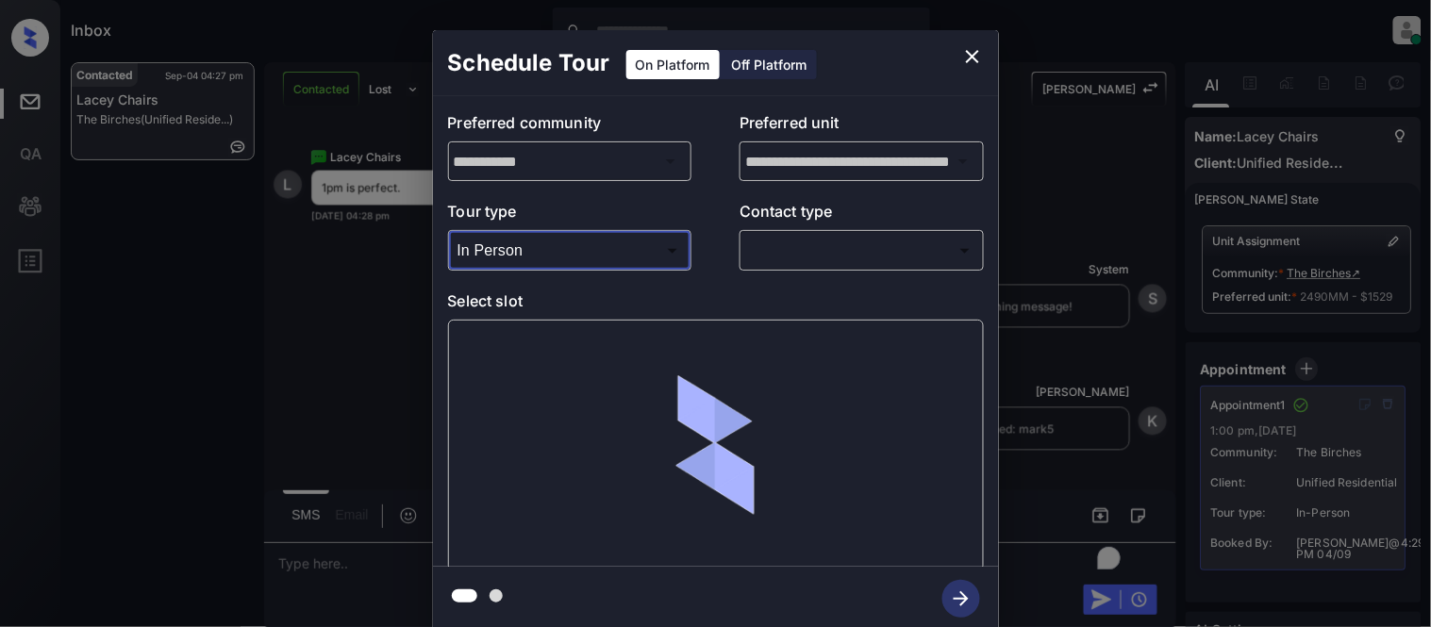
click at [771, 256] on body "Inbox Kristina Cataag Online Set yourself offline Set yourself on break Profile…" at bounding box center [715, 313] width 1431 height 627
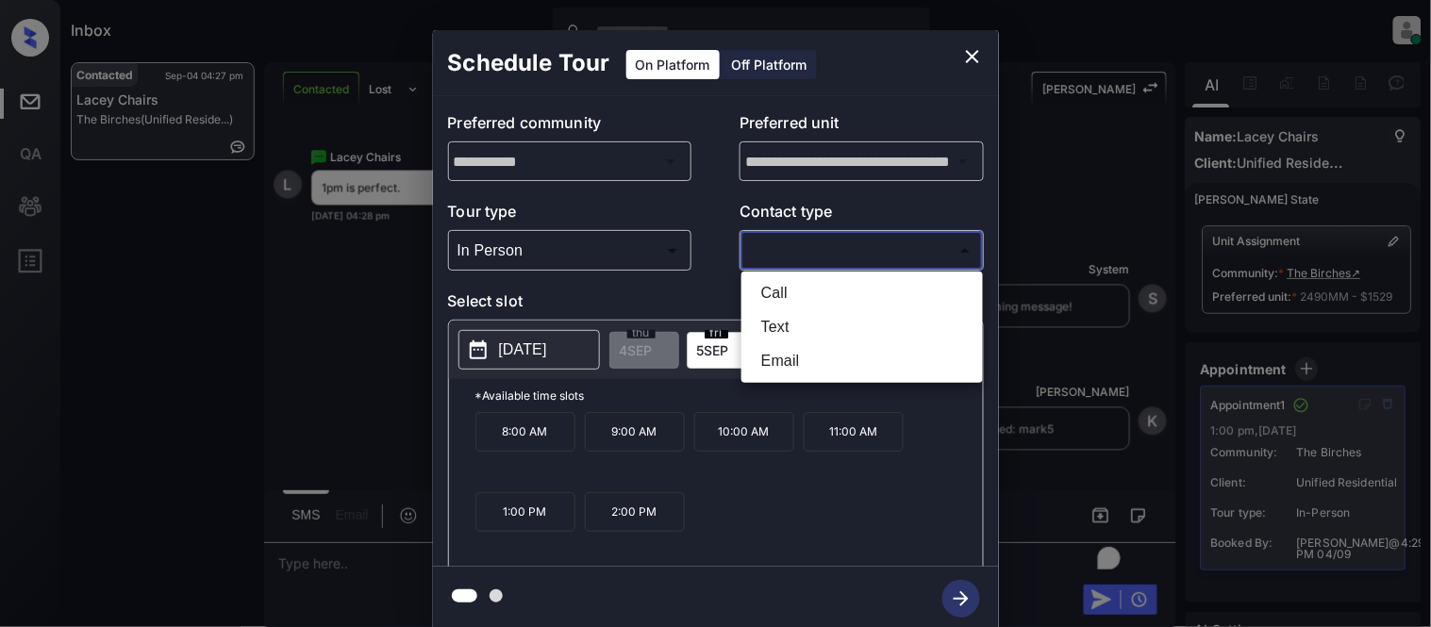
click at [954, 45] on div at bounding box center [715, 313] width 1431 height 627
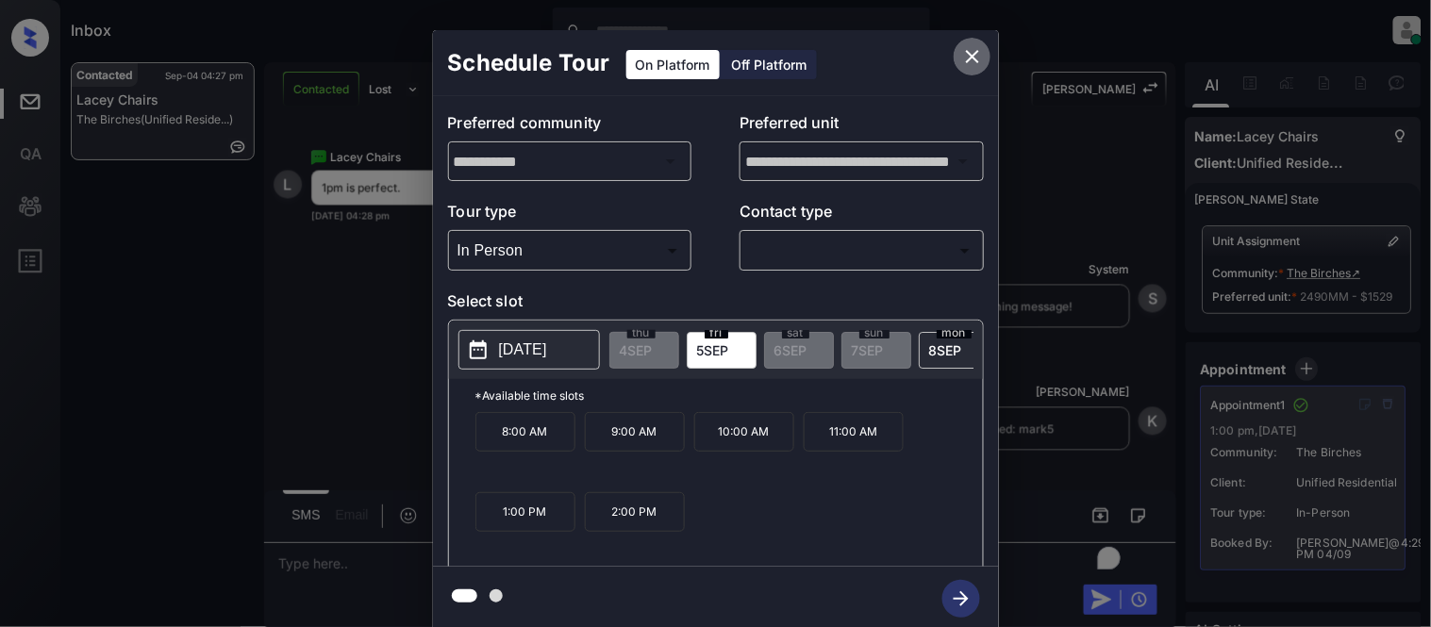
click at [969, 64] on icon "close" at bounding box center [972, 56] width 23 height 23
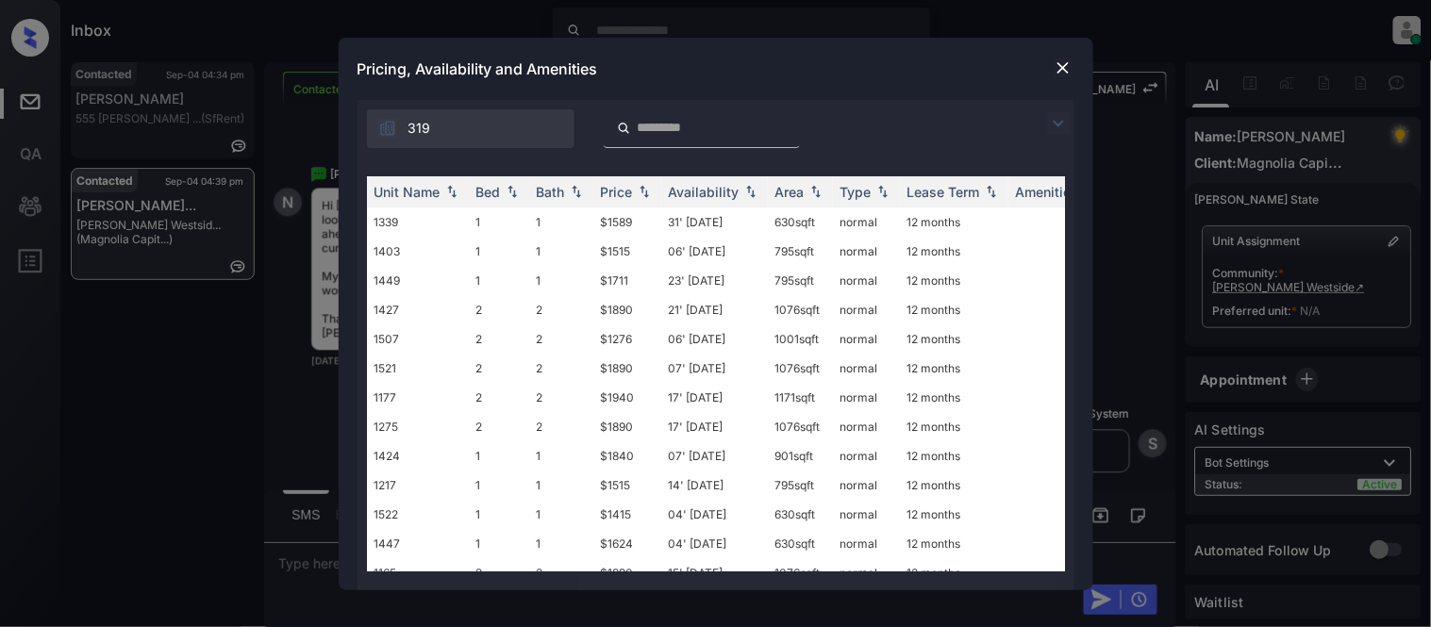
click at [1052, 124] on img at bounding box center [1058, 123] width 23 height 23
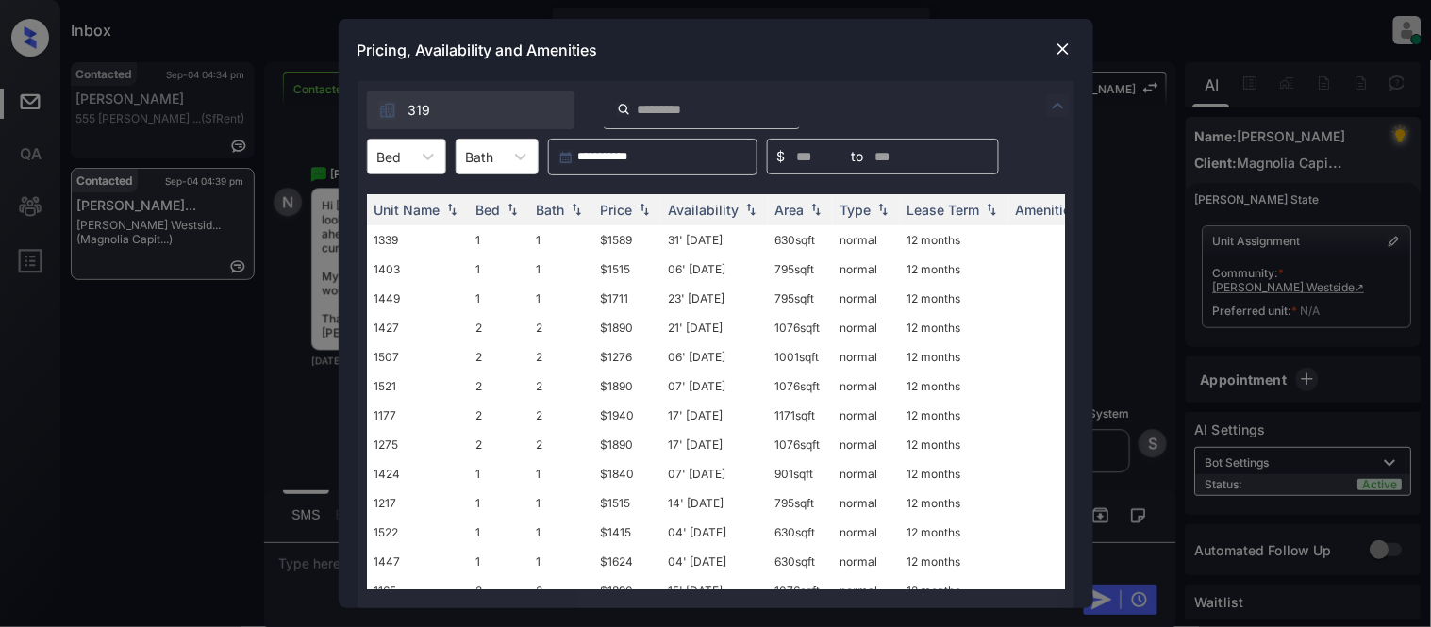
click at [383, 149] on div at bounding box center [389, 157] width 25 height 20
click at [401, 200] on div "1" at bounding box center [406, 203] width 79 height 34
click at [696, 209] on div "Availability" at bounding box center [704, 210] width 71 height 16
click at [695, 209] on div "Availability" at bounding box center [704, 210] width 71 height 16
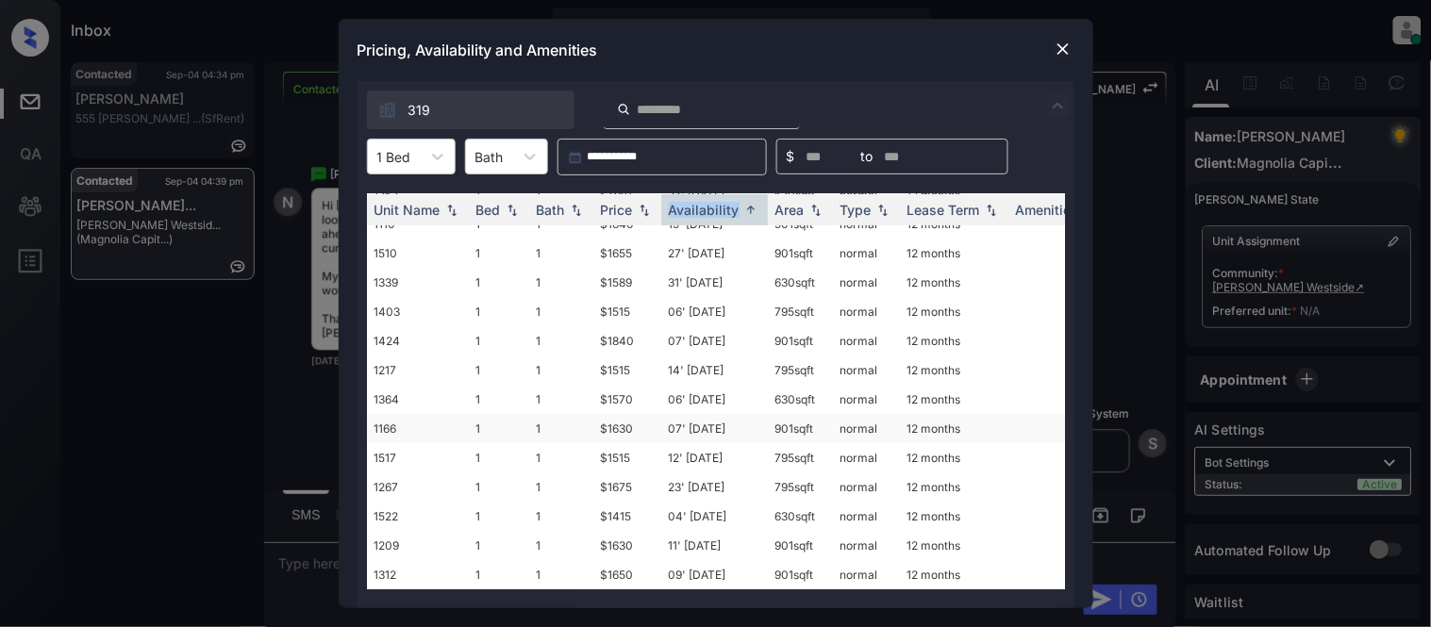
scroll to position [138, 0]
click at [700, 560] on td "09' [DATE]" at bounding box center [714, 574] width 107 height 29
click at [700, 560] on td "09' Dec 25" at bounding box center [714, 574] width 107 height 29
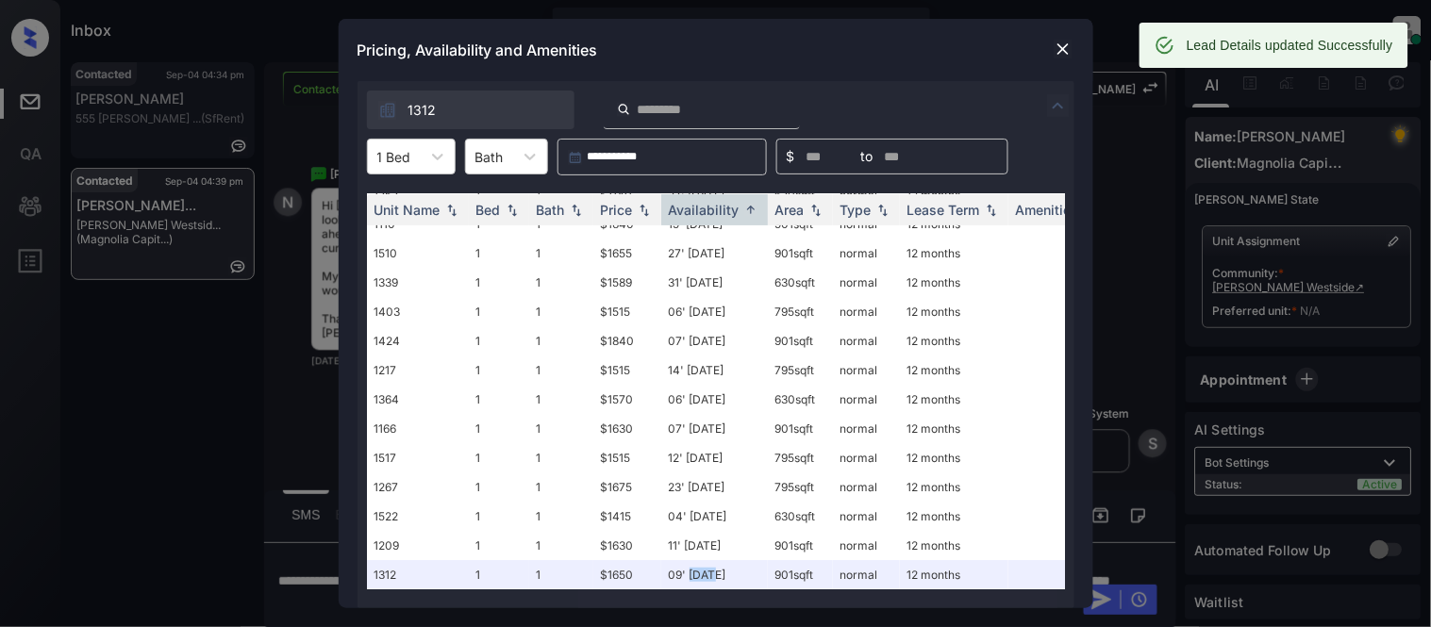
click at [1059, 50] on img at bounding box center [1062, 49] width 19 height 19
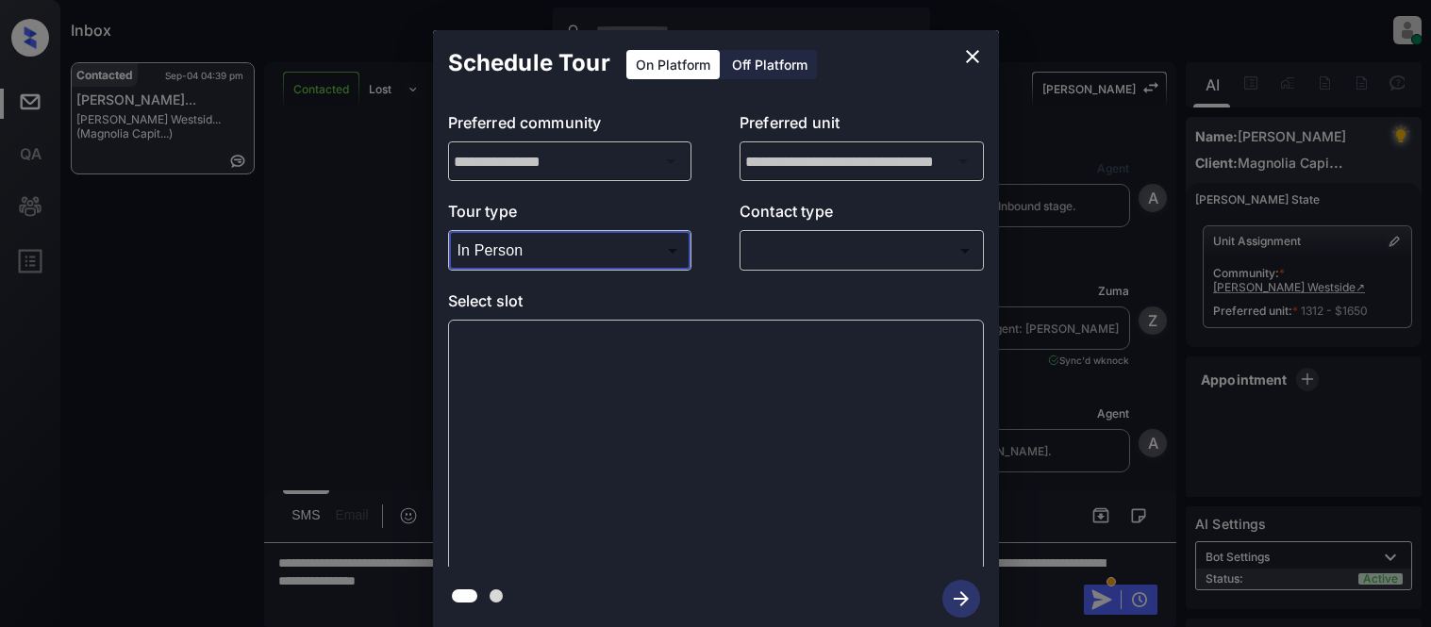
click at [786, 251] on div at bounding box center [715, 313] width 1431 height 627
click at [786, 251] on body "Inbox Kristina Cataag Online Set yourself offline Set yourself on break Profile…" at bounding box center [715, 313] width 1431 height 627
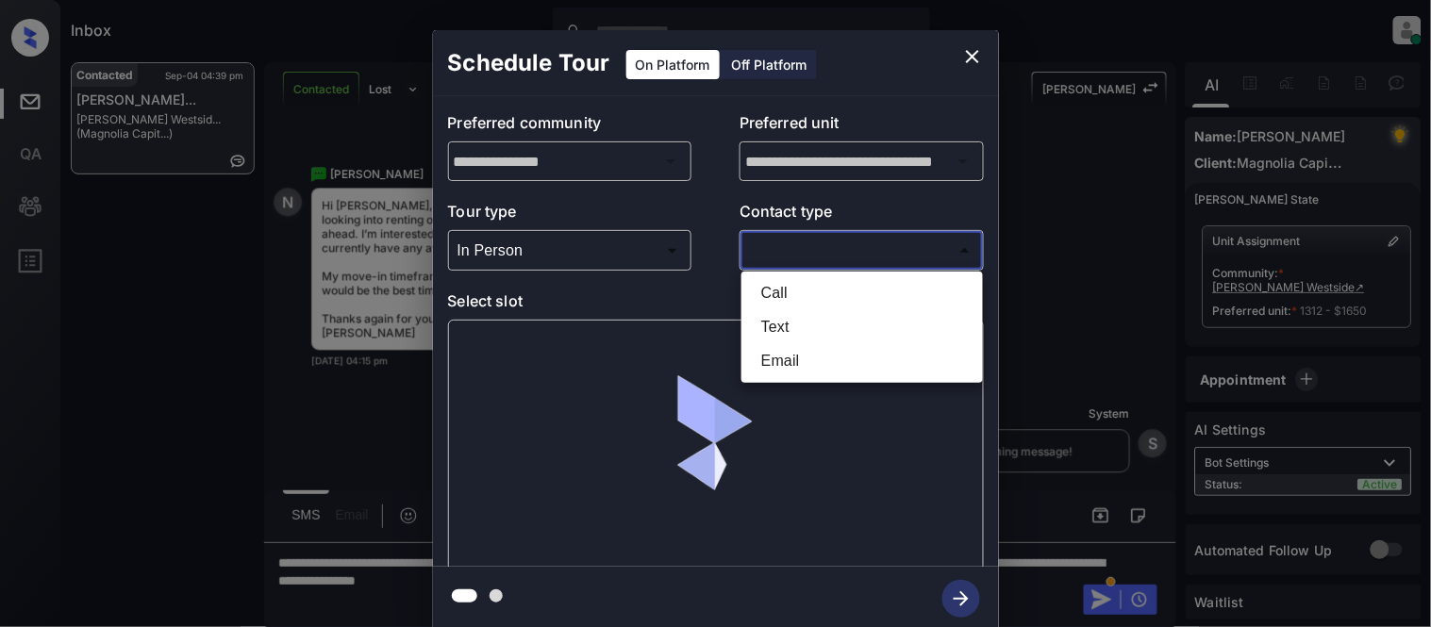
click at [767, 314] on li "Text" at bounding box center [862, 327] width 232 height 34
type input "****"
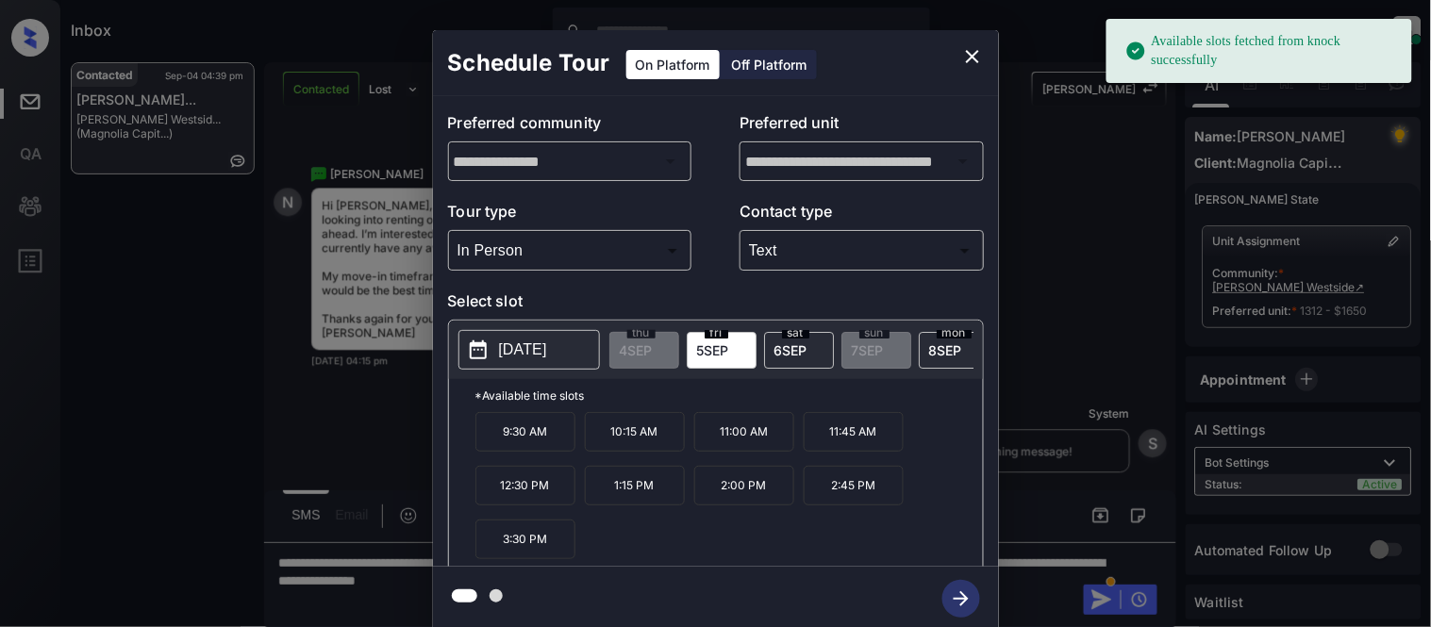
click at [540, 351] on p "[DATE]" at bounding box center [523, 350] width 48 height 23
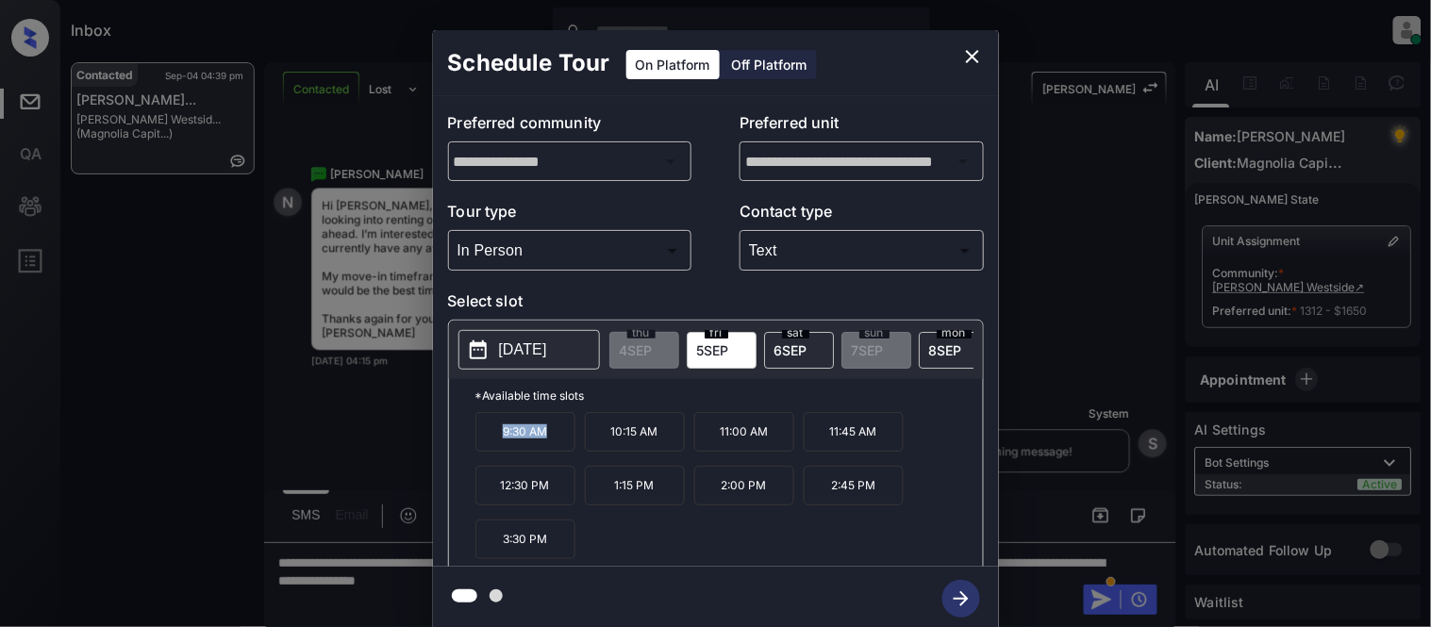
drag, startPoint x: 542, startPoint y: 439, endPoint x: 572, endPoint y: 437, distance: 30.2
click at [572, 437] on p "9:30 AM" at bounding box center [525, 432] width 100 height 40
copy p "9:30 AM"
click at [390, 444] on div "**********" at bounding box center [715, 330] width 1431 height 661
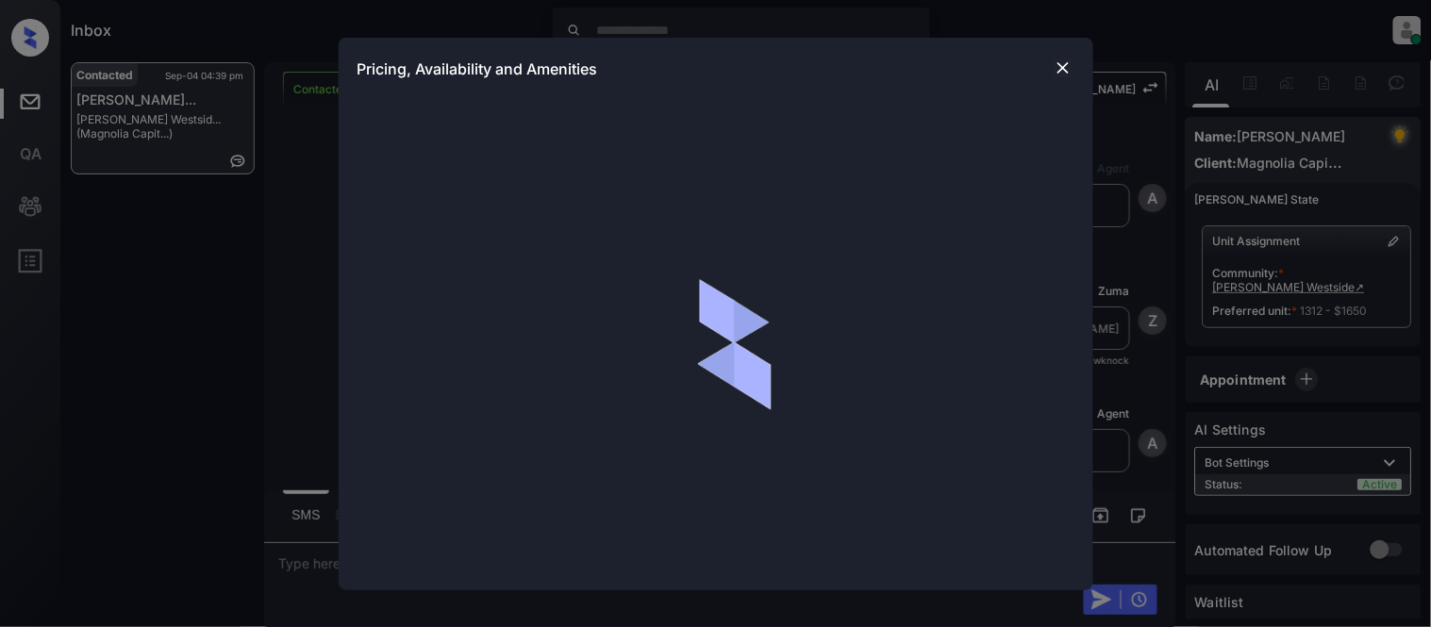
scroll to position [2689, 0]
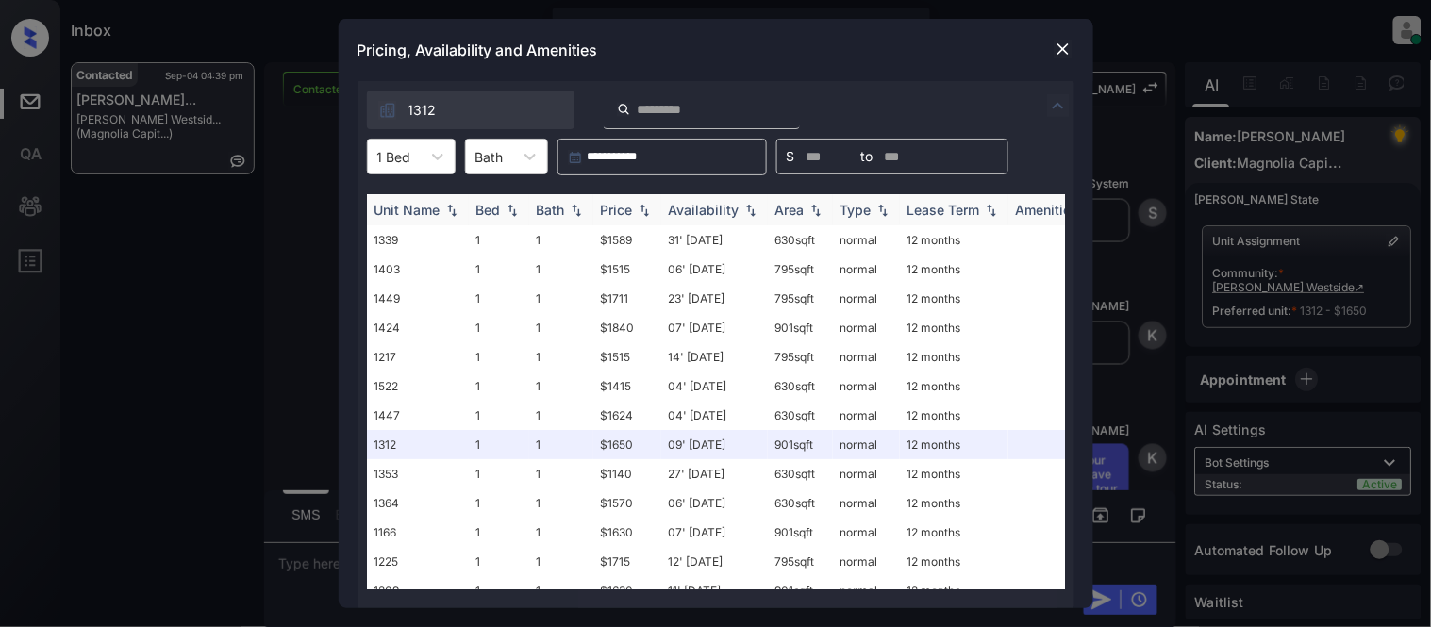
click at [700, 207] on div "Availability" at bounding box center [704, 210] width 71 height 16
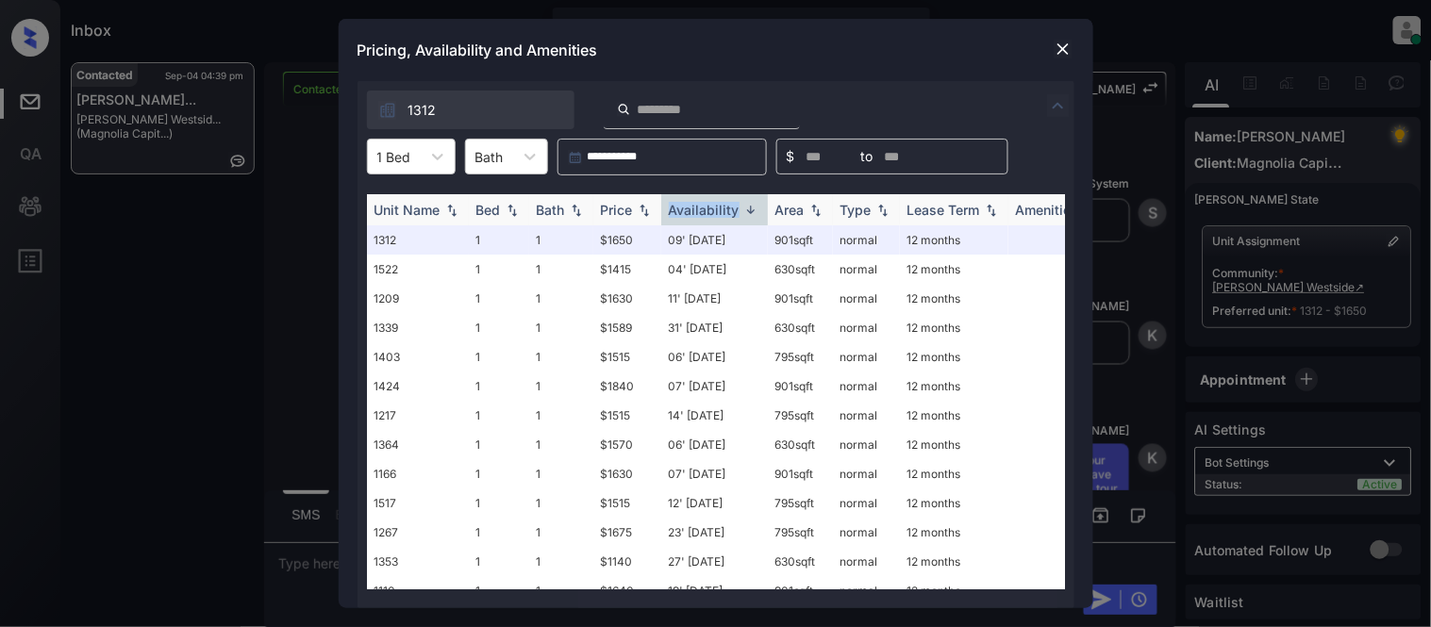
click at [700, 207] on div "Availability" at bounding box center [704, 210] width 71 height 16
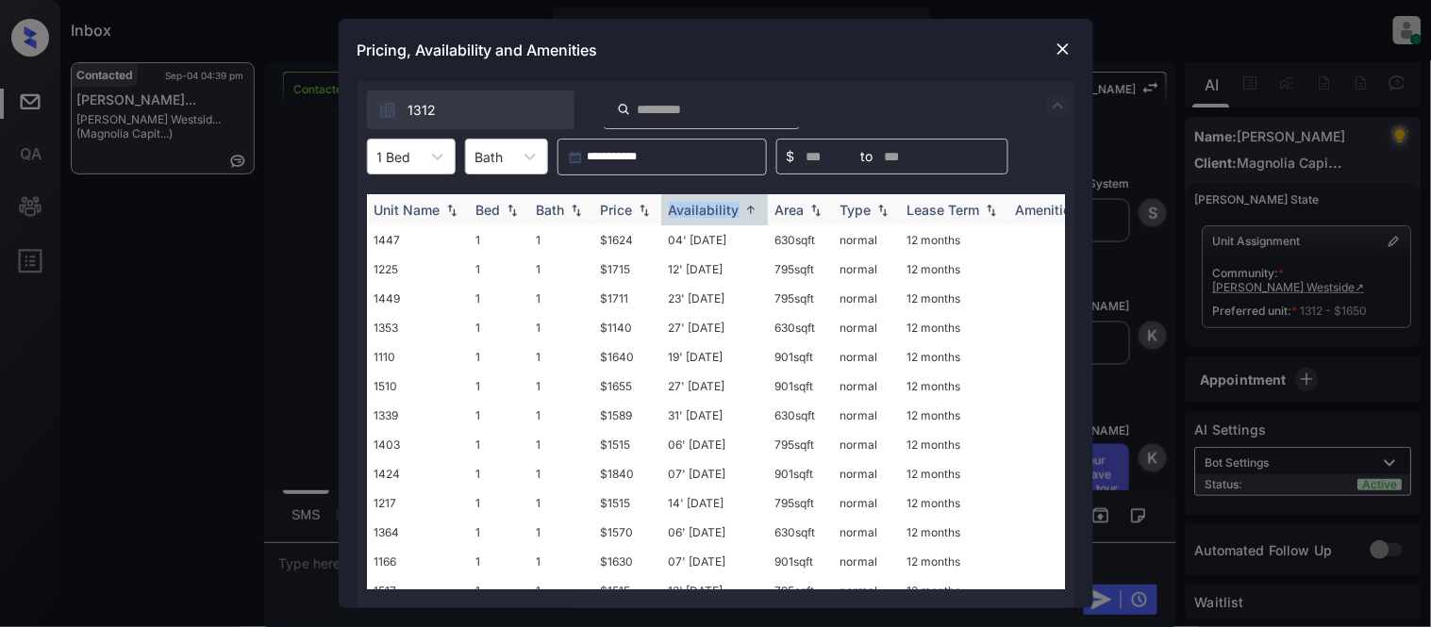
click at [700, 207] on div "Availability" at bounding box center [704, 210] width 71 height 16
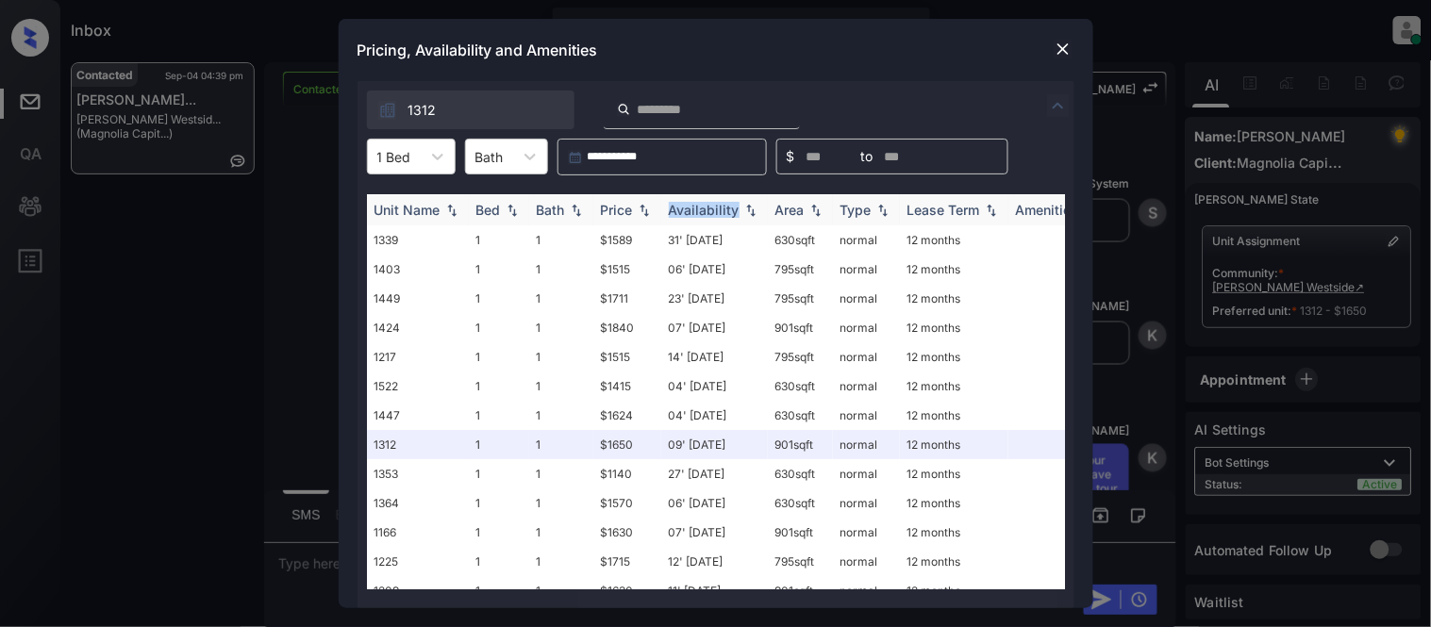
click at [700, 207] on div "Availability" at bounding box center [704, 210] width 71 height 16
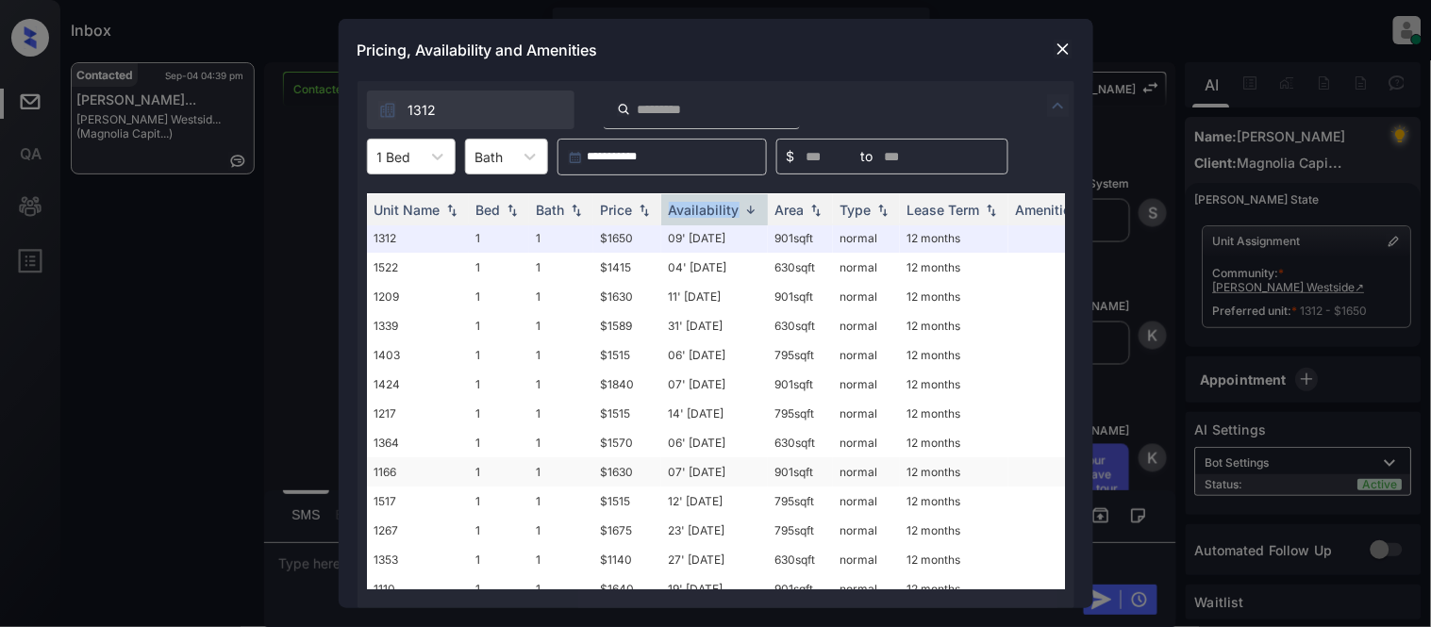
scroll to position [0, 0]
click at [1062, 54] on img at bounding box center [1062, 49] width 19 height 19
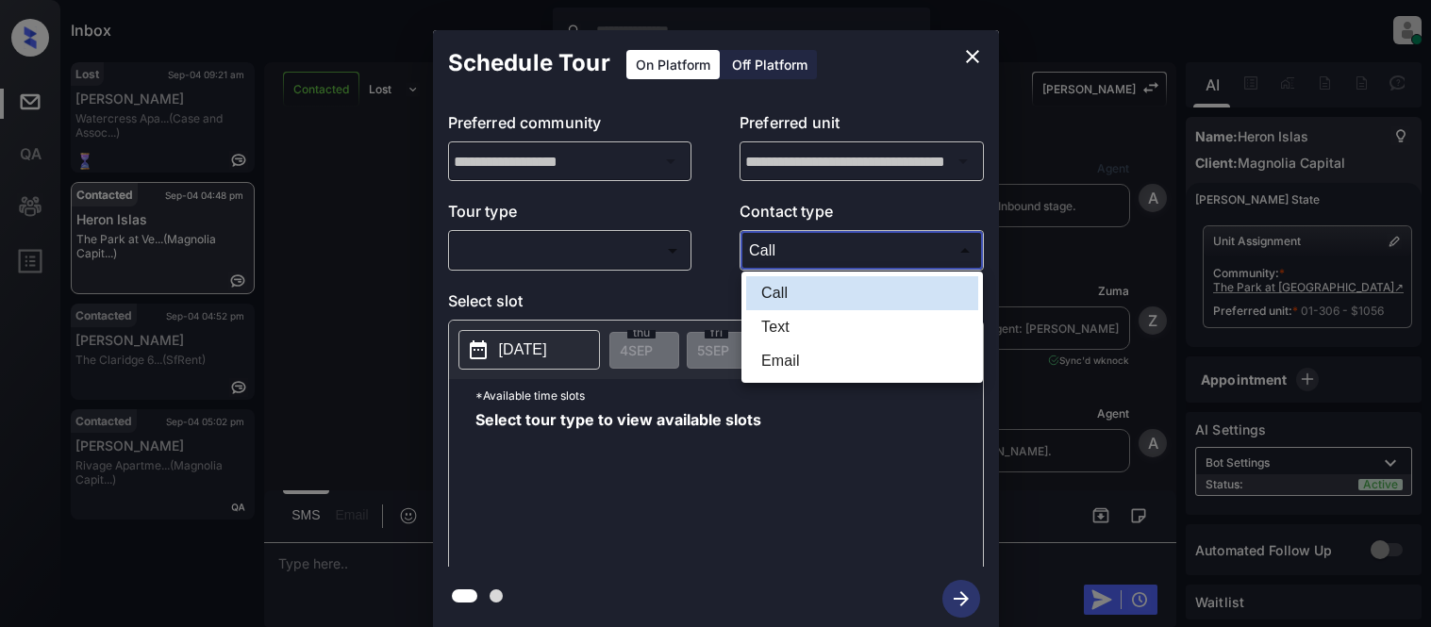
click at [608, 261] on div at bounding box center [715, 313] width 1431 height 627
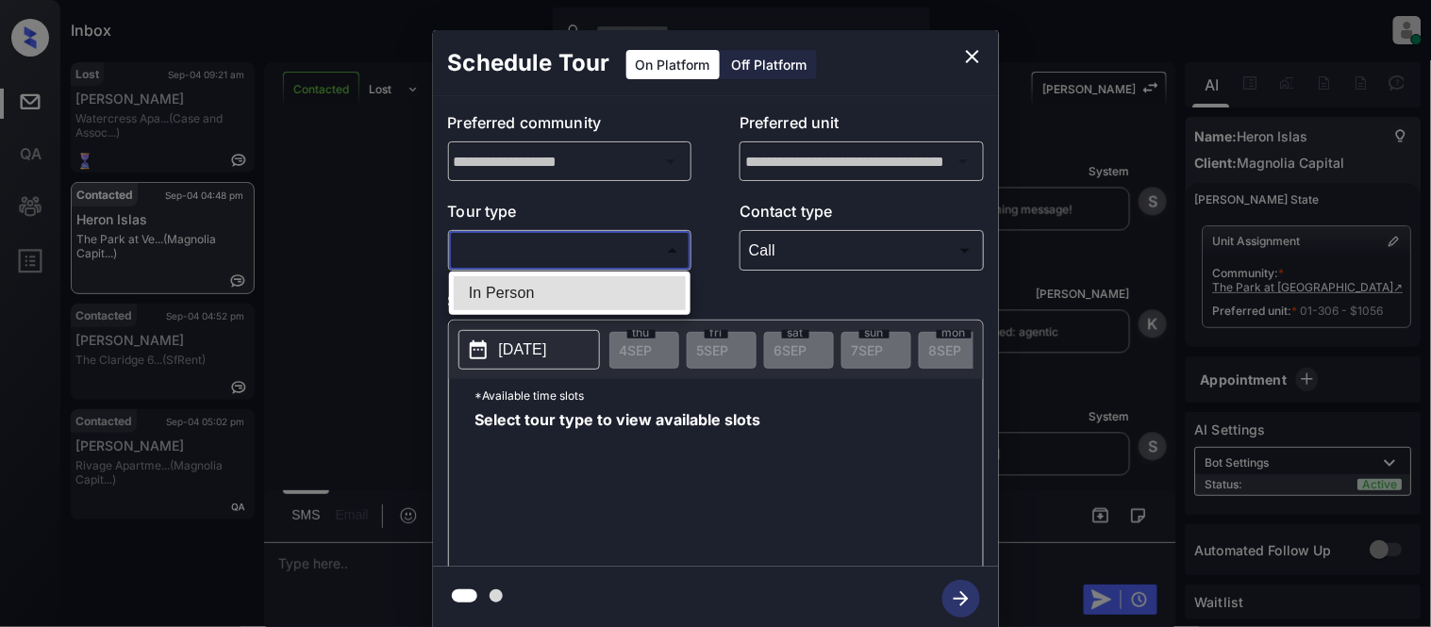
click at [608, 261] on body "Inbox [PERSON_NAME] Cataag Online Set yourself offline Set yourself on break Pr…" at bounding box center [715, 313] width 1431 height 627
click at [601, 306] on li "In Person" at bounding box center [570, 293] width 232 height 34
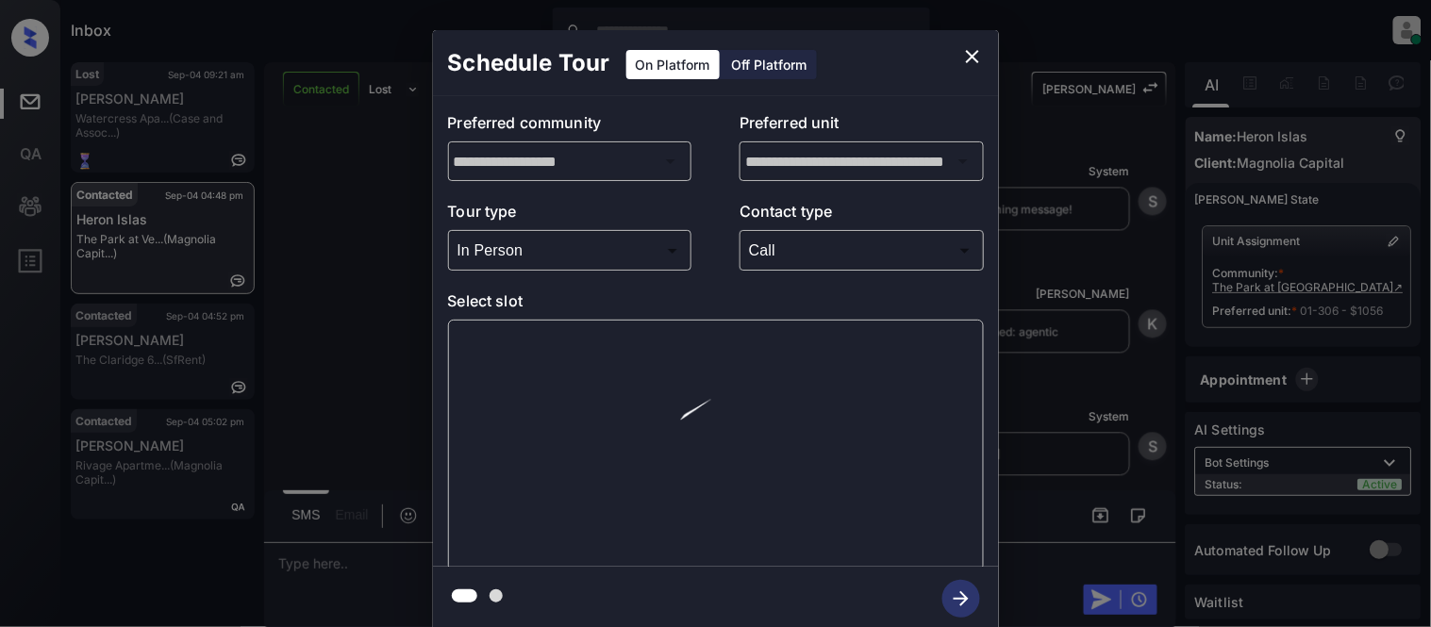
type input "********"
click at [738, 276] on div at bounding box center [715, 313] width 1431 height 627
click at [781, 243] on body "Inbox [PERSON_NAME] Cataag Online Set yourself offline Set yourself on break Pr…" at bounding box center [715, 313] width 1431 height 627
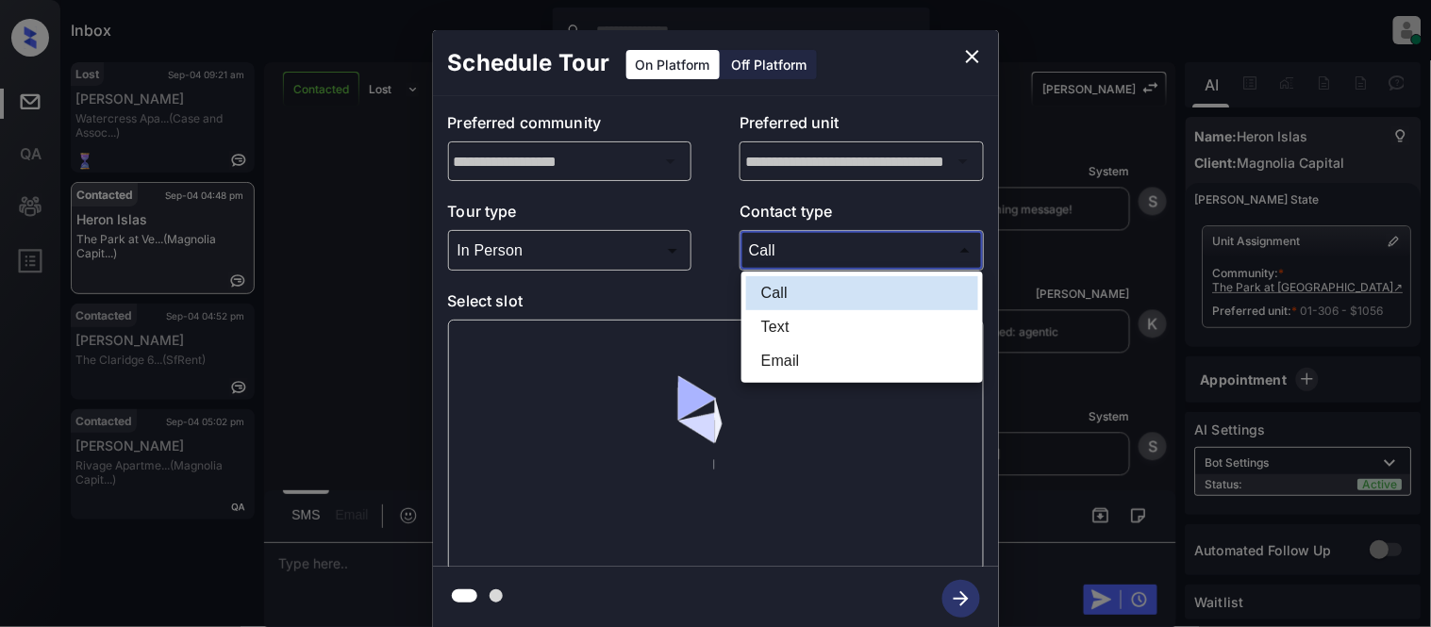
click at [764, 324] on li "Text" at bounding box center [862, 327] width 232 height 34
type input "****"
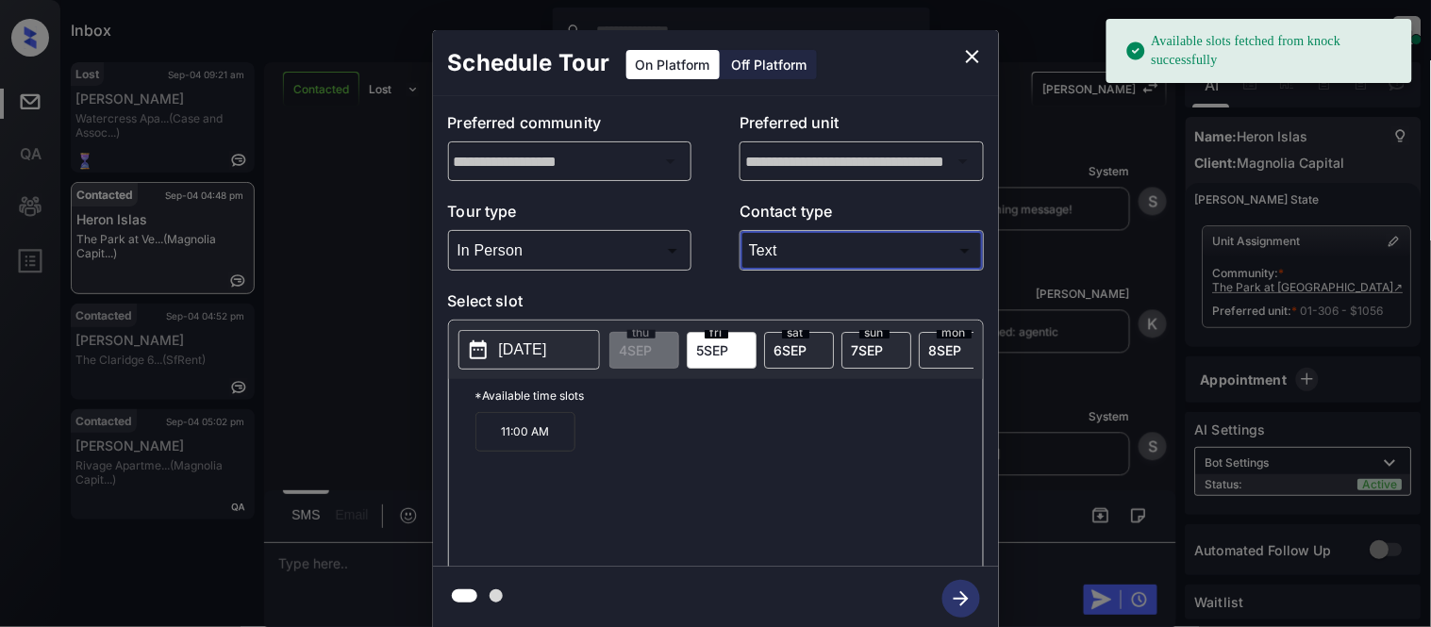
click at [528, 361] on p "[DATE]" at bounding box center [523, 350] width 48 height 23
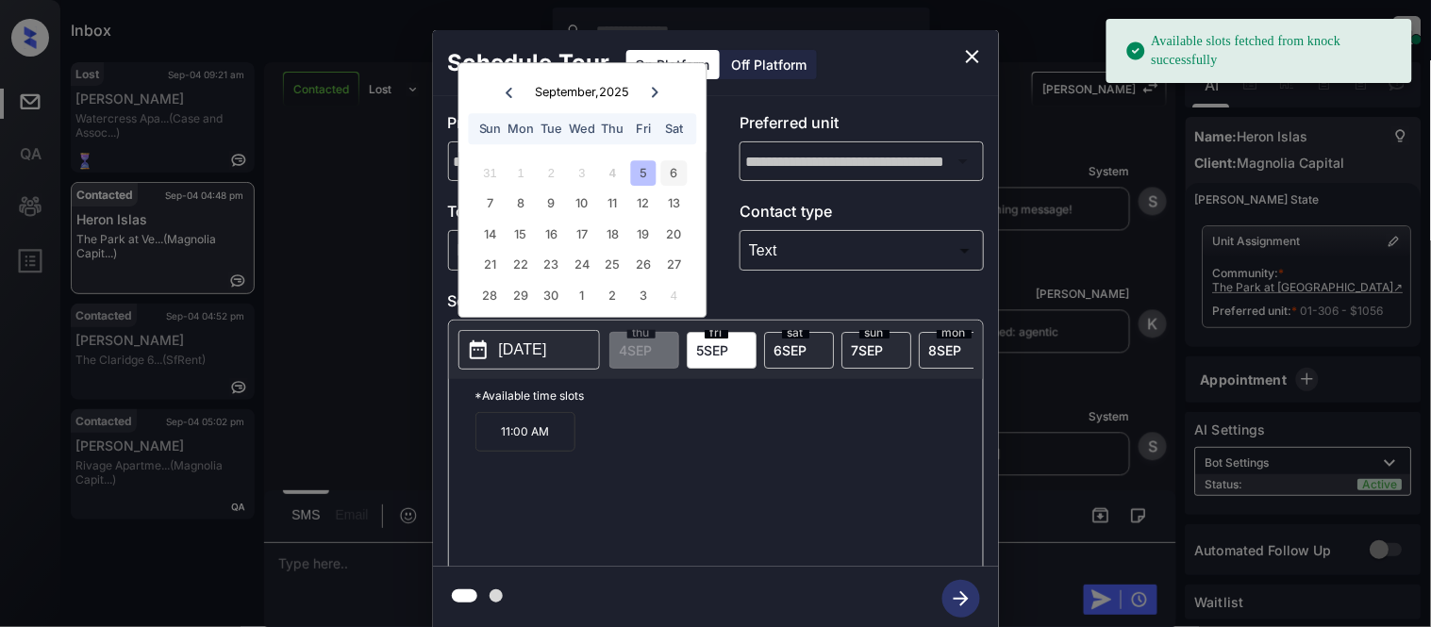
click at [682, 170] on div "6" at bounding box center [673, 172] width 25 height 25
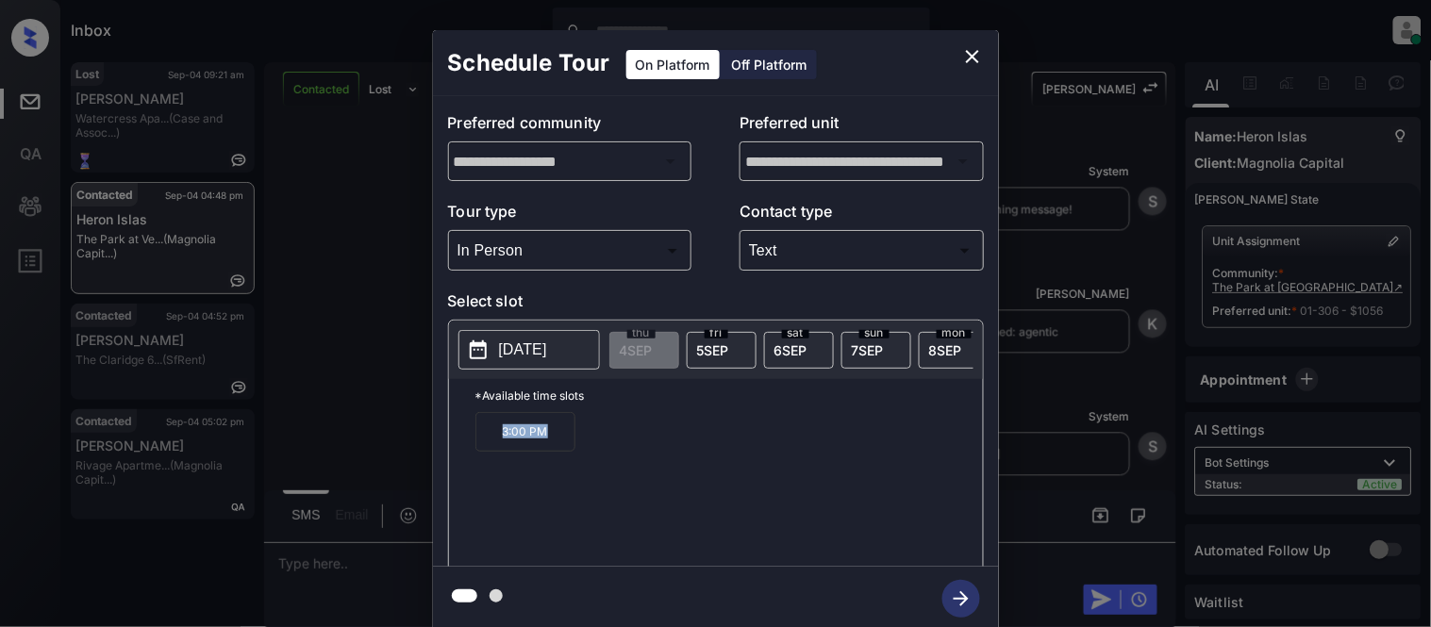
drag, startPoint x: 496, startPoint y: 449, endPoint x: 551, endPoint y: 454, distance: 54.9
click at [551, 452] on p "3:00 PM" at bounding box center [525, 432] width 100 height 40
copy p "3:00 PM"
click at [296, 542] on div "**********" at bounding box center [715, 330] width 1431 height 661
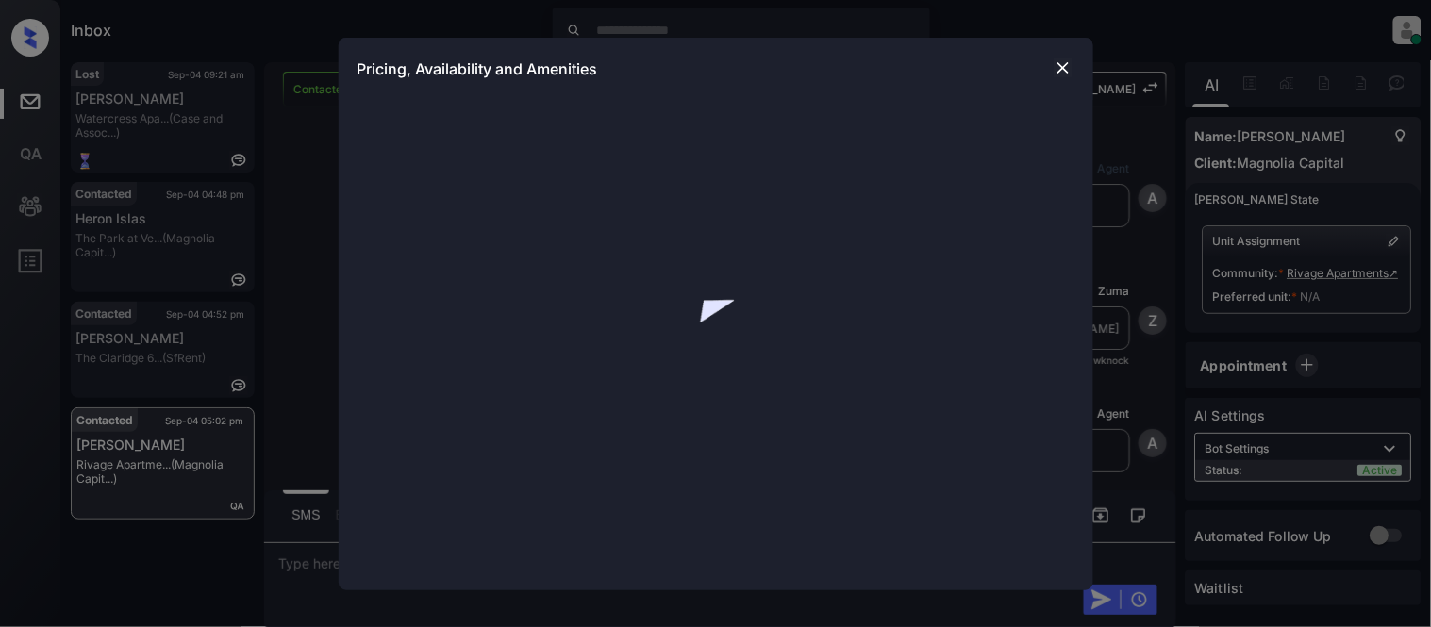
scroll to position [2478, 0]
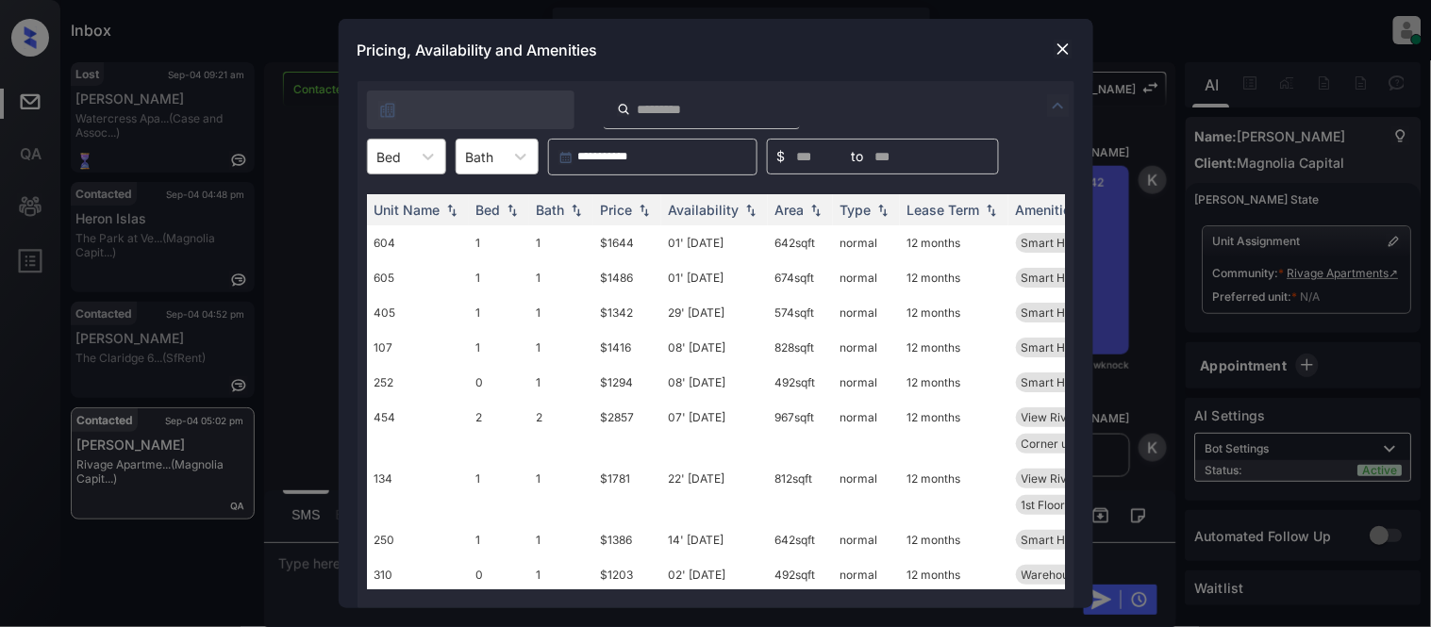
click at [409, 155] on div "Bed" at bounding box center [389, 156] width 43 height 27
click at [403, 224] on div "1" at bounding box center [406, 237] width 79 height 34
click at [629, 204] on div "Price" at bounding box center [617, 210] width 32 height 16
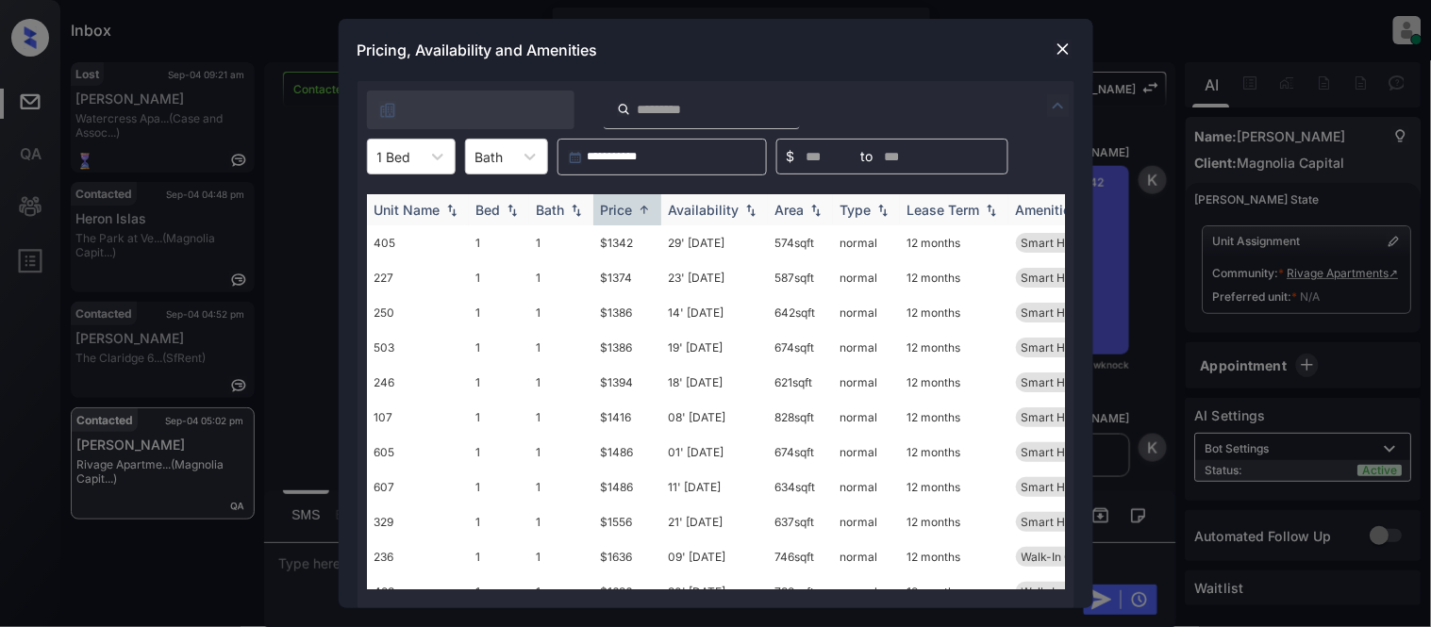
click at [629, 204] on div "Price" at bounding box center [617, 210] width 32 height 16
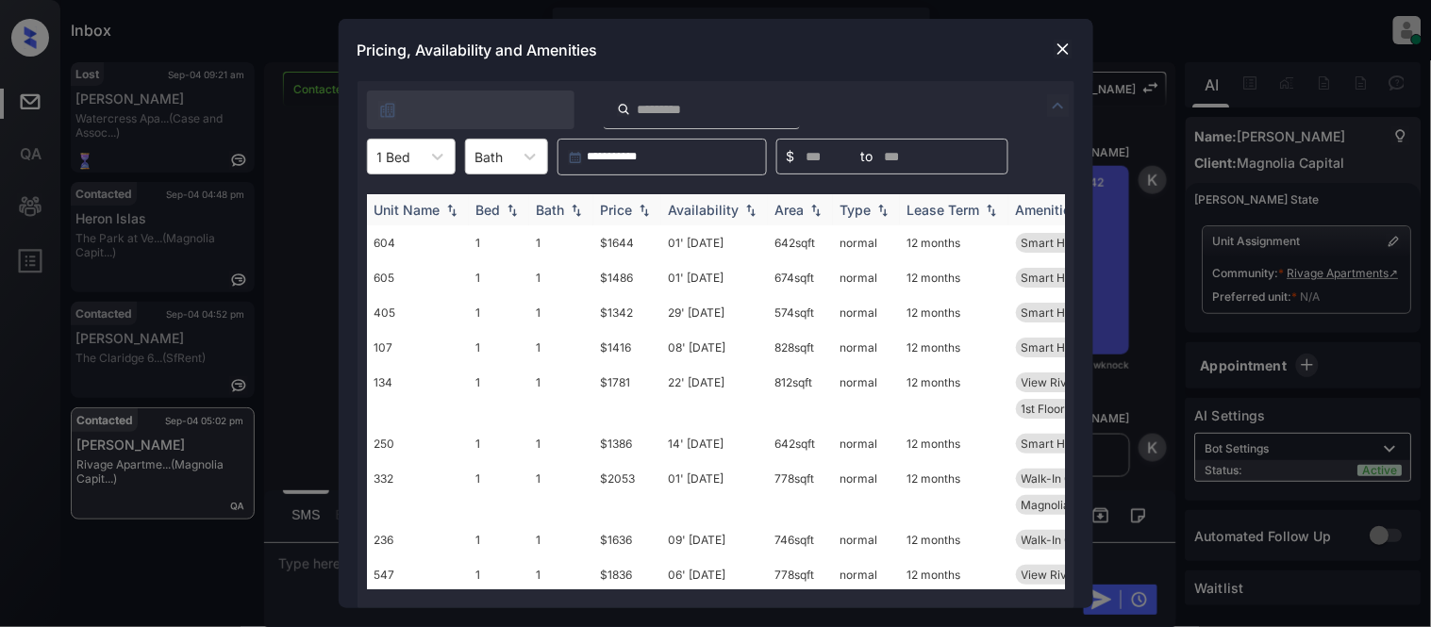
click at [629, 204] on div "Price" at bounding box center [617, 210] width 32 height 16
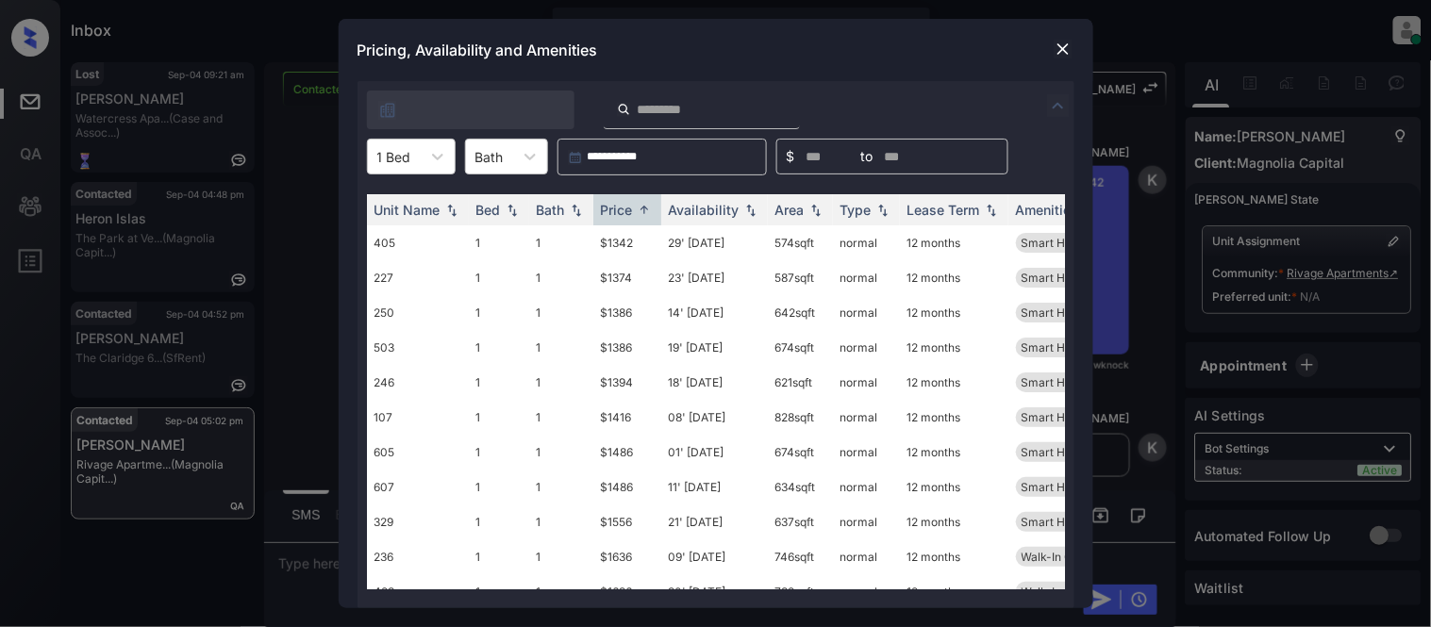
click at [618, 243] on td "$1342" at bounding box center [627, 242] width 68 height 35
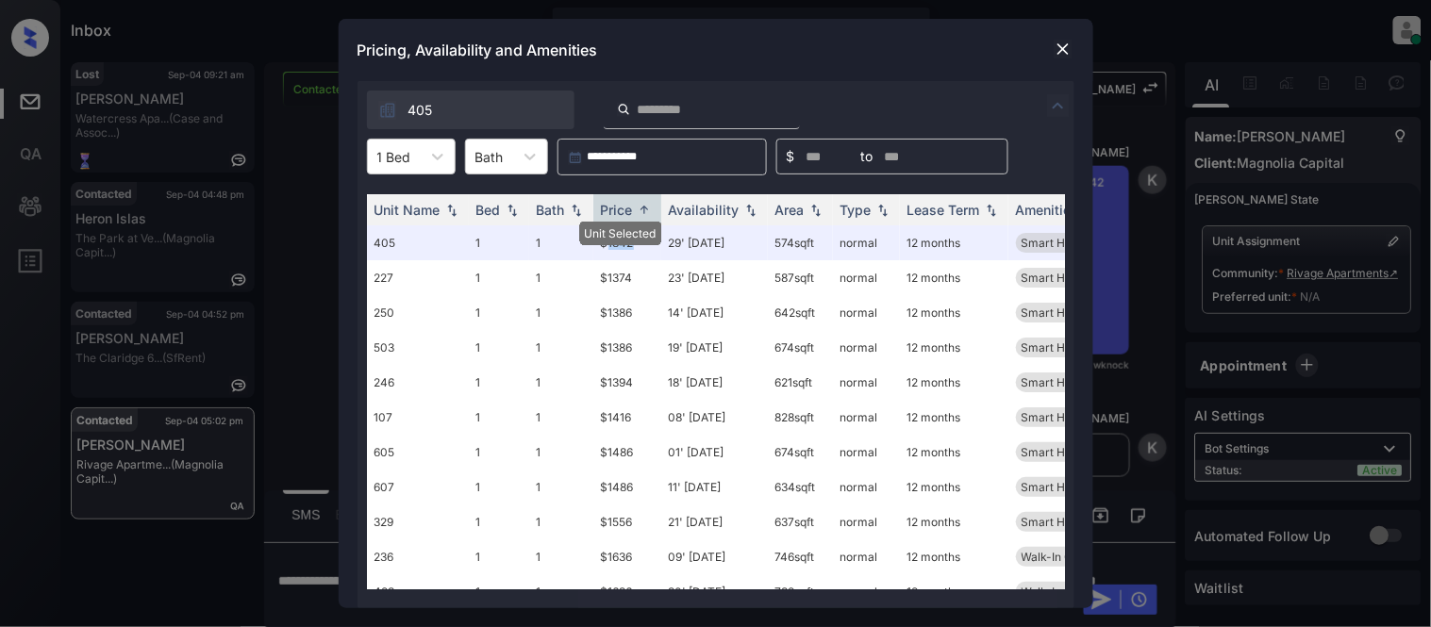
click at [1062, 47] on img at bounding box center [1062, 49] width 19 height 19
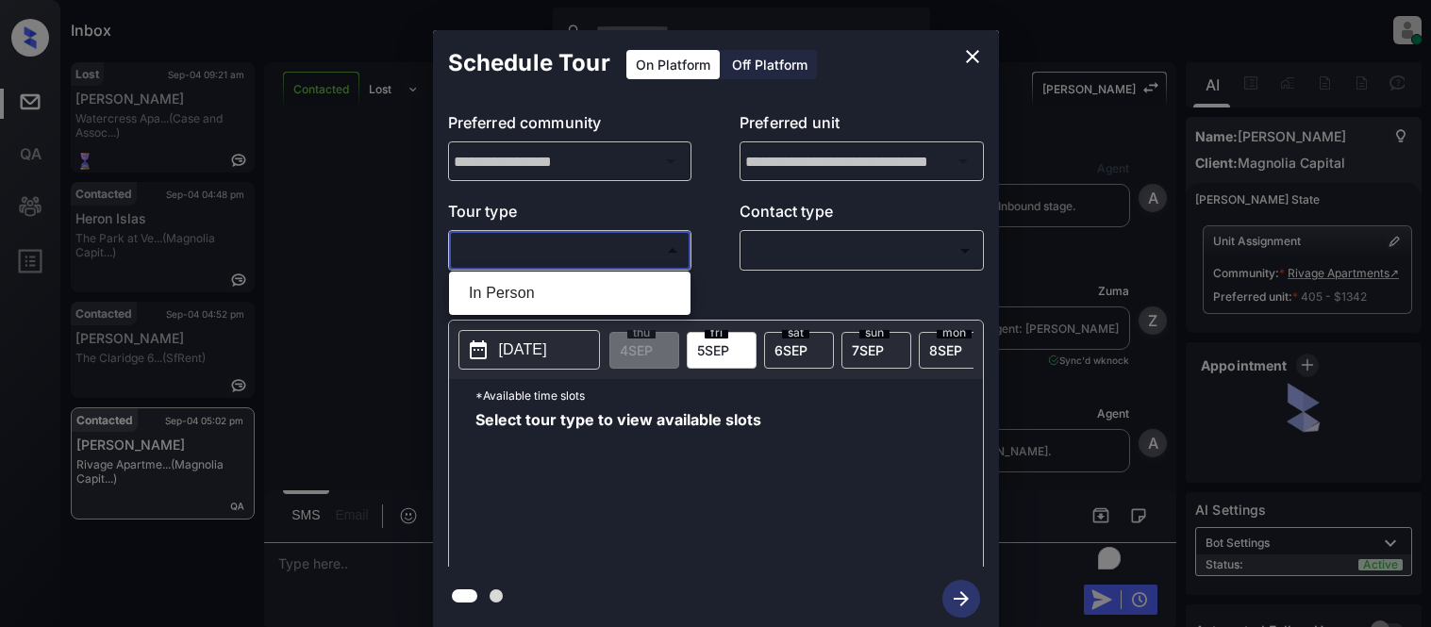
click at [540, 295] on li "In Person" at bounding box center [570, 293] width 232 height 34
type input "********"
click at [788, 259] on div at bounding box center [715, 313] width 1431 height 627
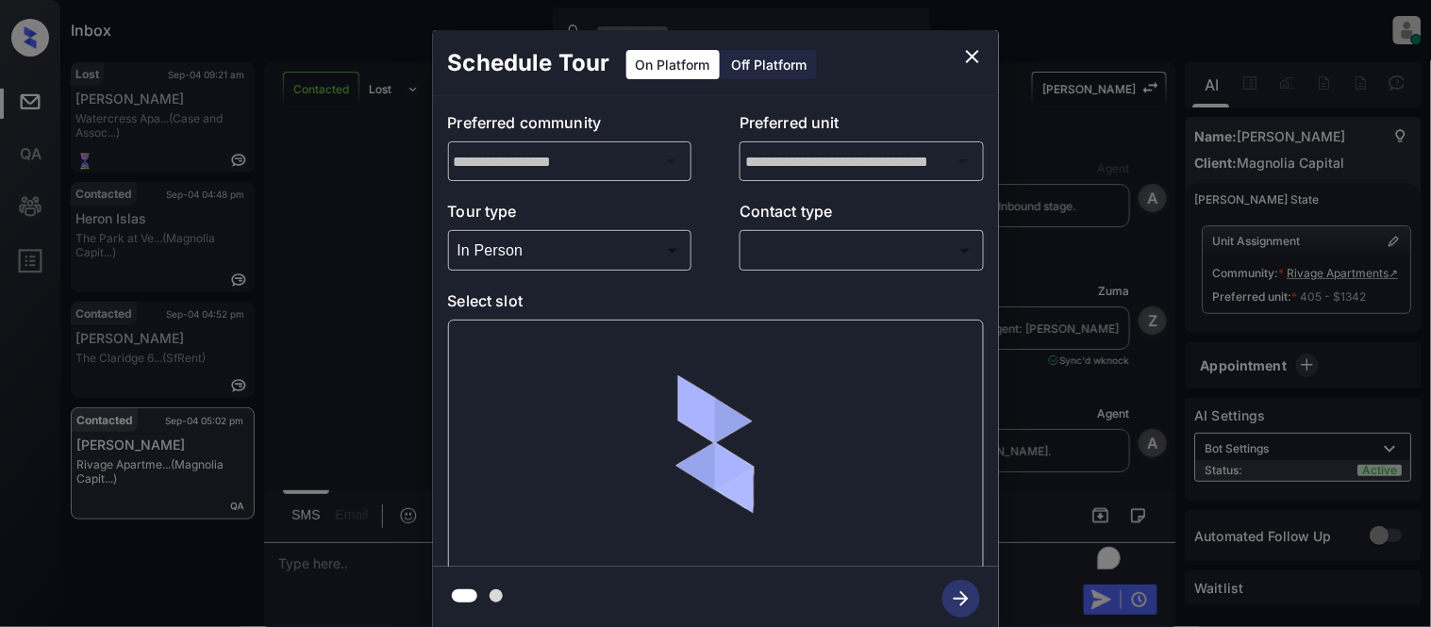
scroll to position [5221, 0]
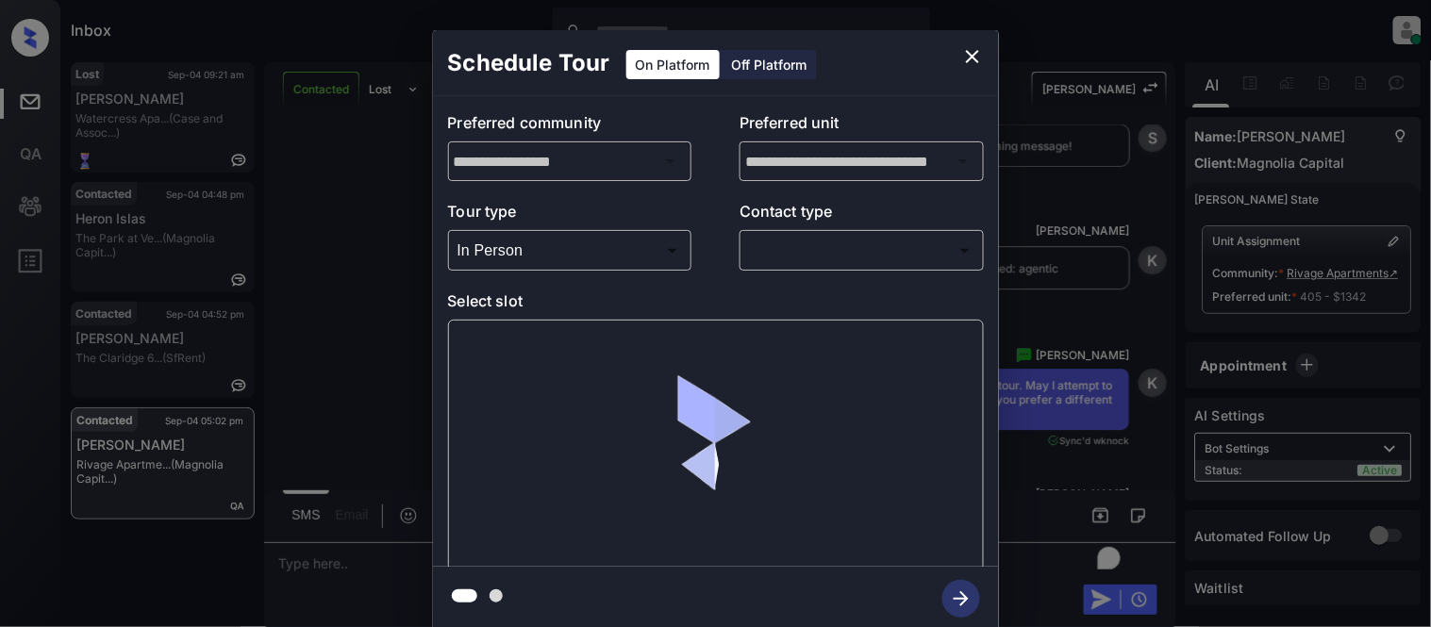
click at [788, 258] on body "Inbox [PERSON_NAME] Cataag Online Set yourself offline Set yourself on break Pr…" at bounding box center [715, 313] width 1431 height 627
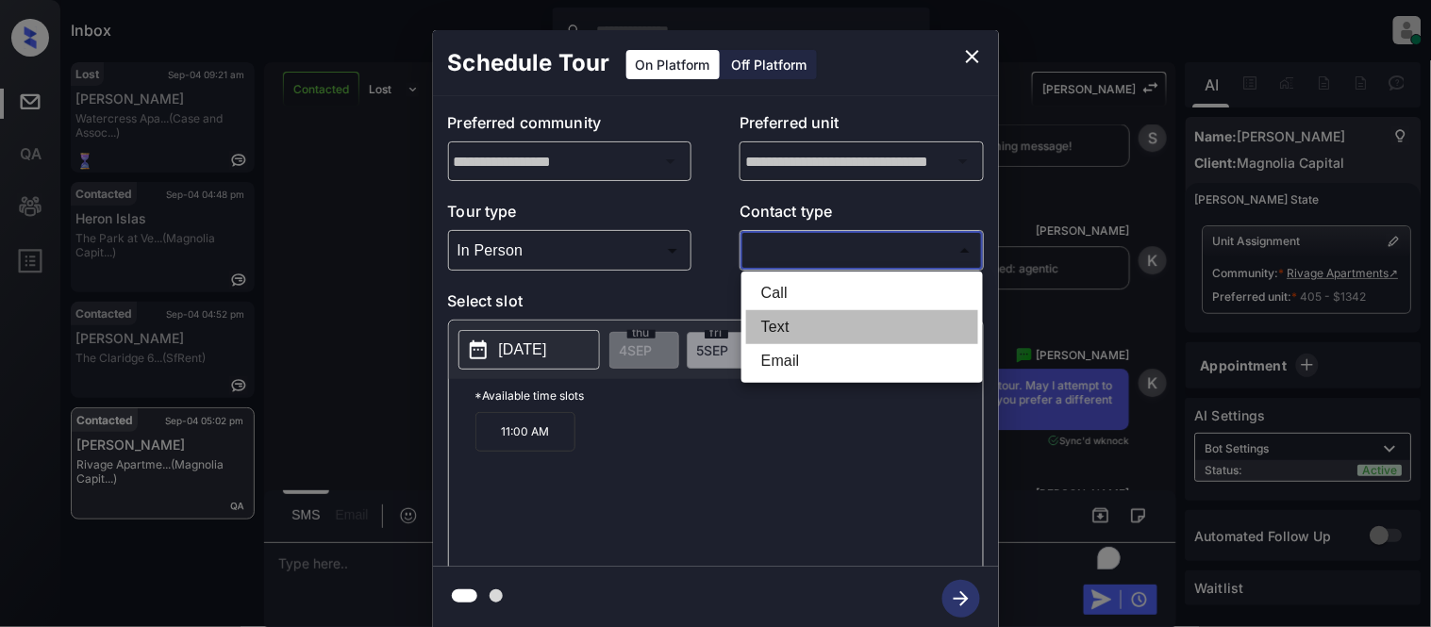
click at [780, 314] on li "Text" at bounding box center [862, 327] width 232 height 34
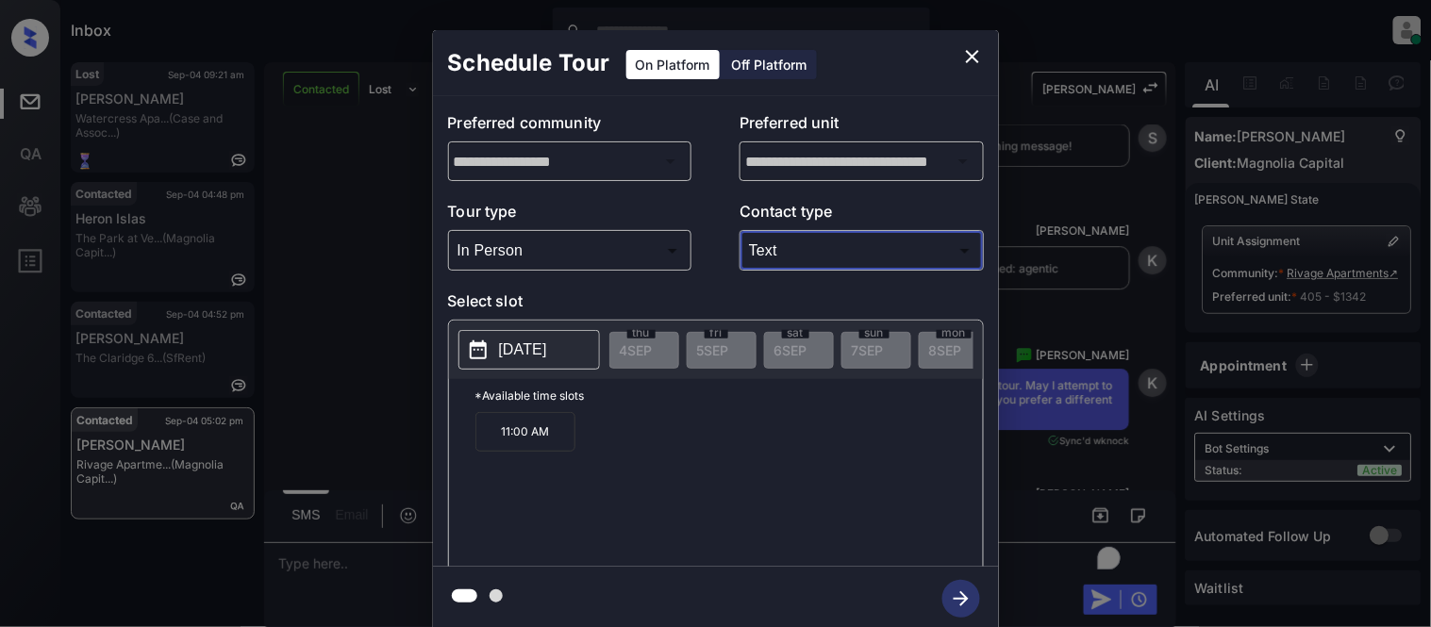
type input "****"
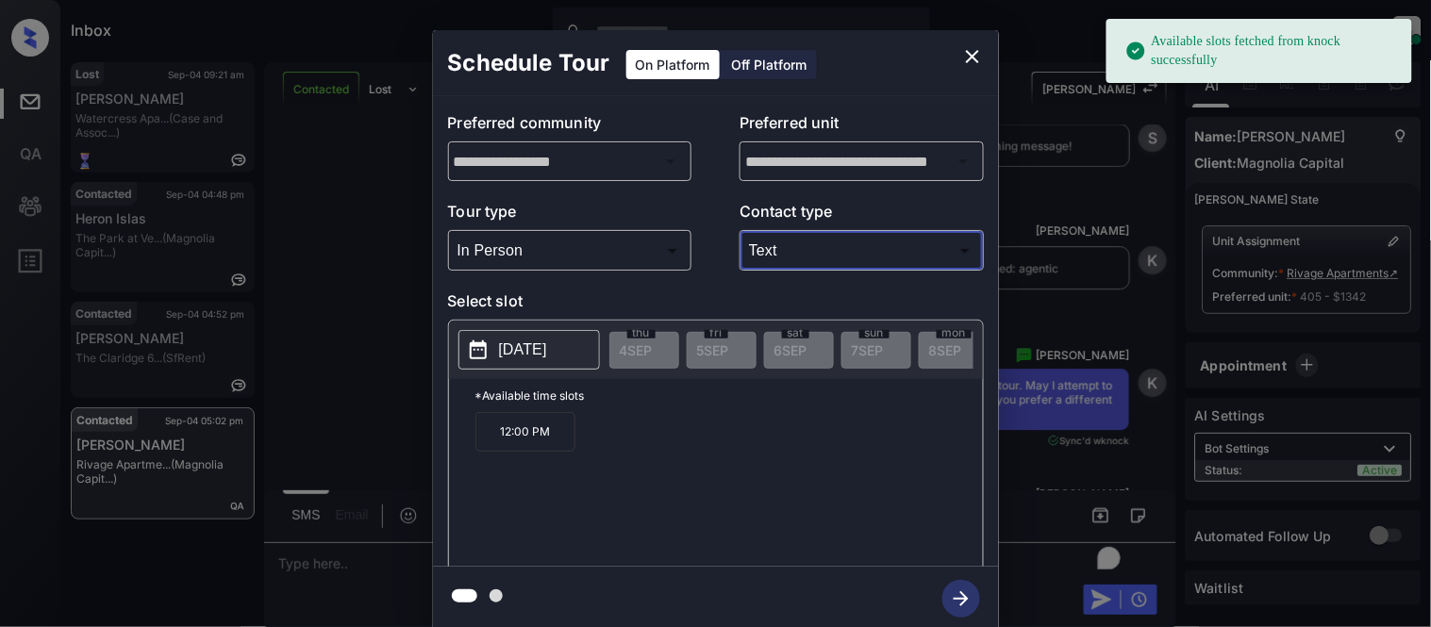
click at [547, 345] on p "[DATE]" at bounding box center [523, 350] width 48 height 23
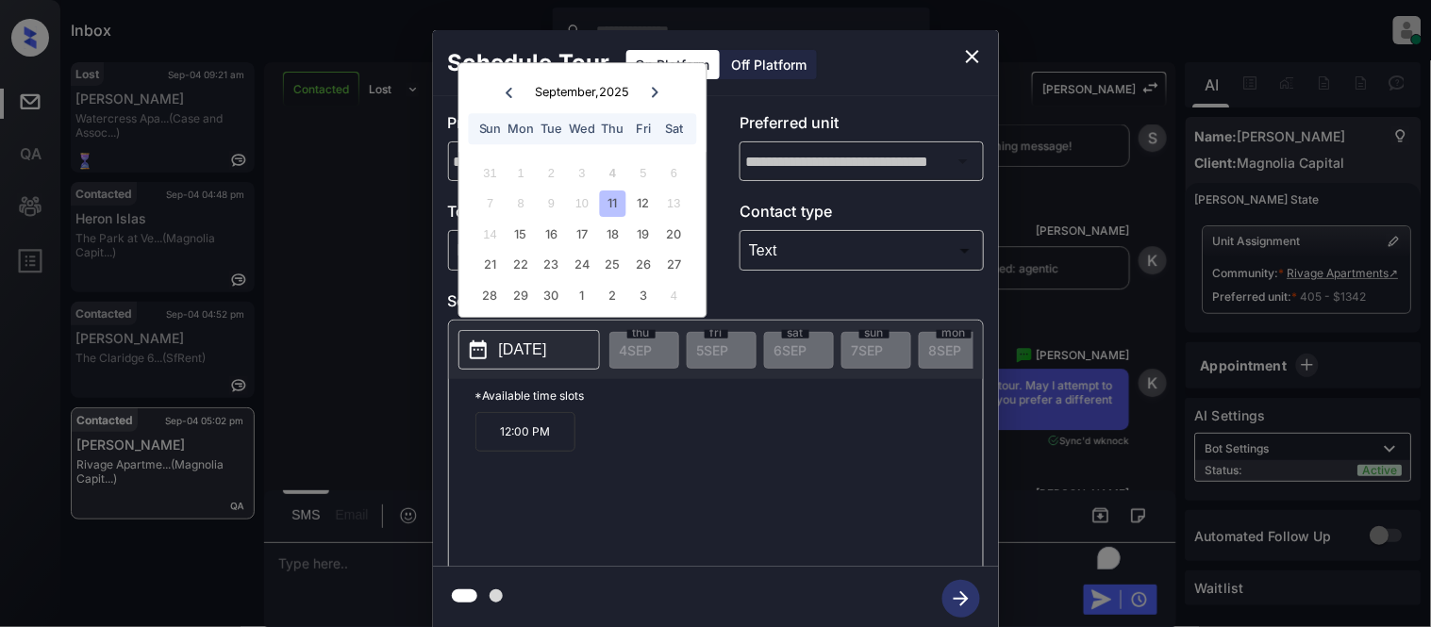
click at [609, 201] on div "11" at bounding box center [612, 203] width 25 height 25
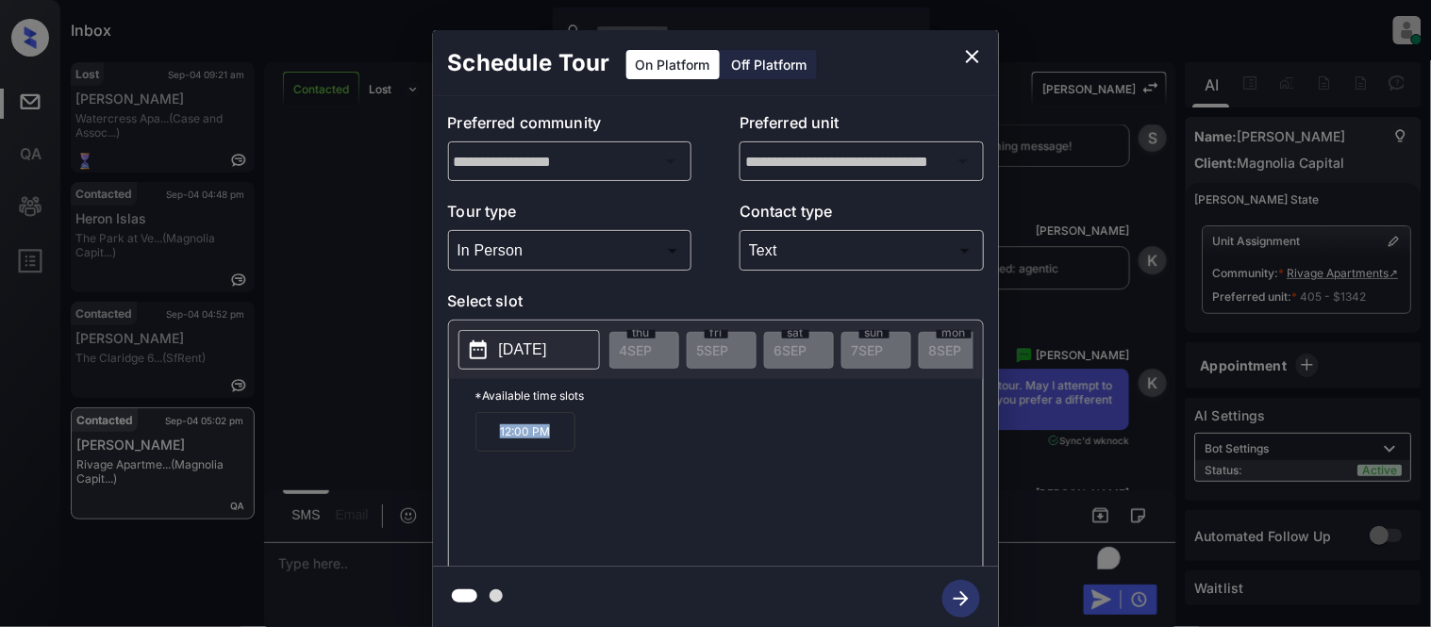
drag, startPoint x: 486, startPoint y: 437, endPoint x: 588, endPoint y: 438, distance: 101.9
click at [588, 438] on div "12:00 PM" at bounding box center [728, 487] width 507 height 151
copy p "12:00 PM"
click at [532, 345] on p "[DATE]" at bounding box center [523, 350] width 48 height 23
click at [965, 62] on icon "close" at bounding box center [972, 56] width 23 height 23
